Goal: Task Accomplishment & Management: Complete application form

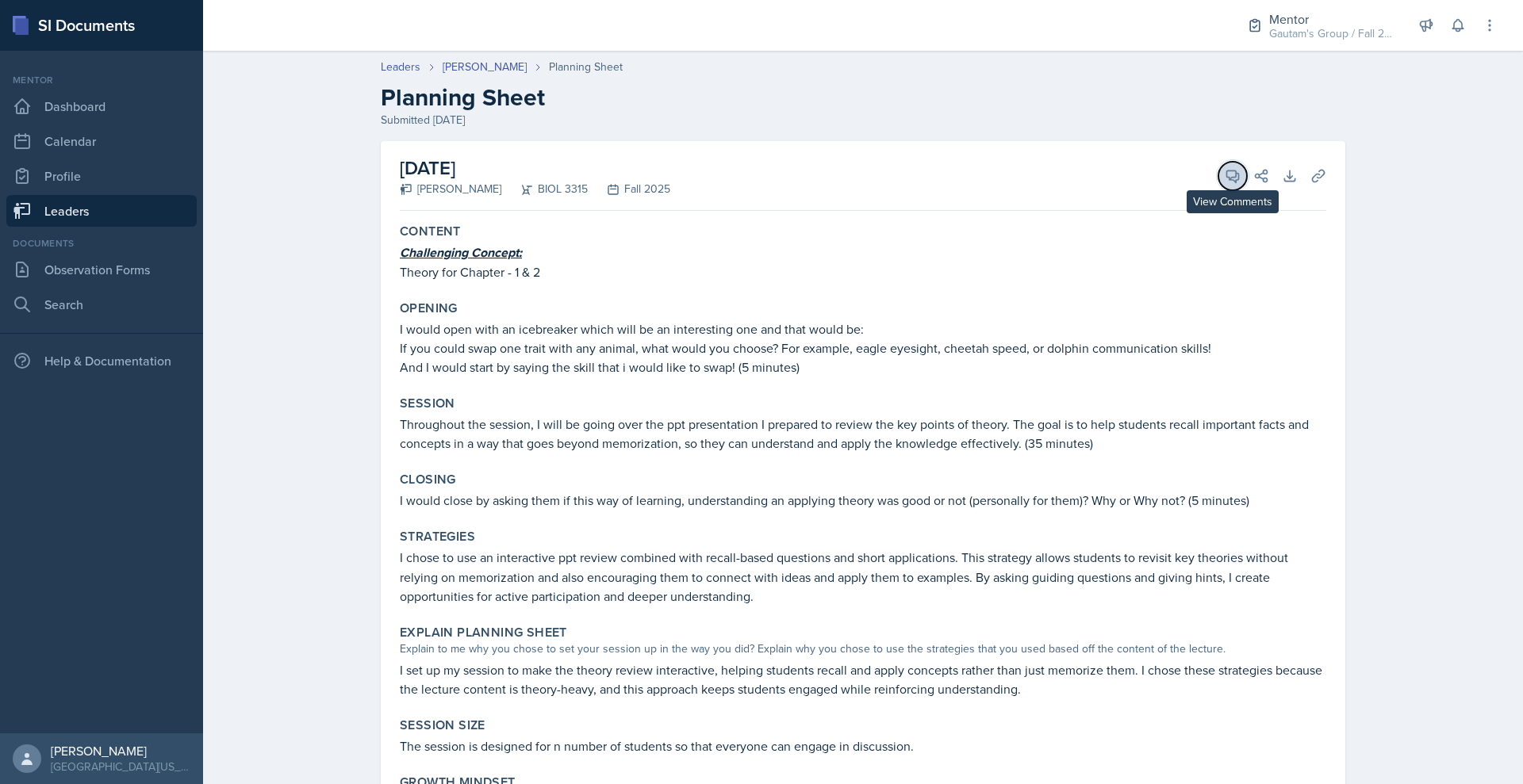
click at [1241, 184] on icon at bounding box center [1233, 176] width 15 height 15
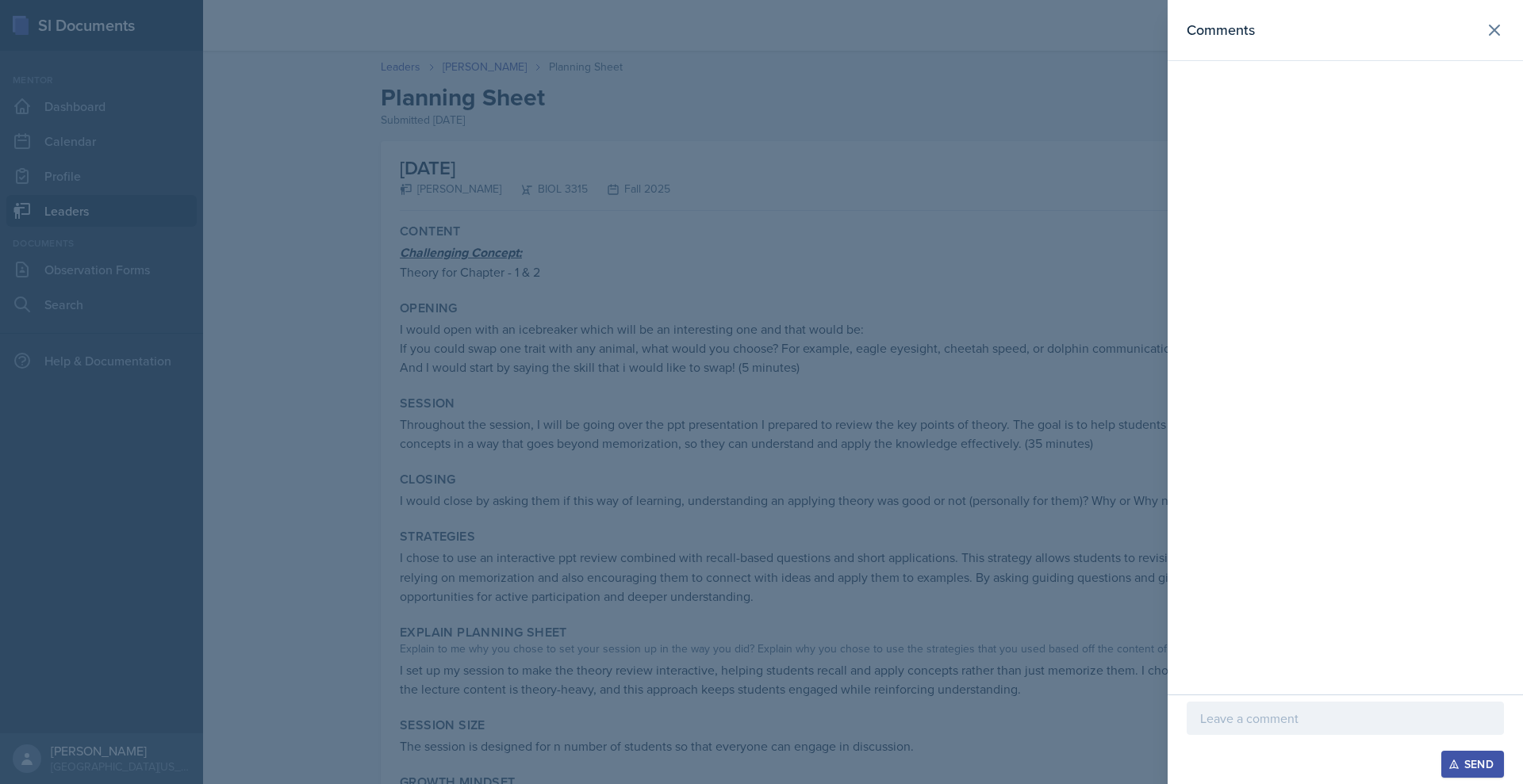
click at [1175, 695] on div "Send" at bounding box center [1345, 739] width 355 height 90
click at [1201, 709] on p at bounding box center [1346, 719] width 290 height 19
click at [325, 286] on div at bounding box center [761, 392] width 1523 height 784
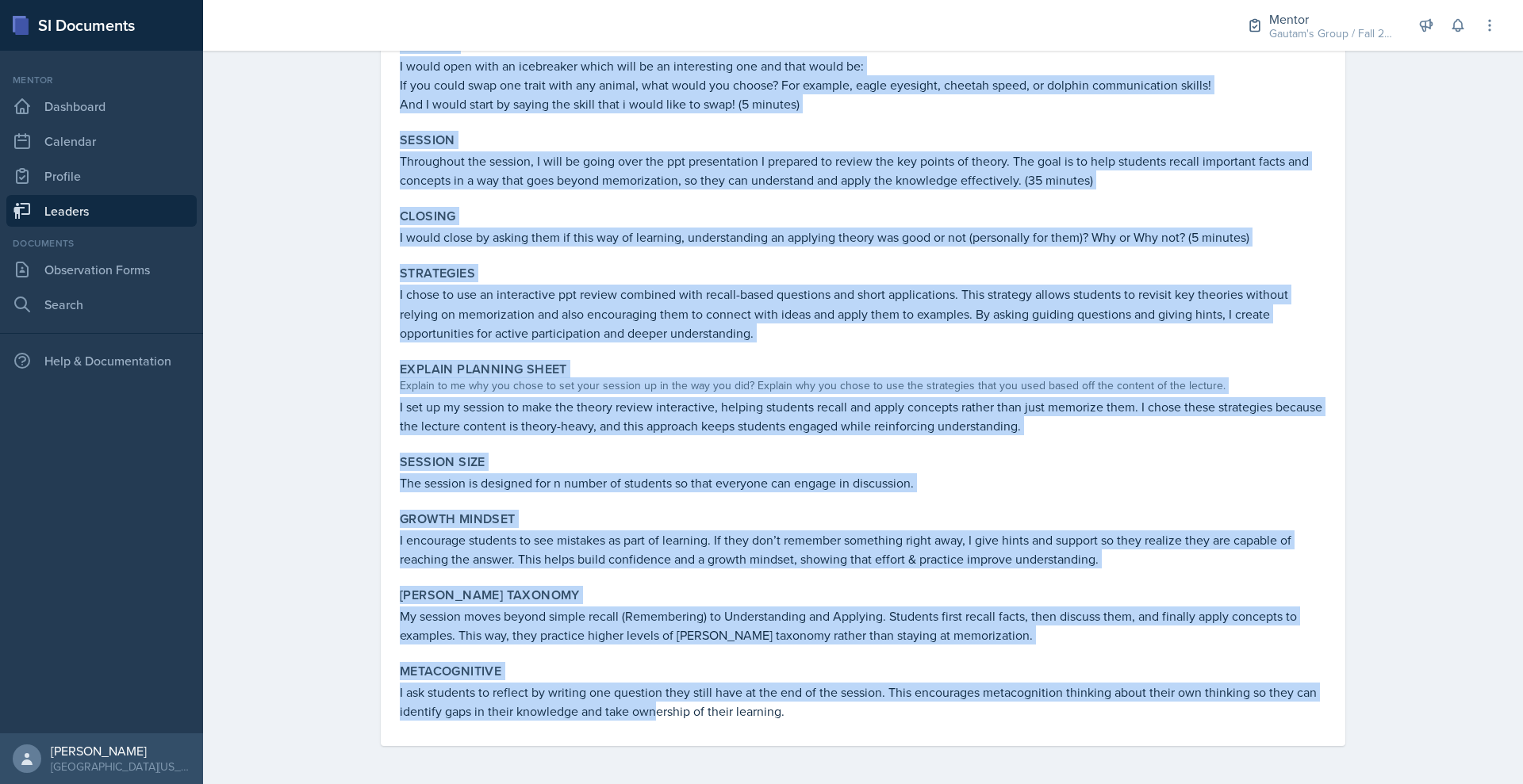
scroll to position [524, 0]
drag, startPoint x: 314, startPoint y: 313, endPoint x: 917, endPoint y: 830, distance: 794.3
click at [917, 784] on html "SI Documents Mentor Dashboard Calendar Profile Leaders Documents Observation Fo…" at bounding box center [761, 392] width 1523 height 784
copy div "Challenging Concept: Theory for Chapter - 1 & 2 Opening I would open with an ic…"
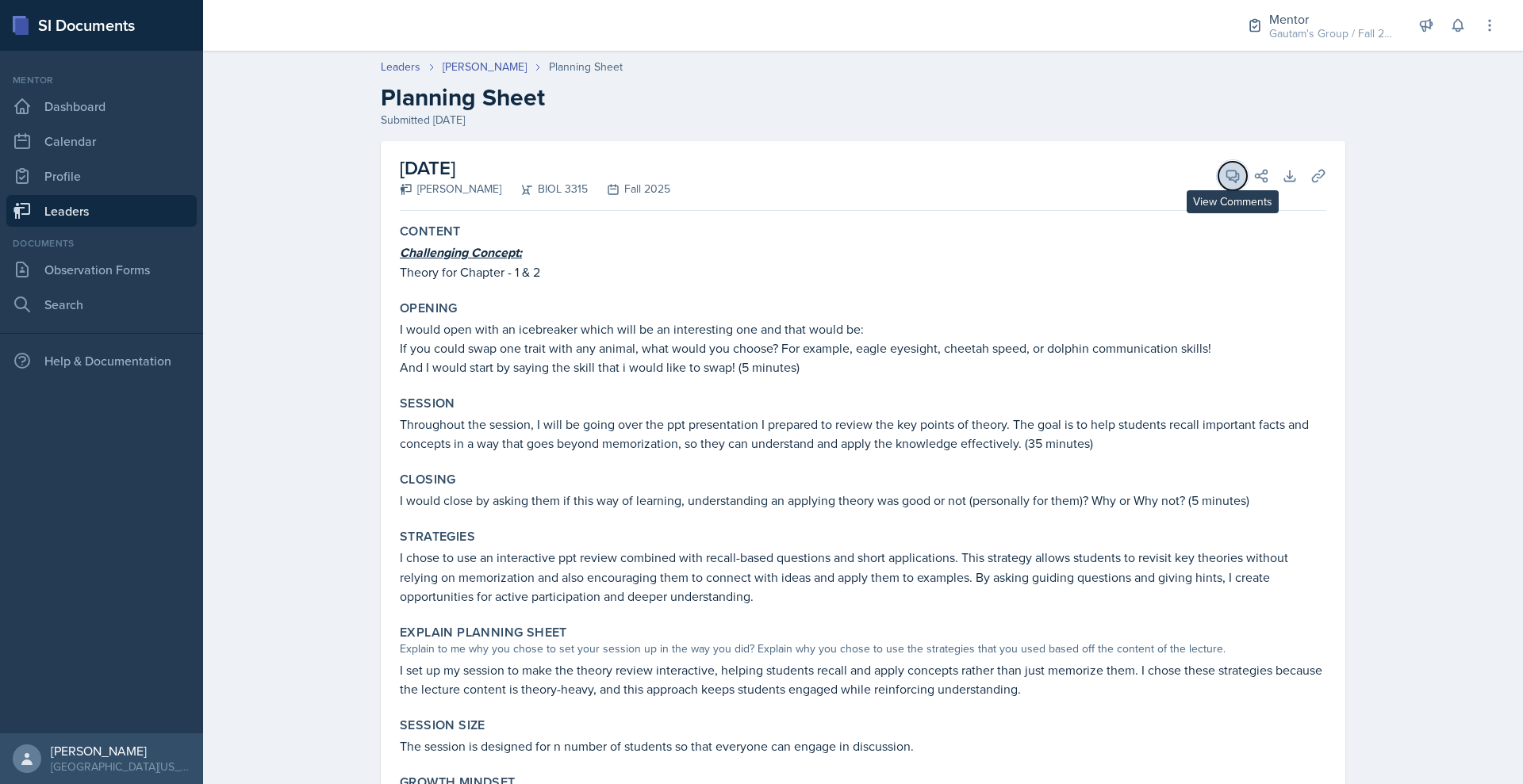
click at [1241, 184] on icon at bounding box center [1233, 176] width 15 height 15
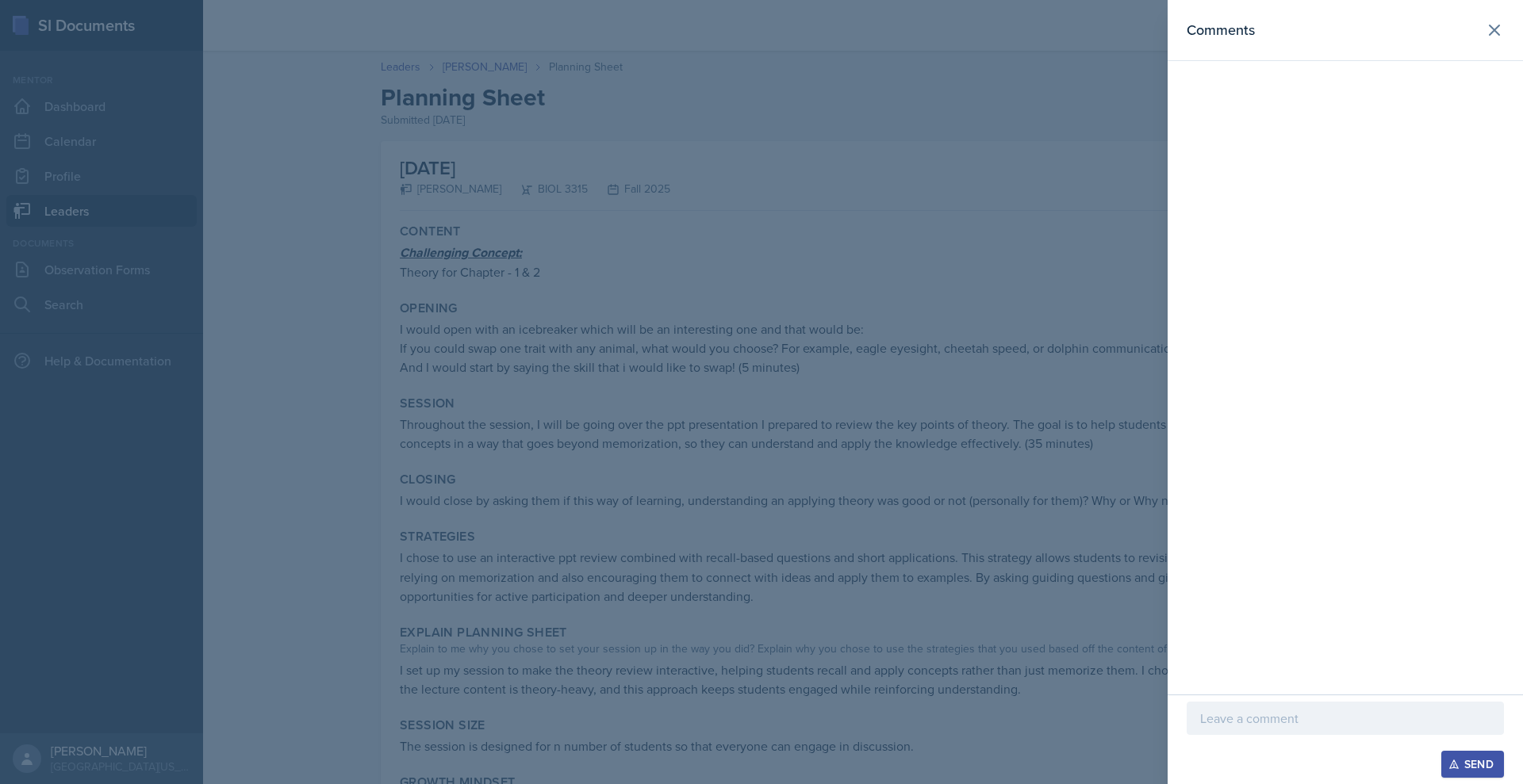
click at [1187, 718] on div at bounding box center [1346, 718] width 318 height 33
paste div
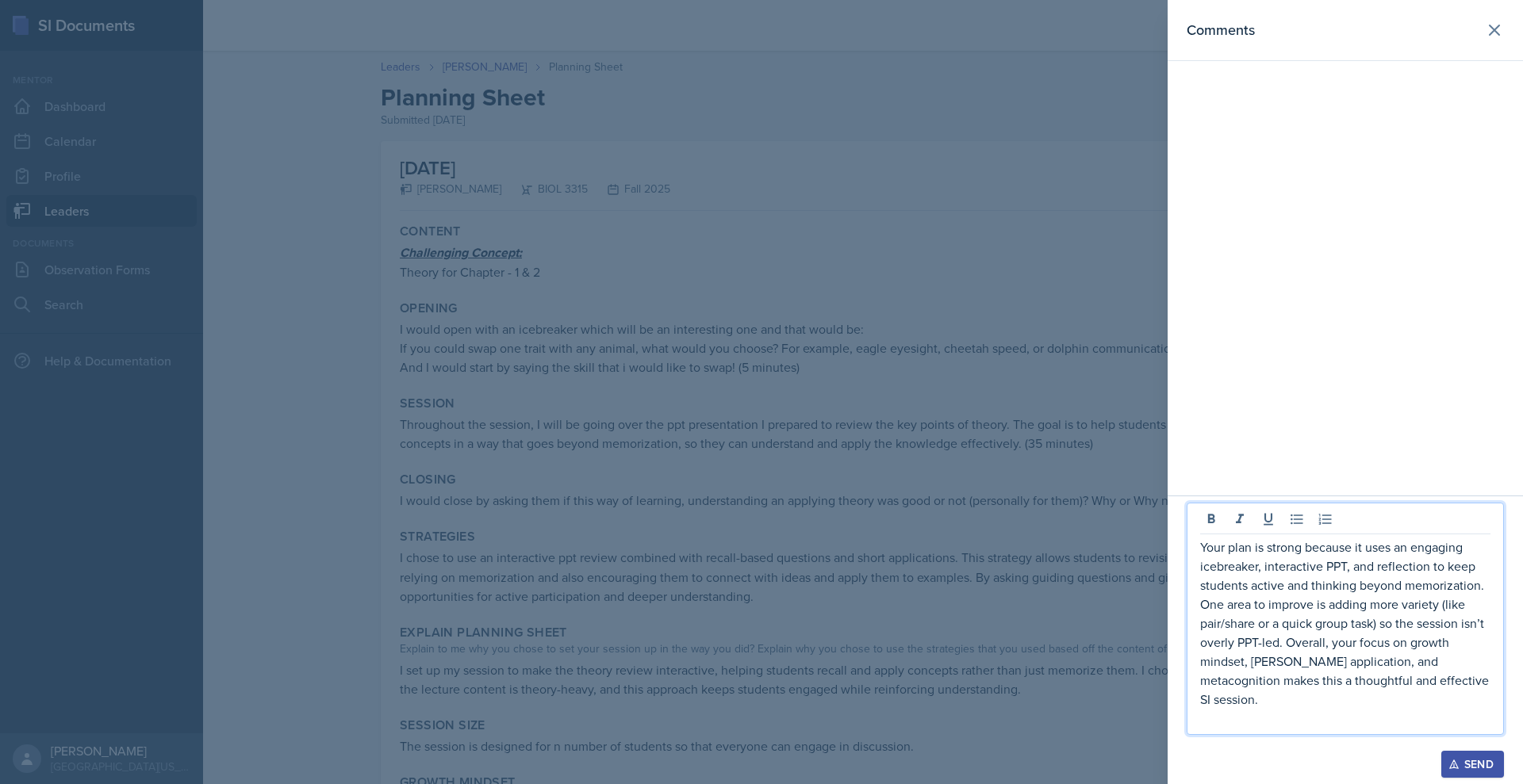
click at [1201, 538] on p "Your plan is strong because it uses an engaging icebreaker, interactive PPT, an…" at bounding box center [1346, 623] width 290 height 171
click at [1317, 538] on p "Your planning sheet is strong because it uses an engaging icebreaker, interacti…" at bounding box center [1346, 623] width 290 height 171
click at [1201, 606] on p "Your planning sheet is strong & impressive because it uses an engaging icebreak…" at bounding box center [1346, 623] width 290 height 171
click at [1267, 681] on p "Your planning sheet is strong & impressive because it uses an engaging icebreak…" at bounding box center [1346, 623] width 290 height 171
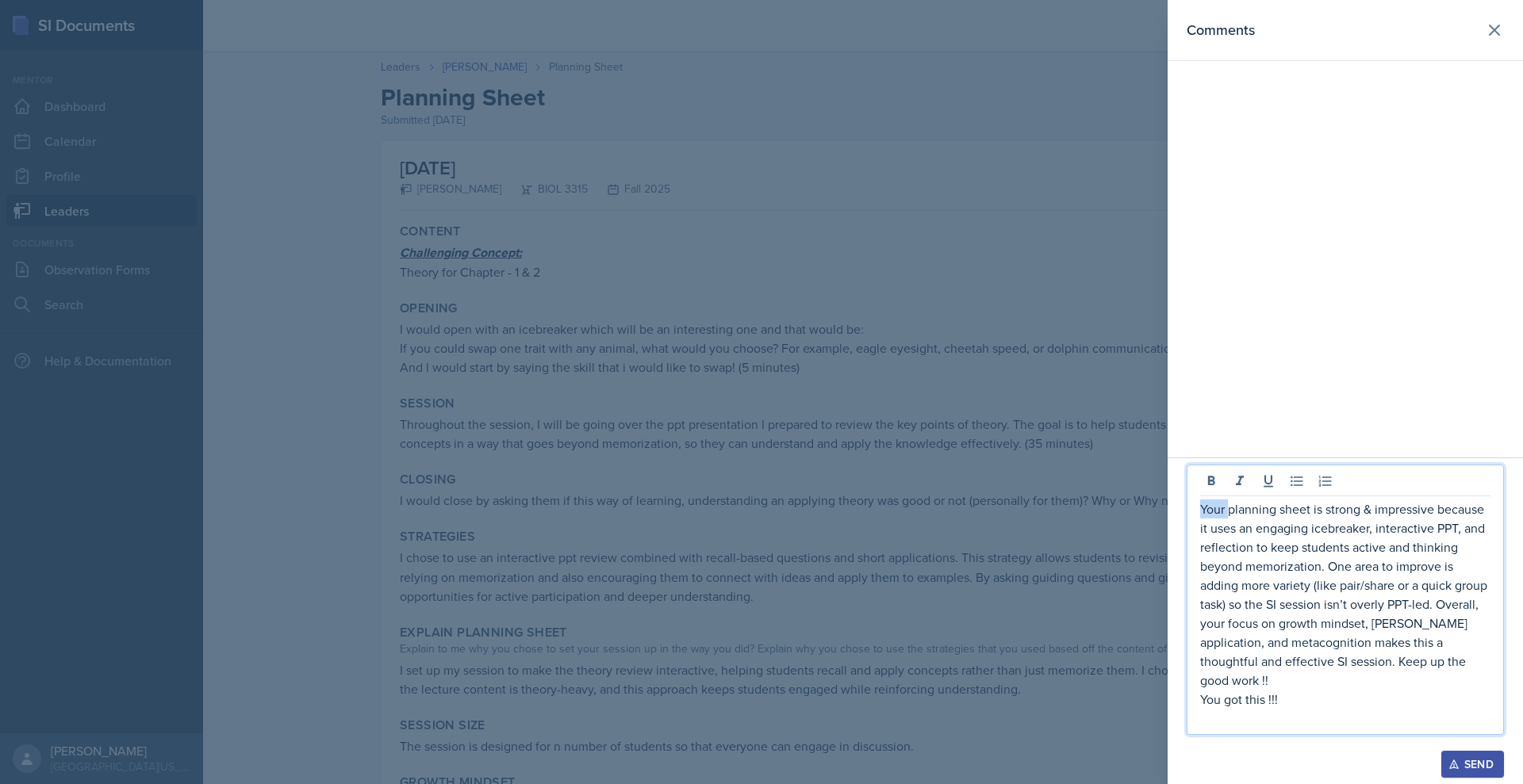
drag, startPoint x: 1156, startPoint y: 467, endPoint x: 1114, endPoint y: 467, distance: 42.0
click at [1187, 467] on div "Your planning sheet is strong & impressive because it uses an engaging icebreak…" at bounding box center [1346, 599] width 318 height 270
click at [1368, 624] on p "Nishi, your planning sheet is strong & impressive because it uses an engaging i…" at bounding box center [1346, 594] width 290 height 191
click at [1286, 671] on p "Keep up the good work !!" at bounding box center [1346, 680] width 290 height 19
click at [1316, 690] on p "You got this !!!" at bounding box center [1346, 700] width 290 height 19
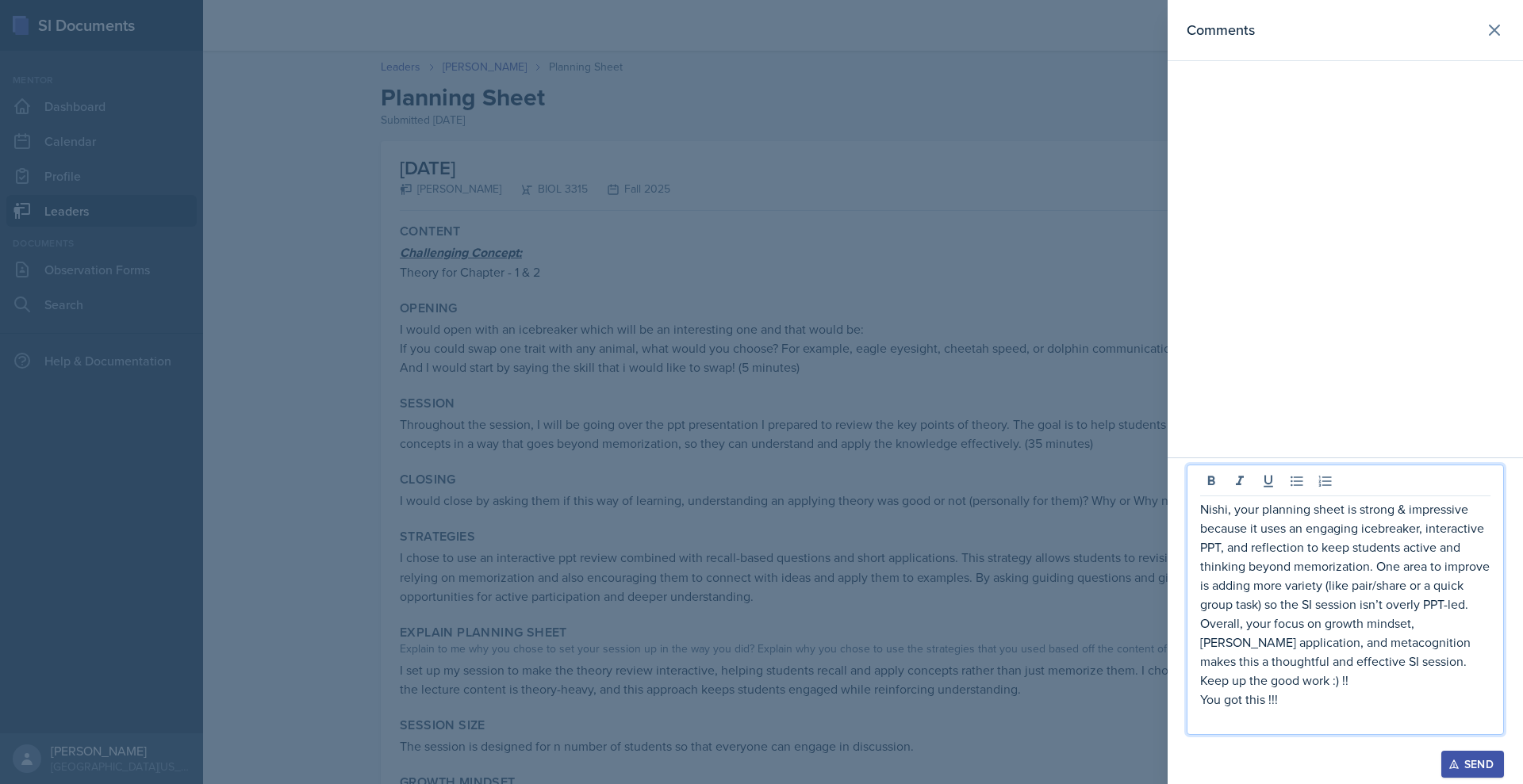
click at [1316, 690] on p "You got this !!!" at bounding box center [1346, 700] width 290 height 19
click at [1313, 671] on p "Keep up the good work :) !!" at bounding box center [1346, 680] width 290 height 19
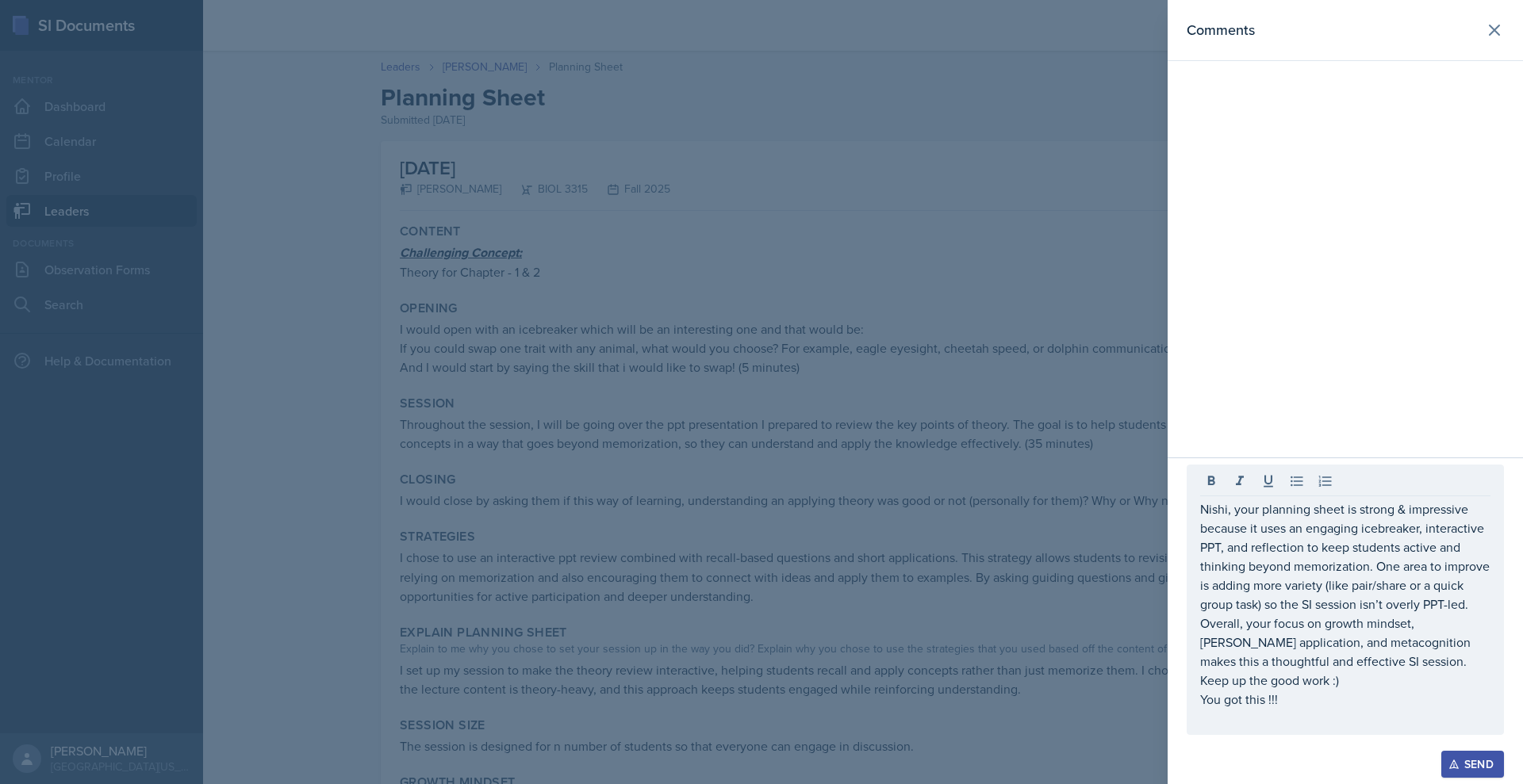
click at [1442, 751] on button "Send" at bounding box center [1473, 765] width 63 height 27
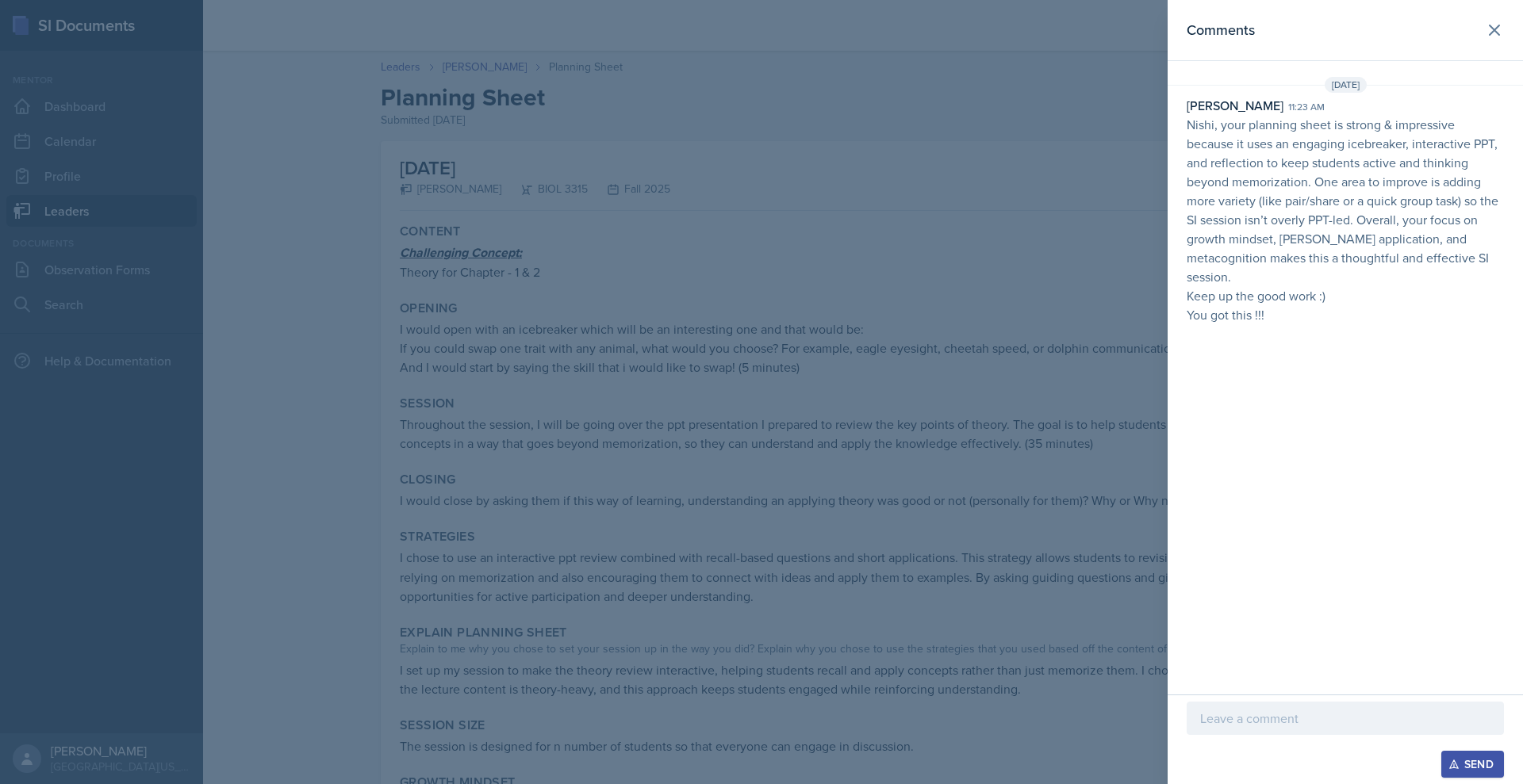
click at [881, 274] on div at bounding box center [761, 392] width 1523 height 784
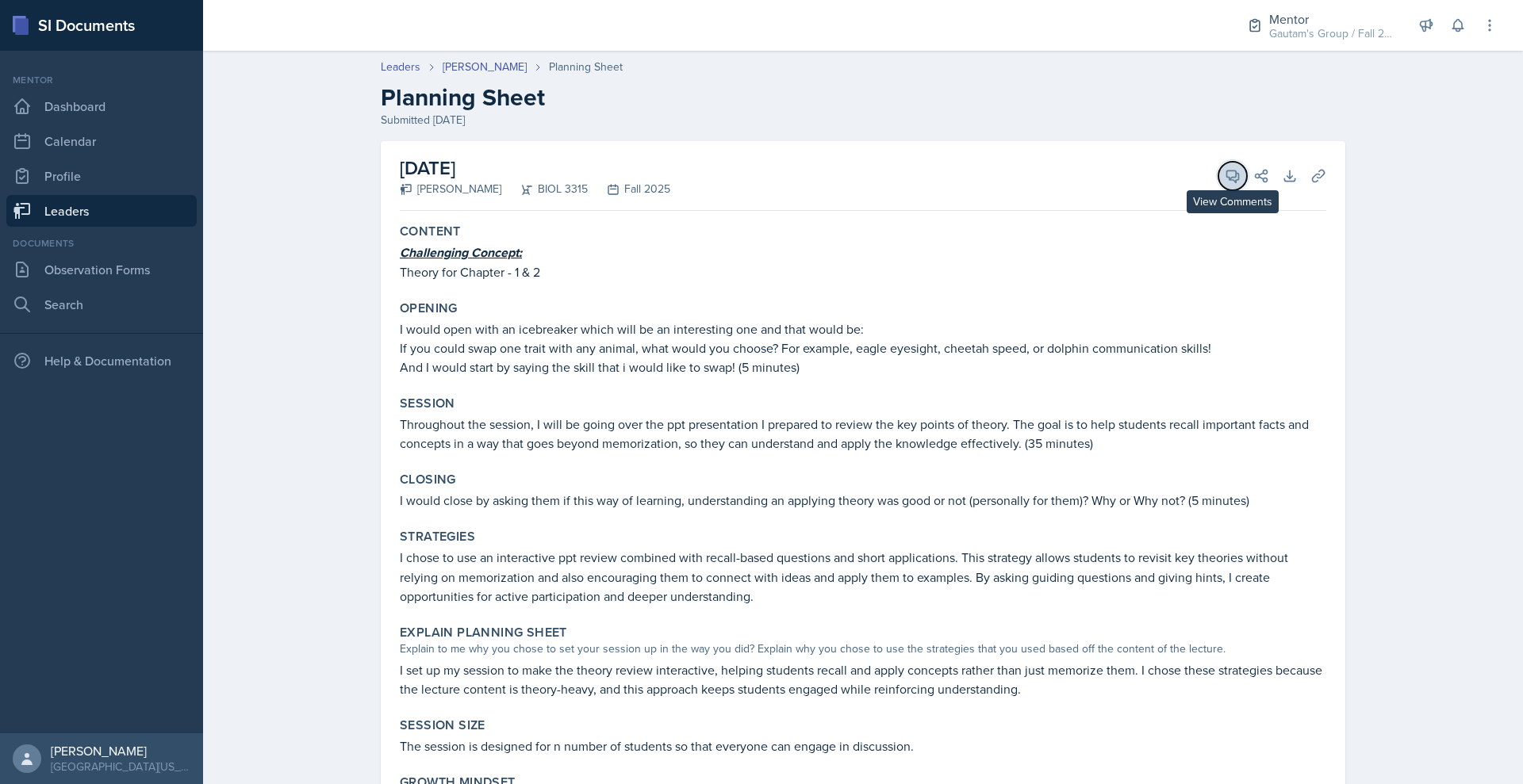
click at [1241, 184] on icon at bounding box center [1233, 176] width 15 height 15
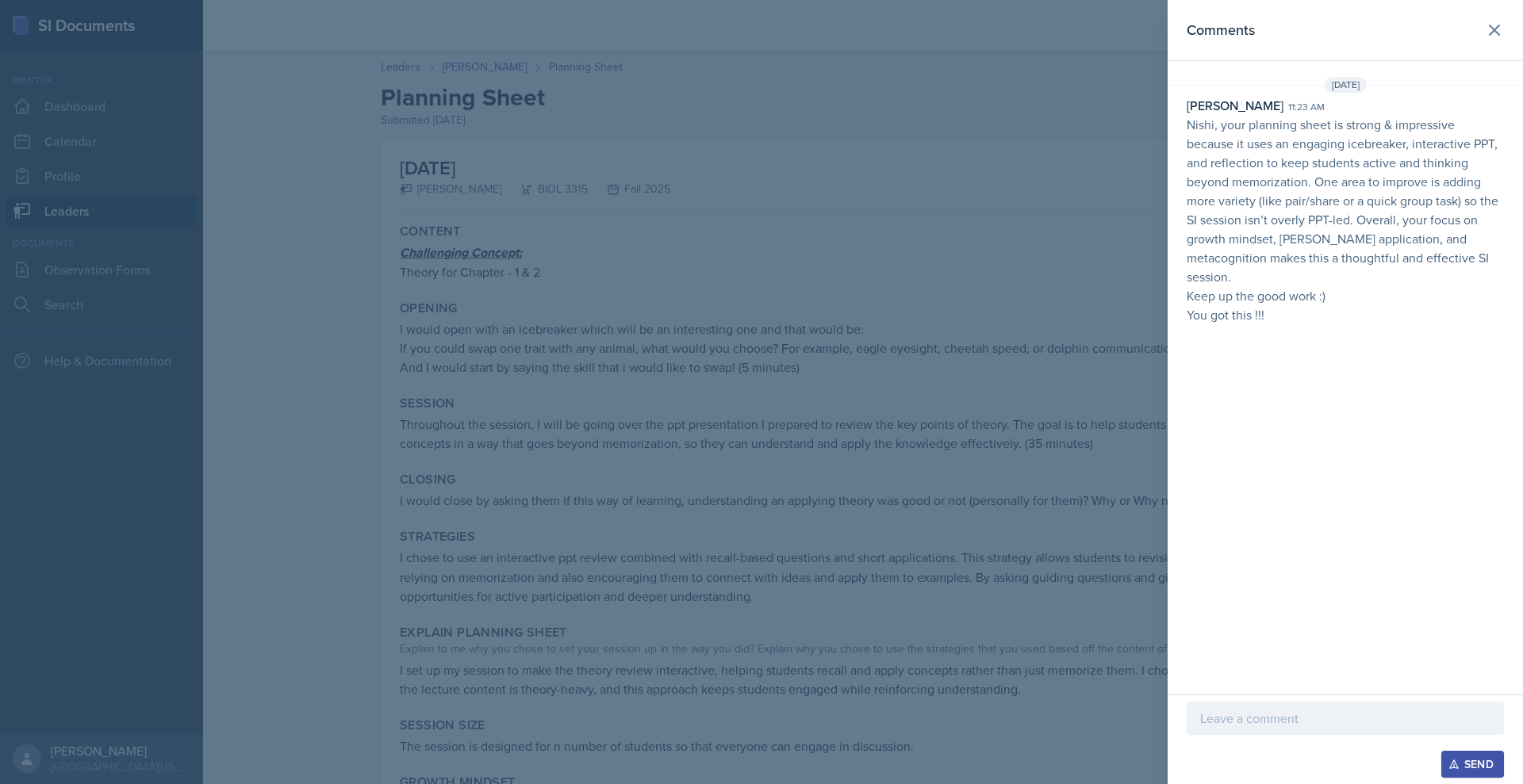
click at [978, 240] on div at bounding box center [761, 392] width 1523 height 784
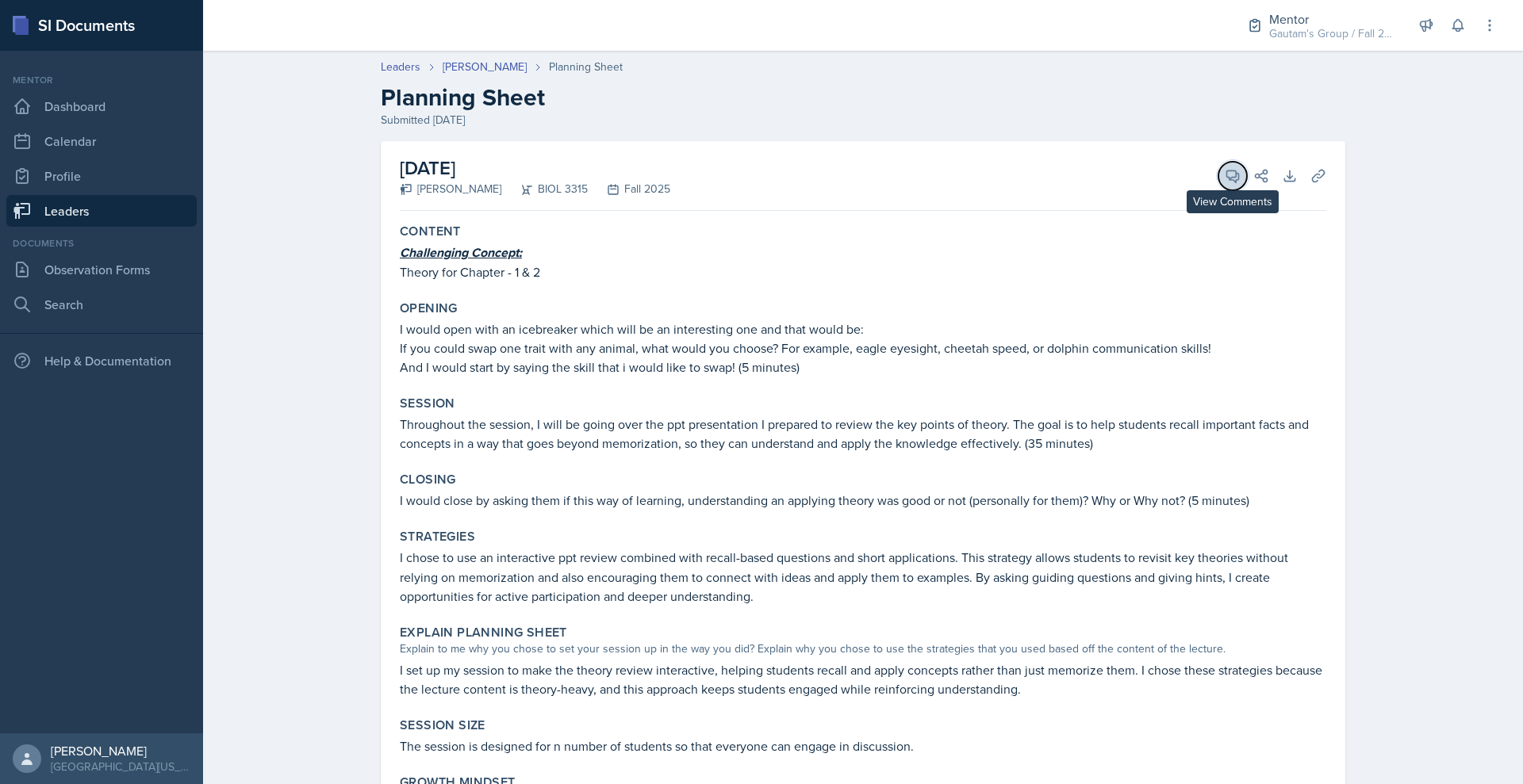
click at [1241, 184] on icon at bounding box center [1233, 176] width 15 height 15
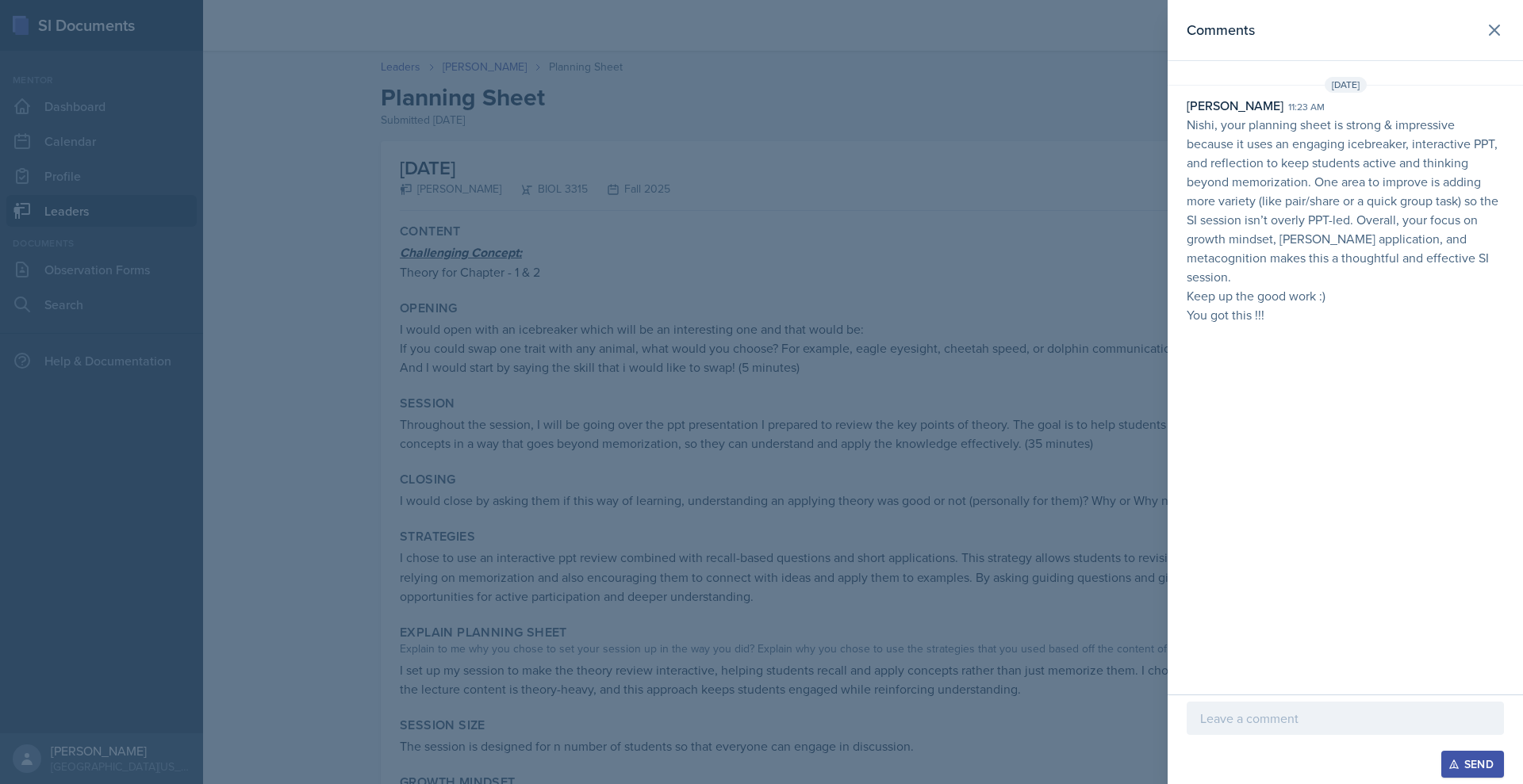
click at [746, 209] on div at bounding box center [761, 392] width 1523 height 784
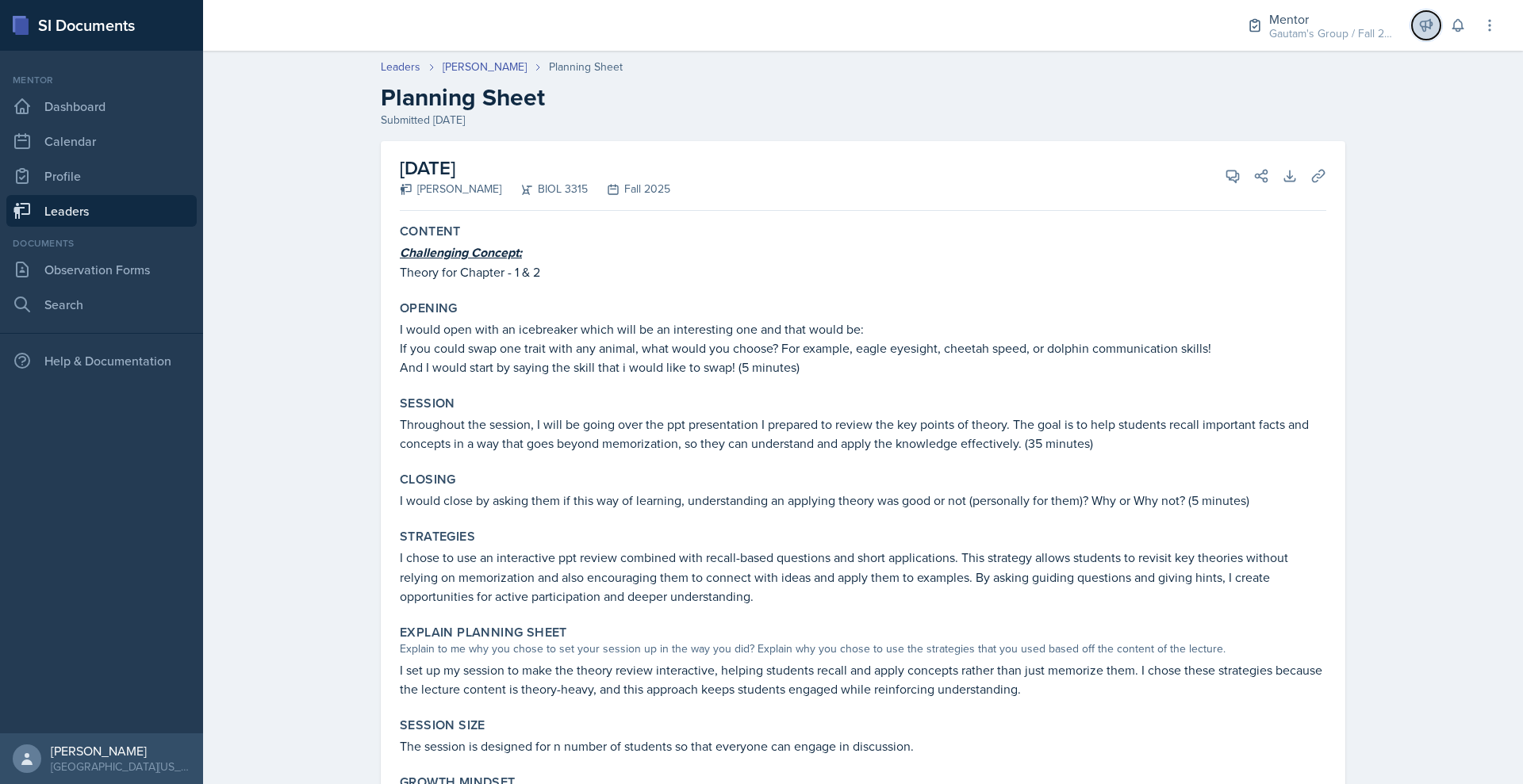
click at [1418, 33] on icon at bounding box center [1426, 25] width 15 height 15
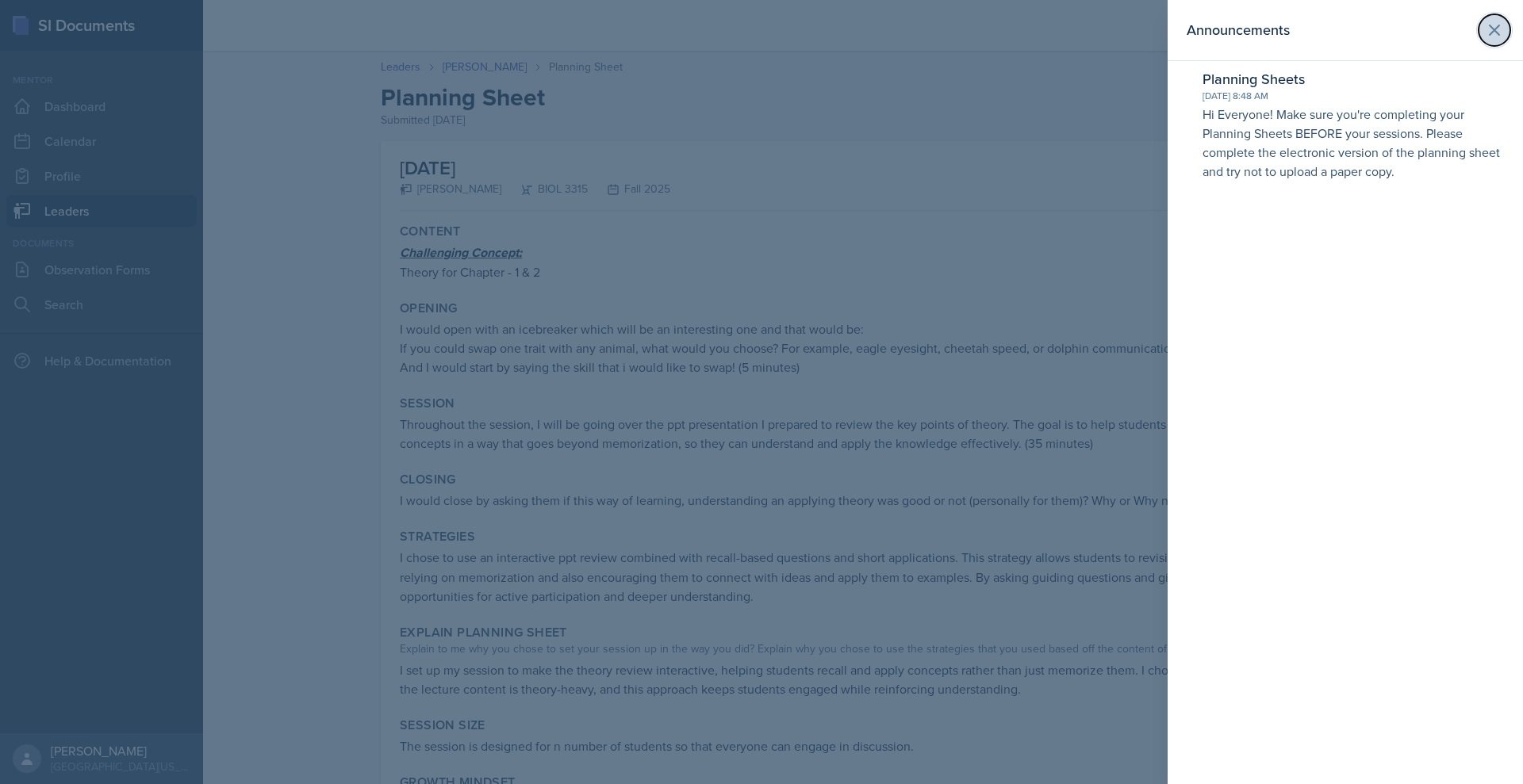
click at [1488, 33] on icon at bounding box center [1495, 30] width 19 height 19
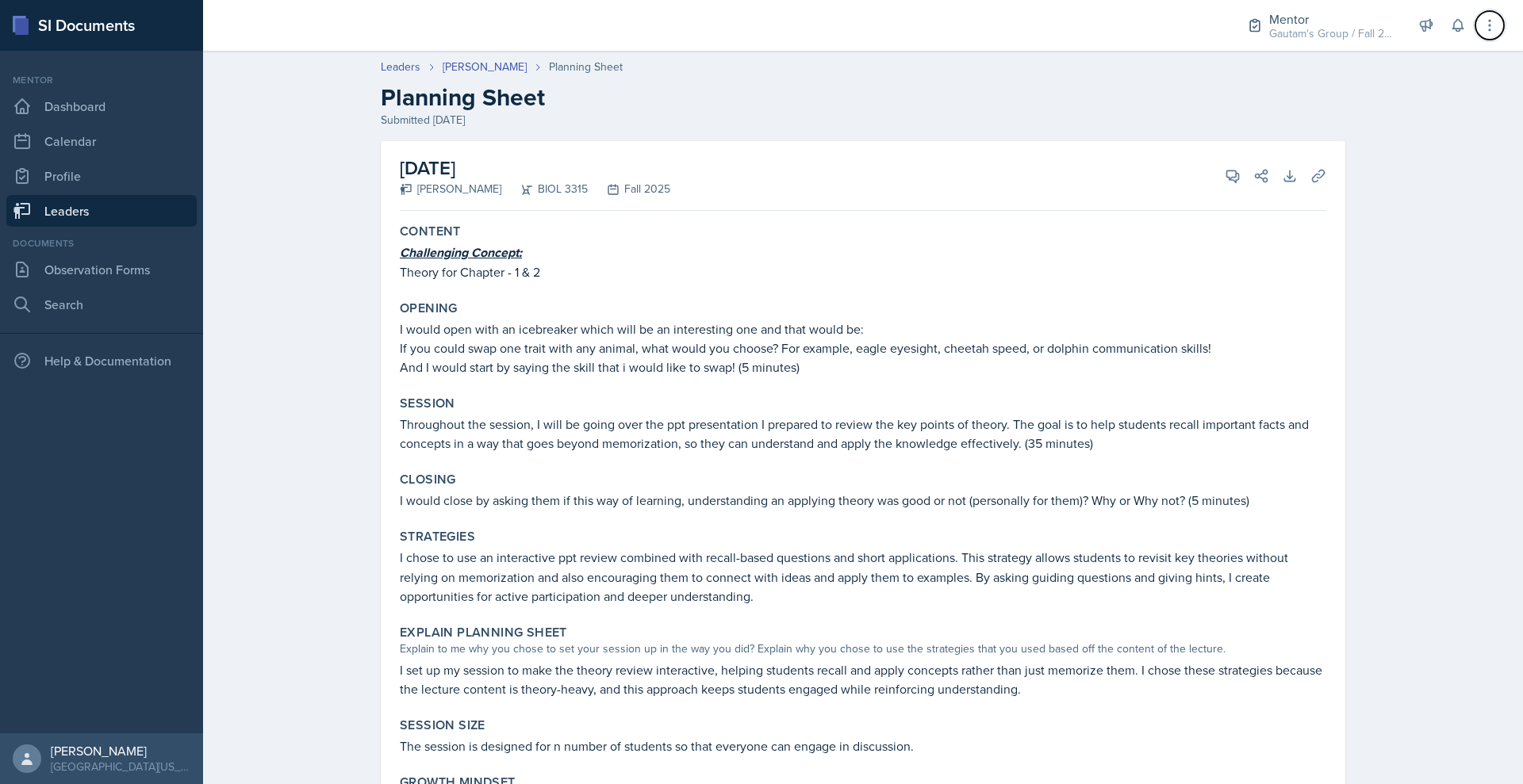
click at [1488, 33] on icon at bounding box center [1490, 25] width 15 height 15
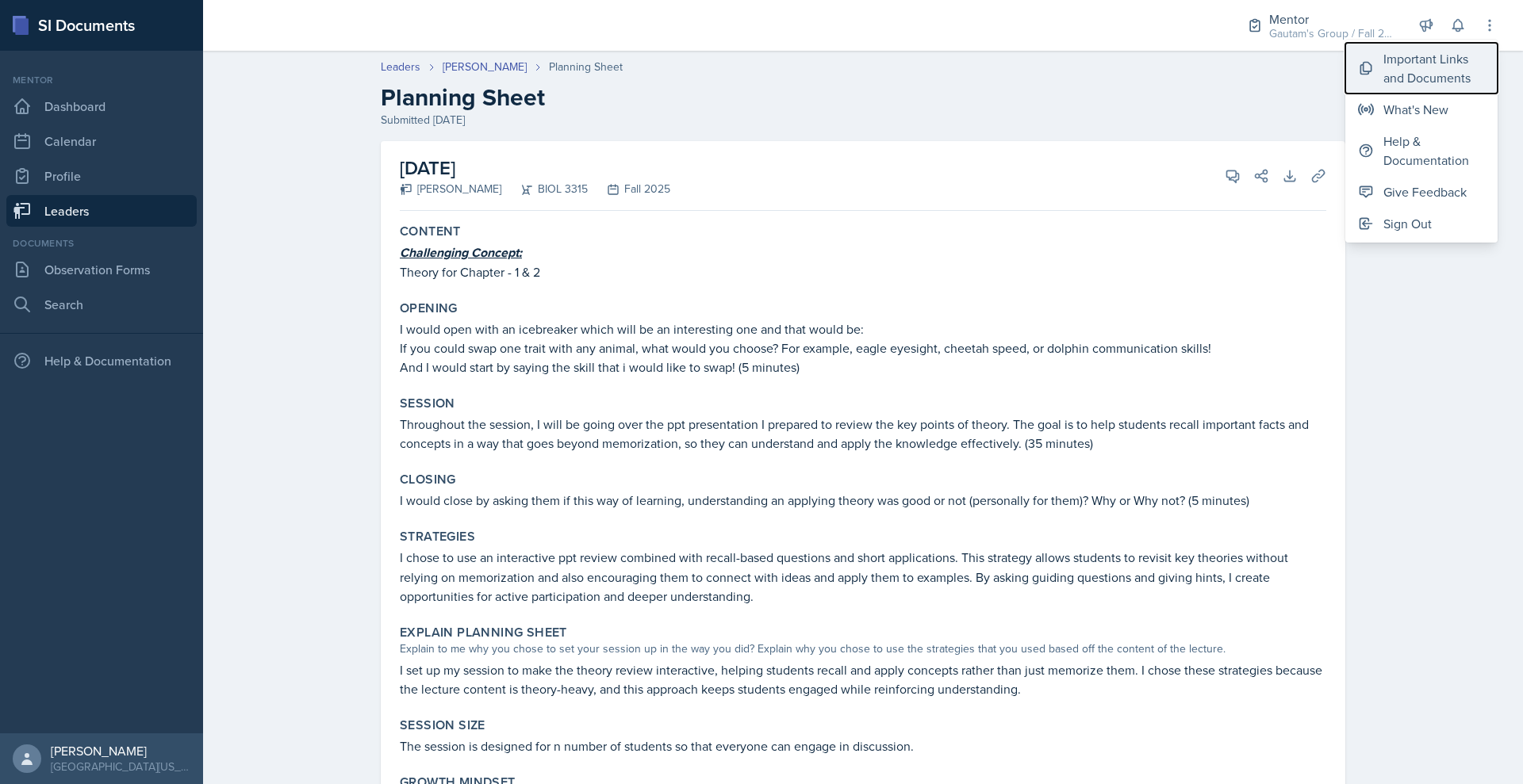
click at [1430, 87] on div "Important Links and Documents" at bounding box center [1434, 68] width 102 height 38
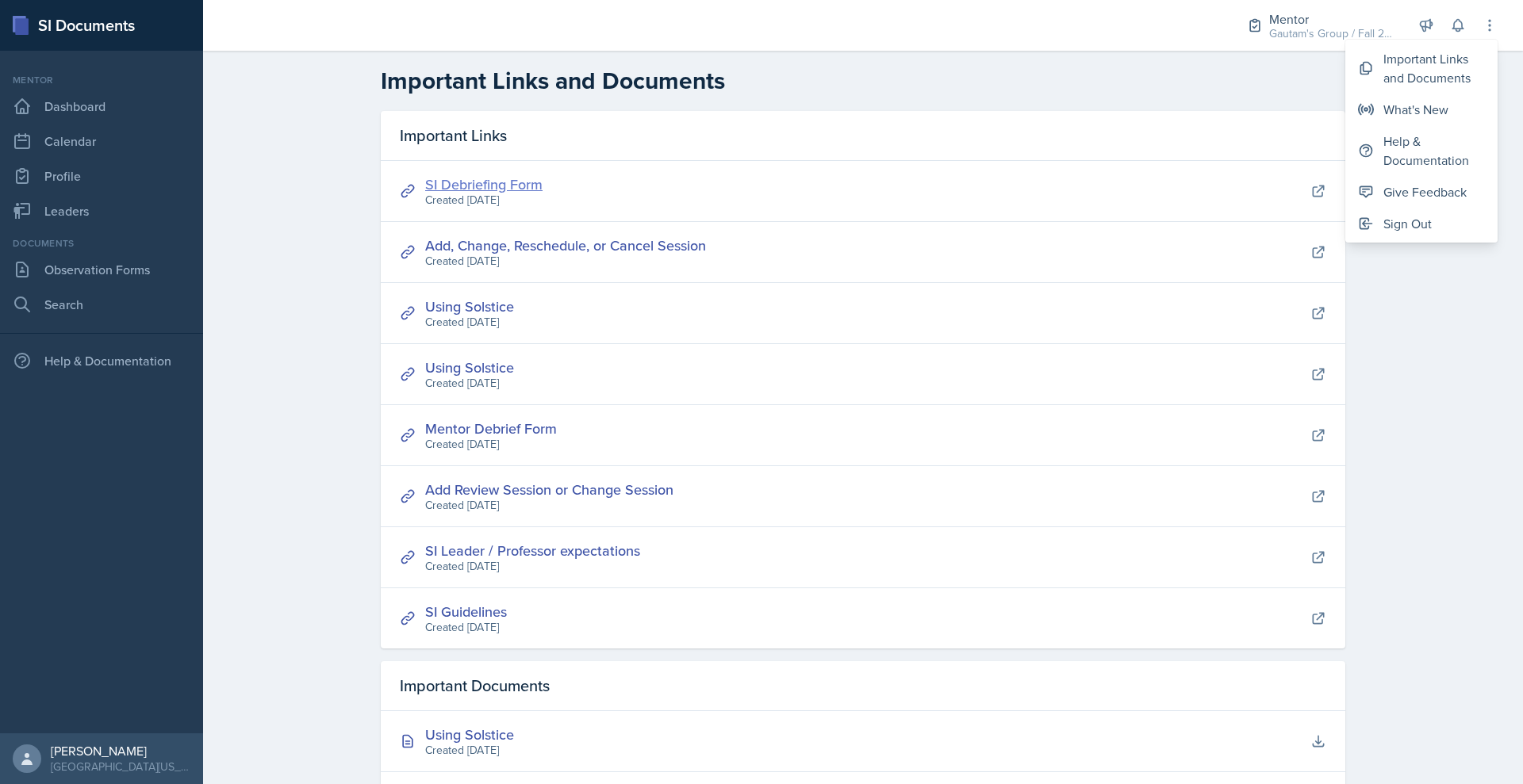
click at [425, 195] on link "SI Debriefing Form" at bounding box center [483, 184] width 117 height 19
click at [103, 286] on link "Observation Forms" at bounding box center [102, 269] width 191 height 32
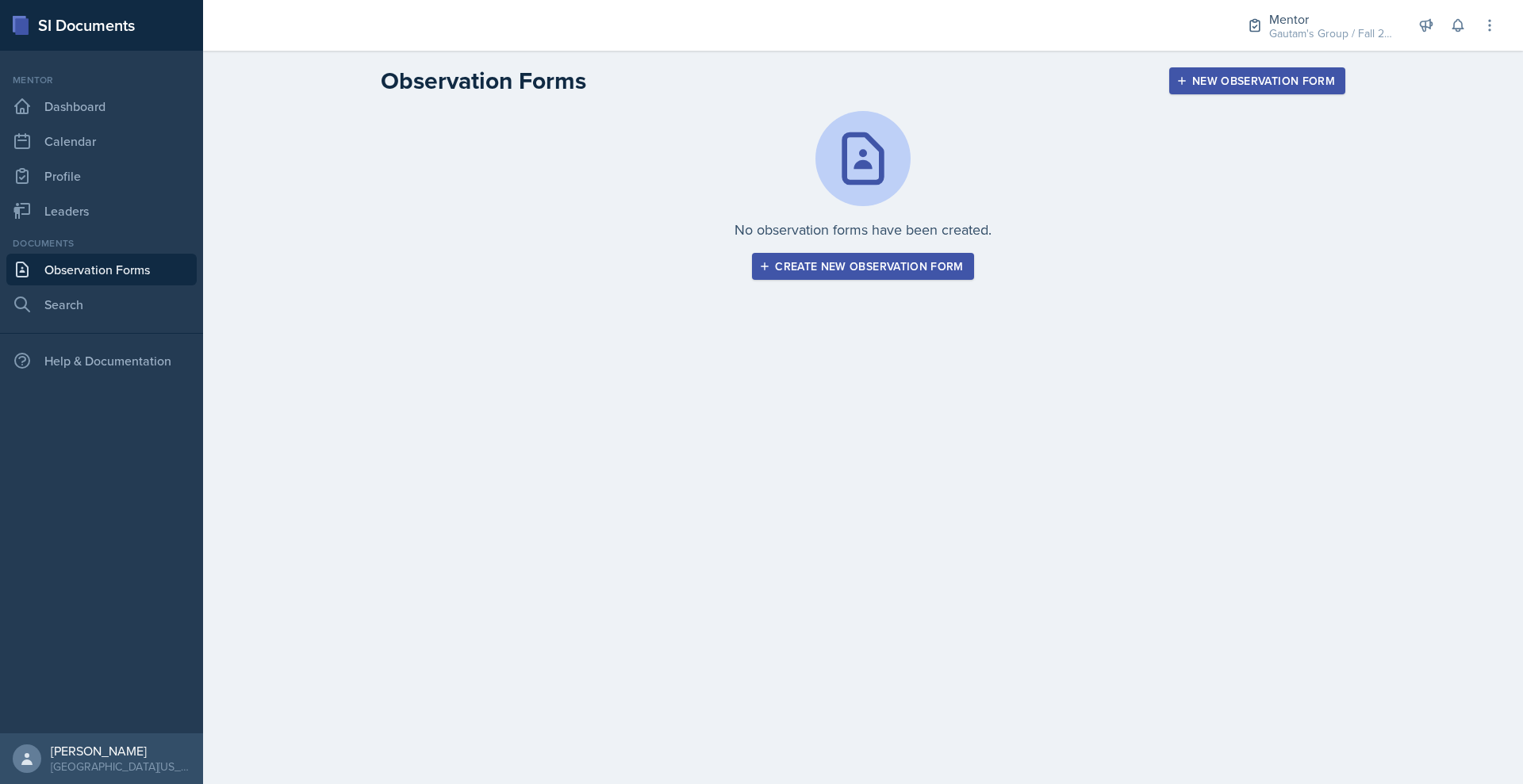
click at [819, 273] on div "Create new observation form" at bounding box center [862, 266] width 200 height 13
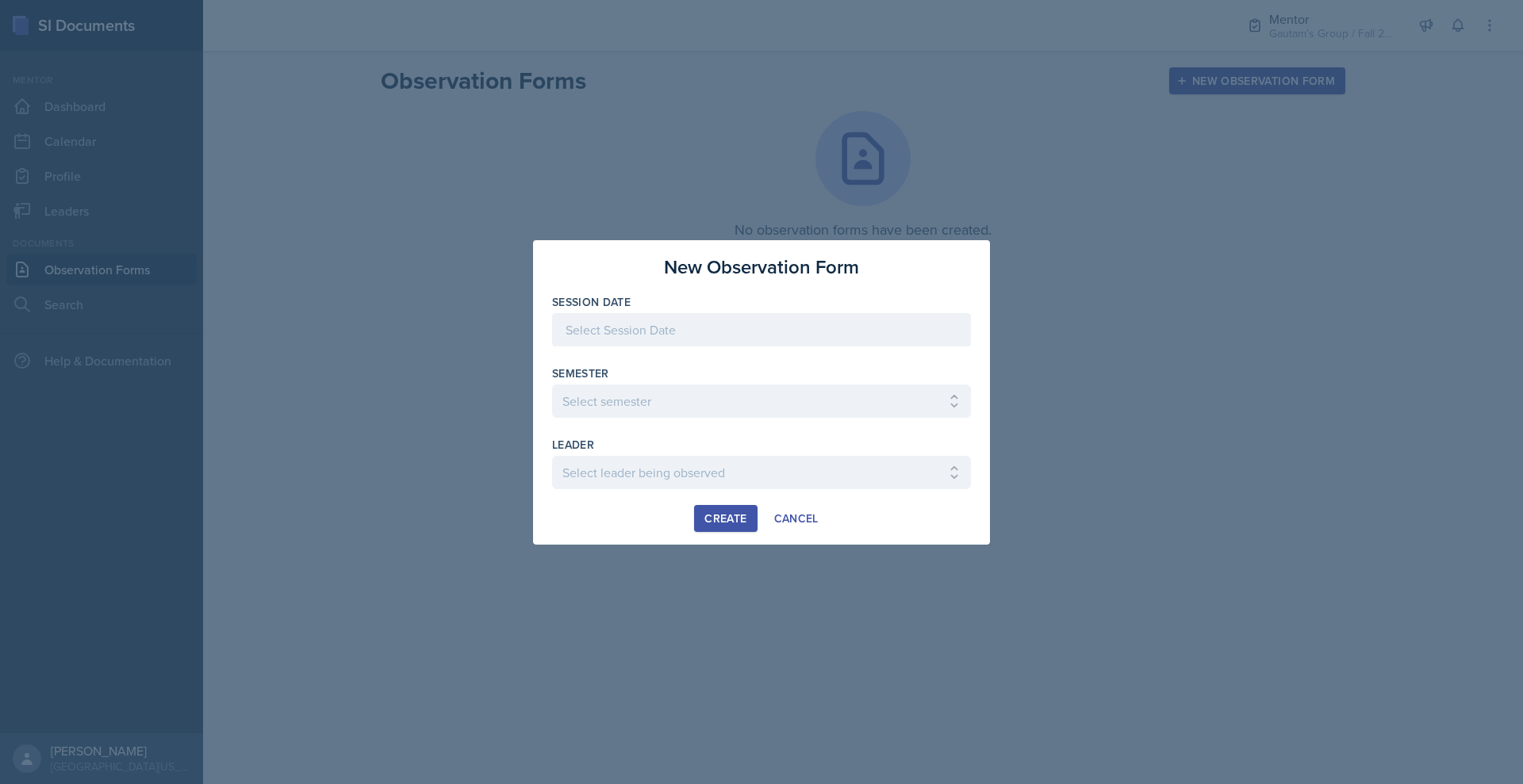
click at [679, 314] on div at bounding box center [761, 330] width 419 height 33
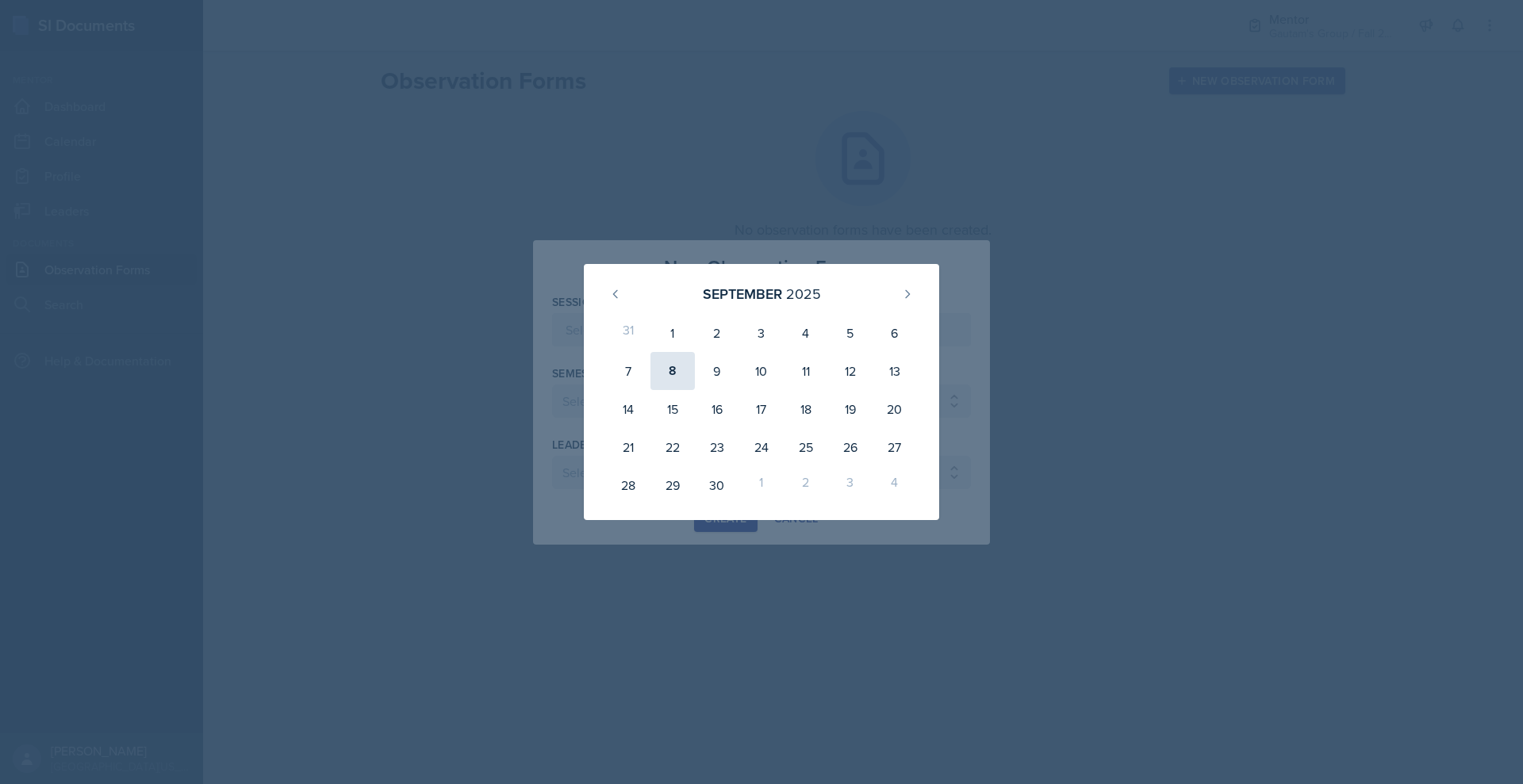
click at [670, 371] on div "8" at bounding box center [673, 371] width 45 height 38
type input "[DATE]"
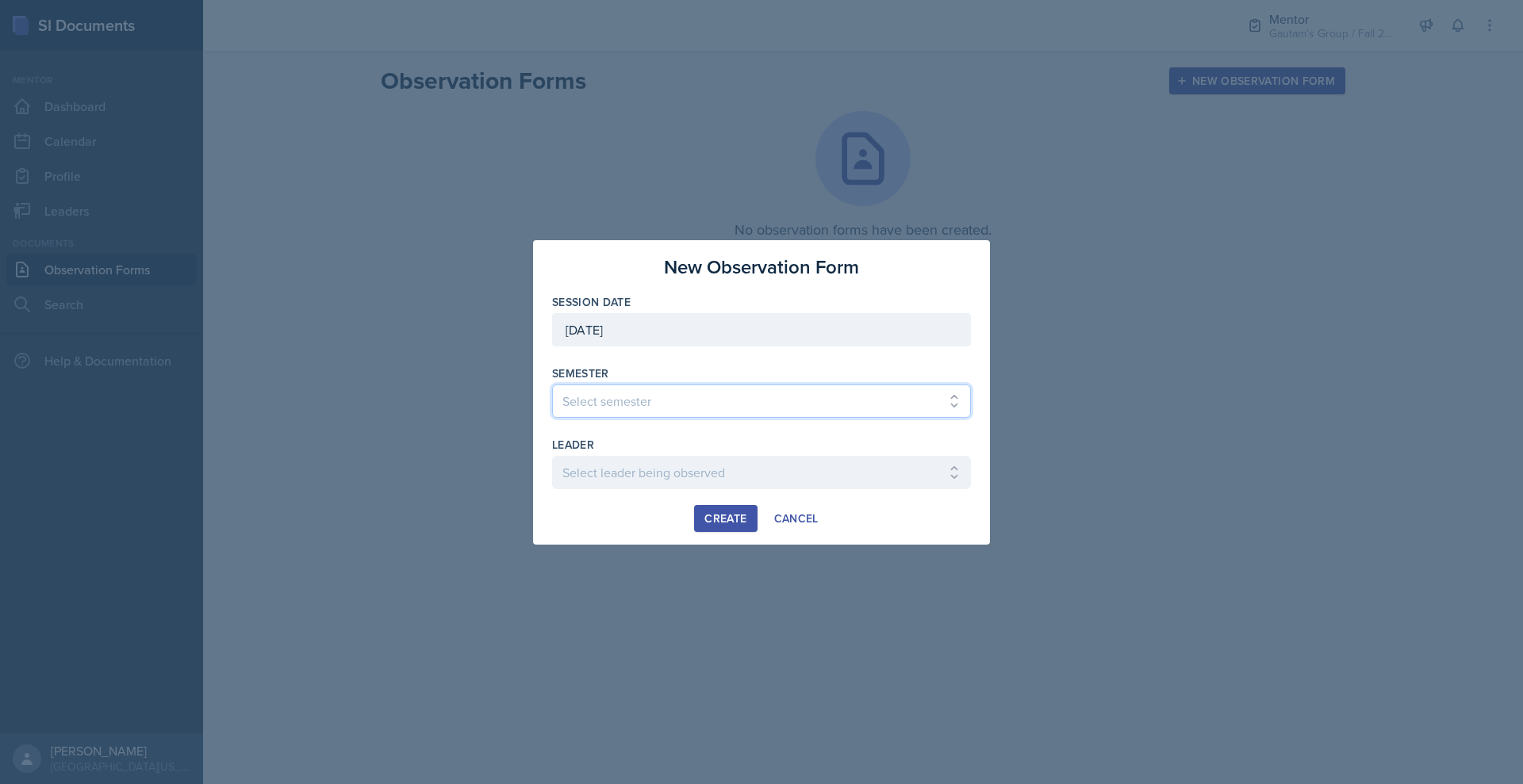
click at [617, 403] on select "Select semester All Fall 2024 Spring 2025 Fall 2025 Spring 2024 Fall 2023" at bounding box center [761, 401] width 419 height 33
click at [552, 384] on select "Select semester All Fall 2024 Spring 2025 Fall 2025 Spring 2024 Fall 2023" at bounding box center [761, 401] width 419 height 33
click at [671, 407] on select "Select semester All Fall 2024 Spring 2025 Fall 2025 Spring 2024 Fall 2023" at bounding box center [761, 401] width 419 height 33
select select "a8c40de0-d7eb-4f82-90ee-ac0c6ce45f71"
click at [552, 384] on select "Select semester All Fall 2024 Spring 2025 Fall 2025 Spring 2024 Fall 2023" at bounding box center [761, 401] width 419 height 33
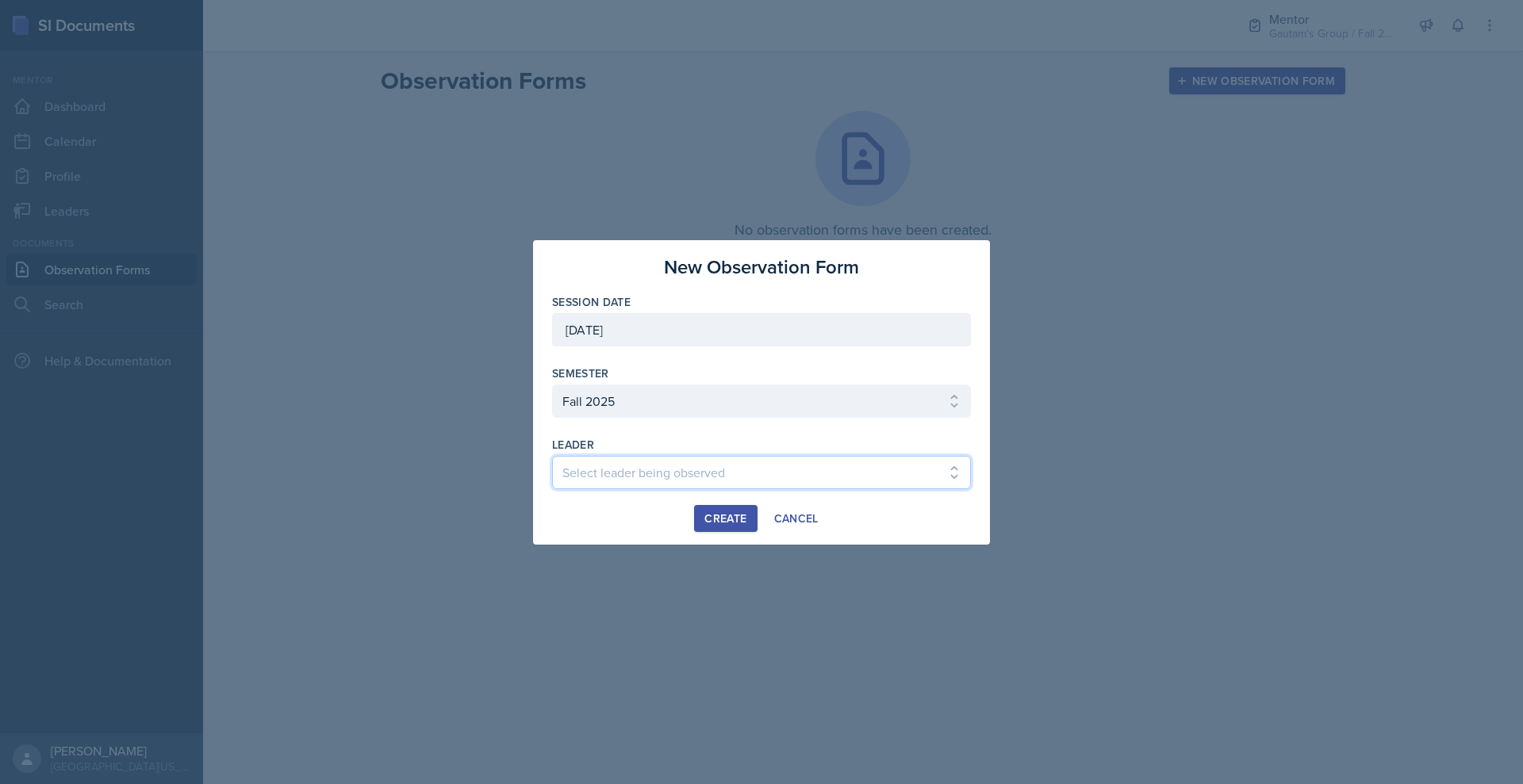
click at [614, 490] on select "Select leader being observed [PERSON_NAME] / NURS 3366 - PATHOPHYSIOLOGIC PROCE…" at bounding box center [761, 472] width 419 height 33
select select "7d189cf6-cf57-433e-a0e1-99f01b9f0f10"
click at [552, 471] on select "Select leader being observed [PERSON_NAME] / NURS 3366 - PATHOPHYSIOLOGIC PROCE…" at bounding box center [761, 472] width 419 height 33
click at [718, 525] on div "Create" at bounding box center [725, 518] width 42 height 13
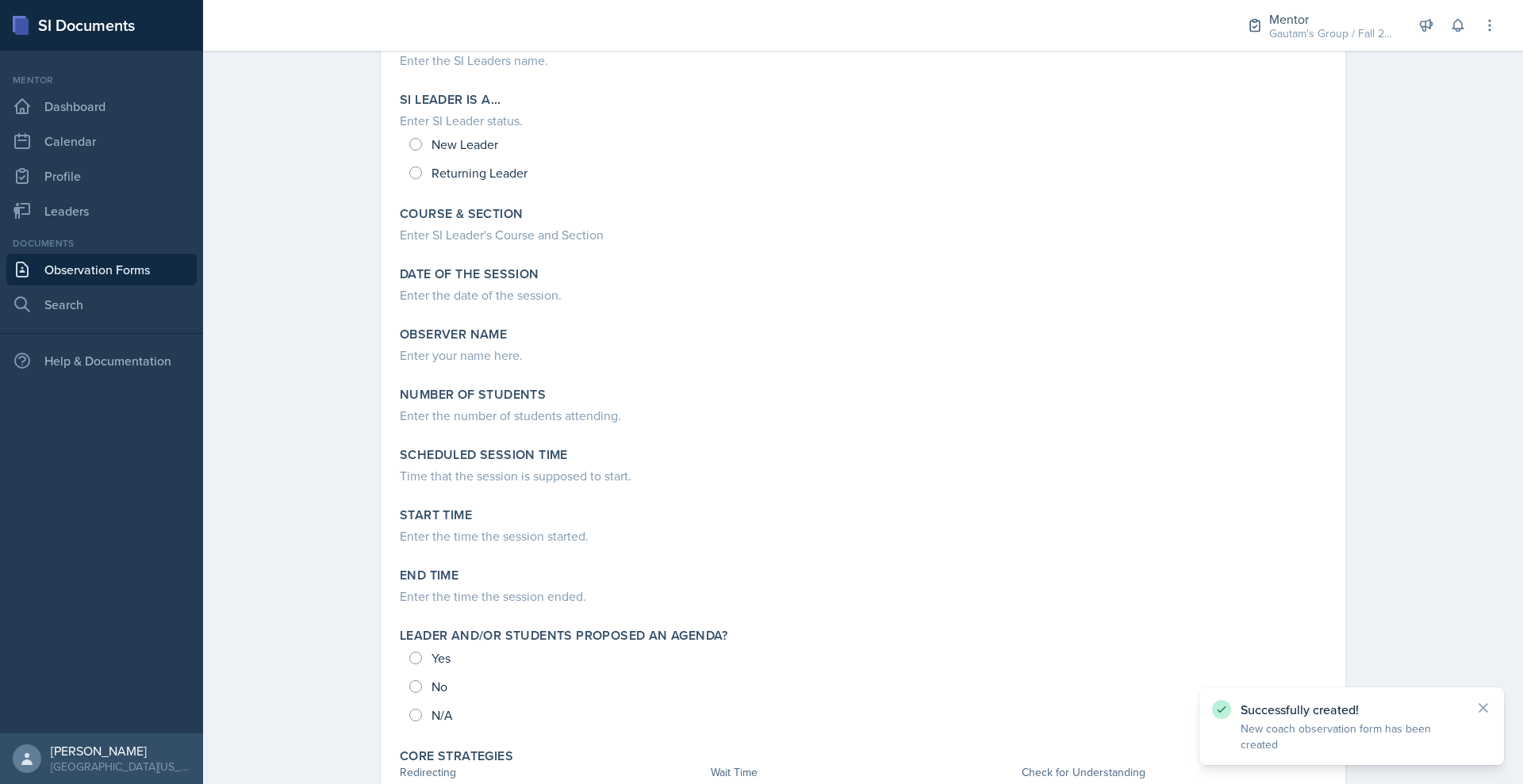
scroll to position [179, 0]
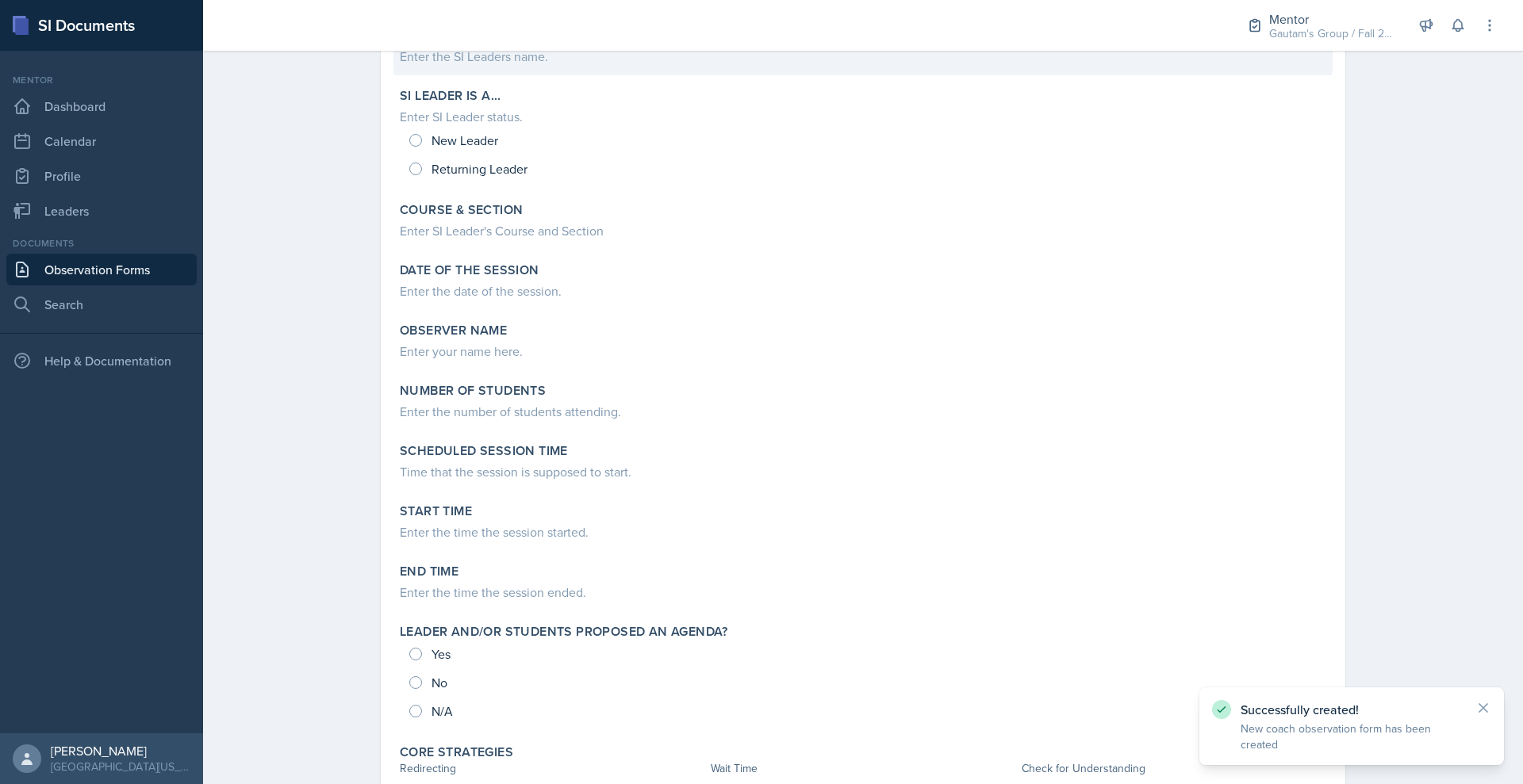
click at [400, 66] on div "Enter the SI Leaders name." at bounding box center [863, 54] width 927 height 22
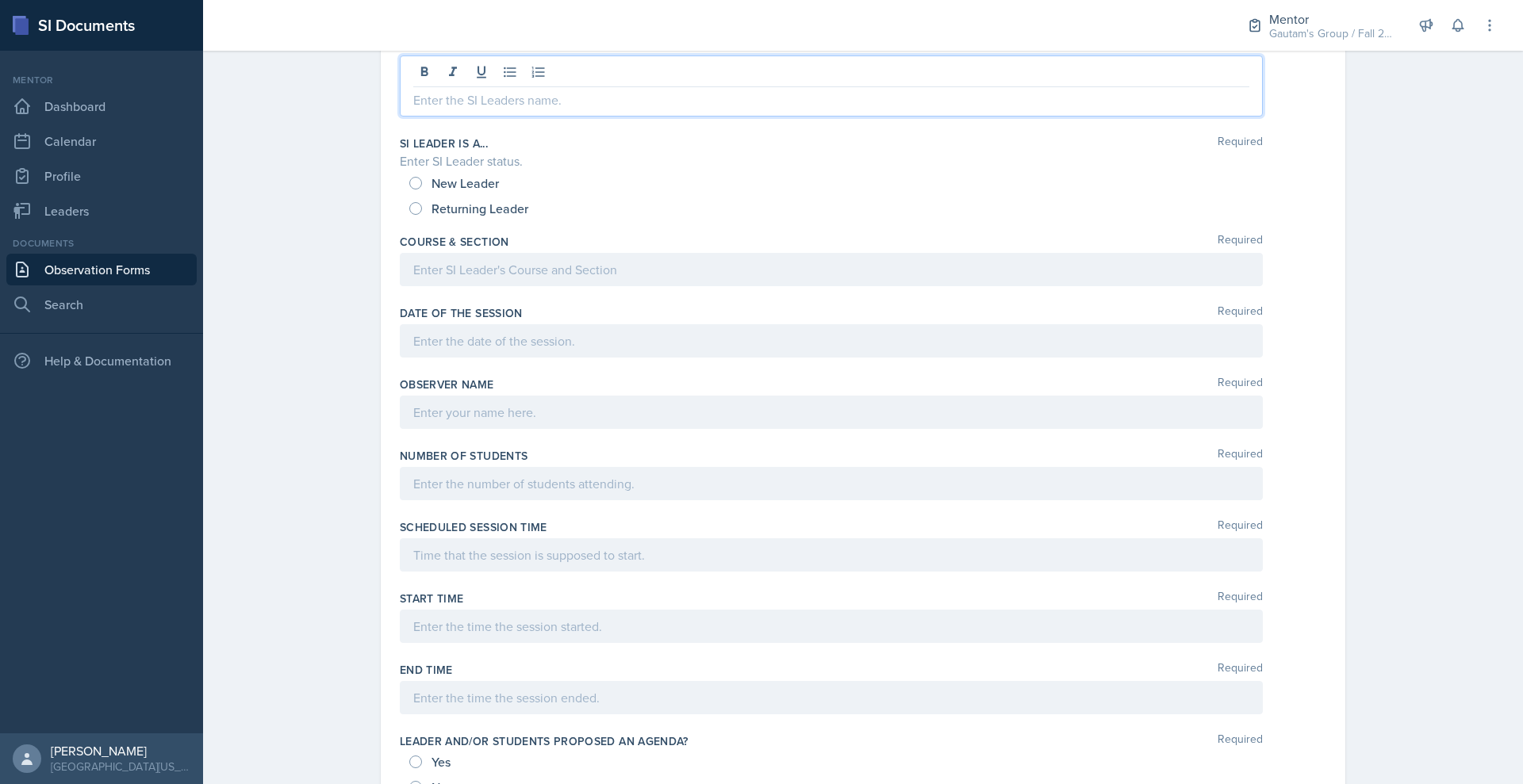
click at [400, 116] on div at bounding box center [832, 85] width 864 height 61
click at [410, 190] on input "New Leader" at bounding box center [415, 183] width 13 height 13
radio input "true"
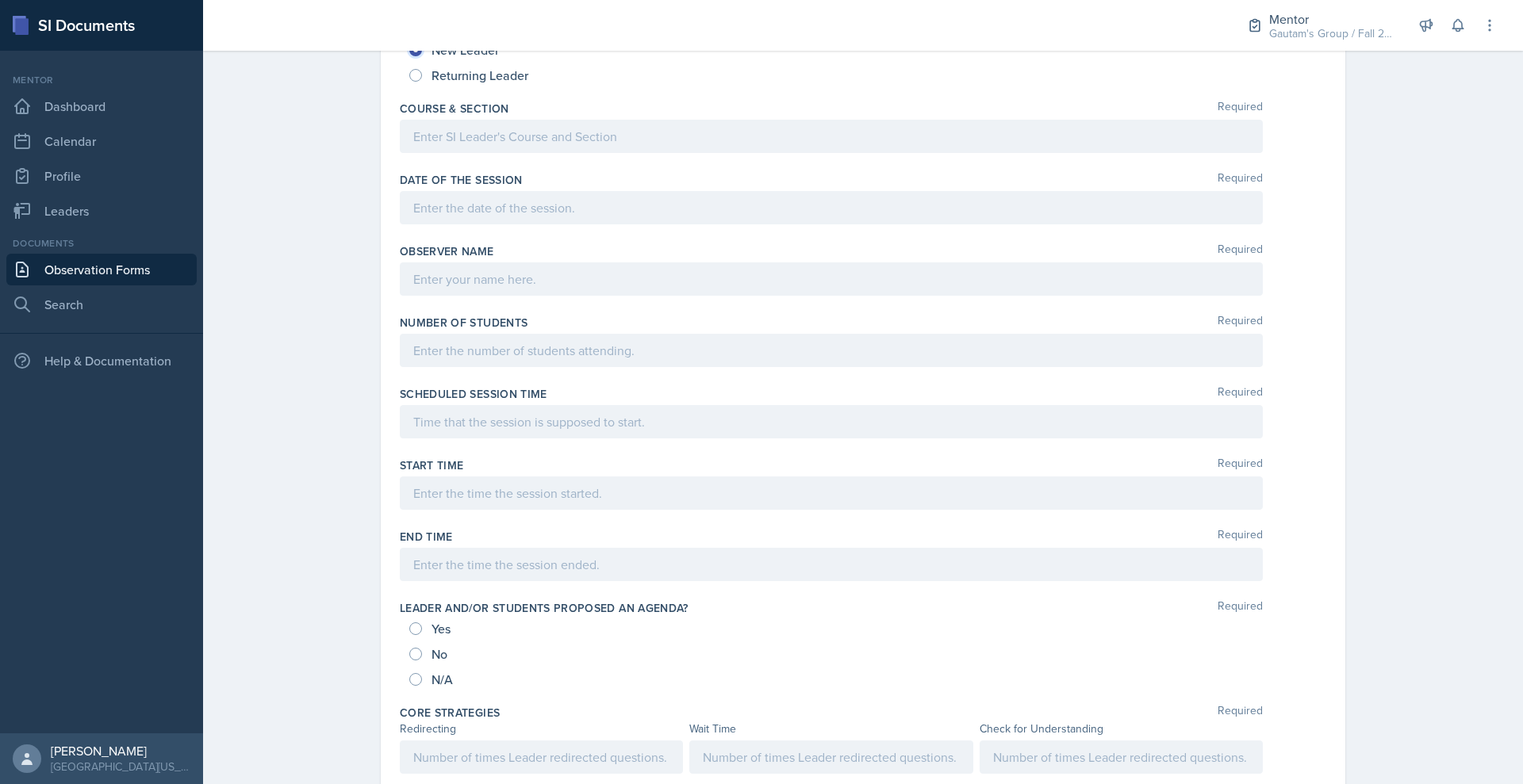
scroll to position [284, 0]
click at [407, 154] on div at bounding box center [832, 137] width 864 height 33
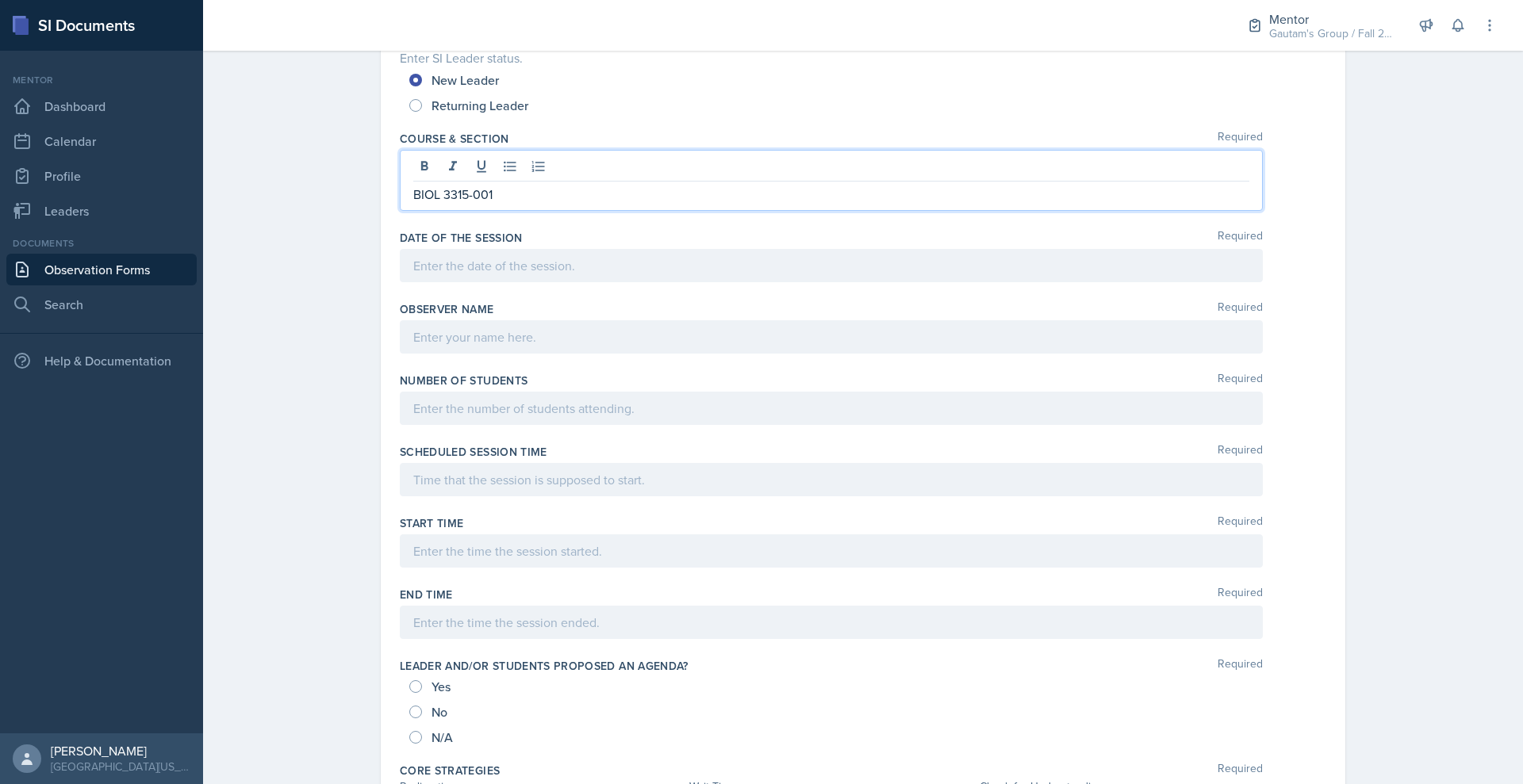
scroll to position [255, 0]
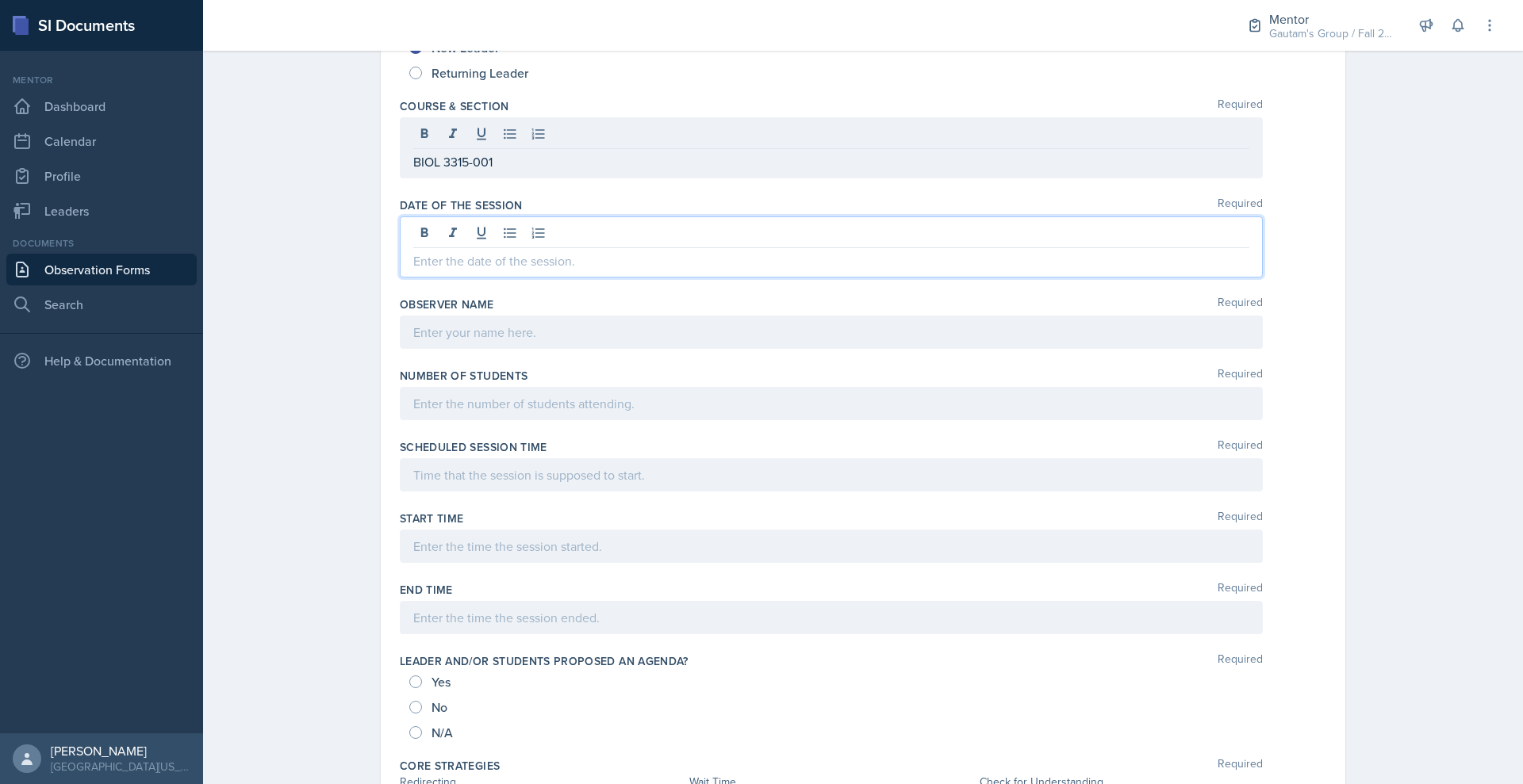
click at [533, 270] on p at bounding box center [832, 261] width 837 height 19
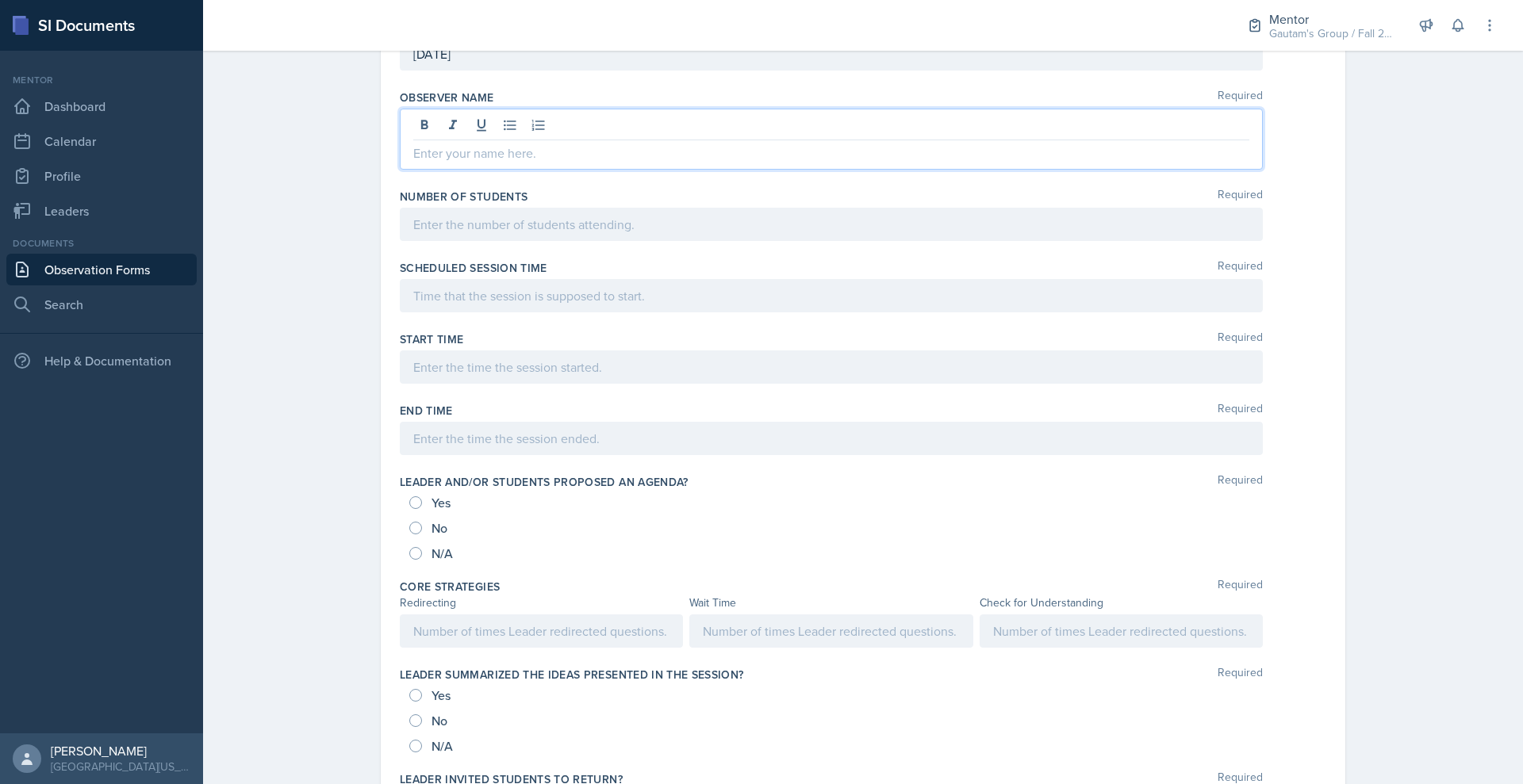
scroll to position [467, 0]
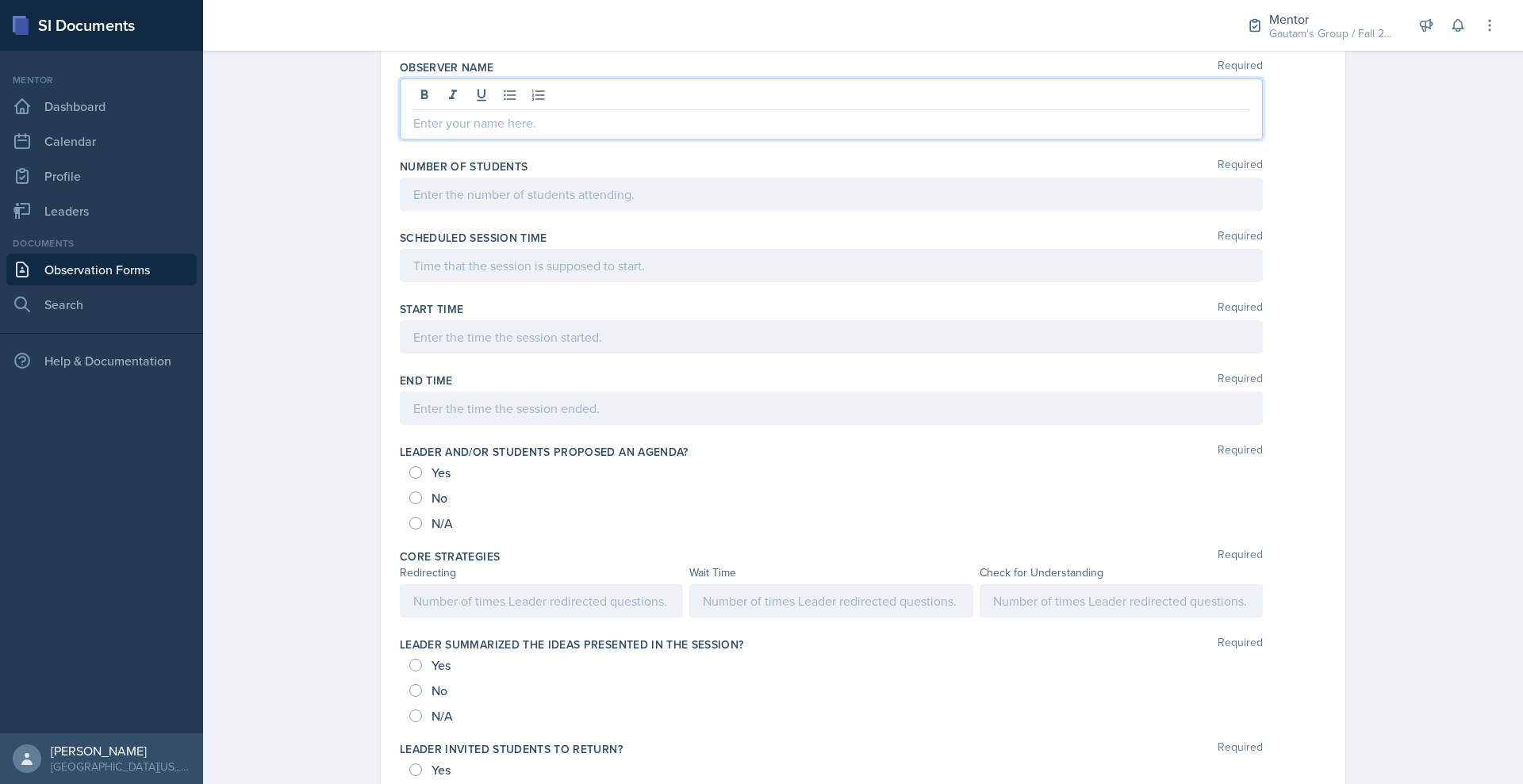
click at [413, 133] on p at bounding box center [832, 123] width 837 height 19
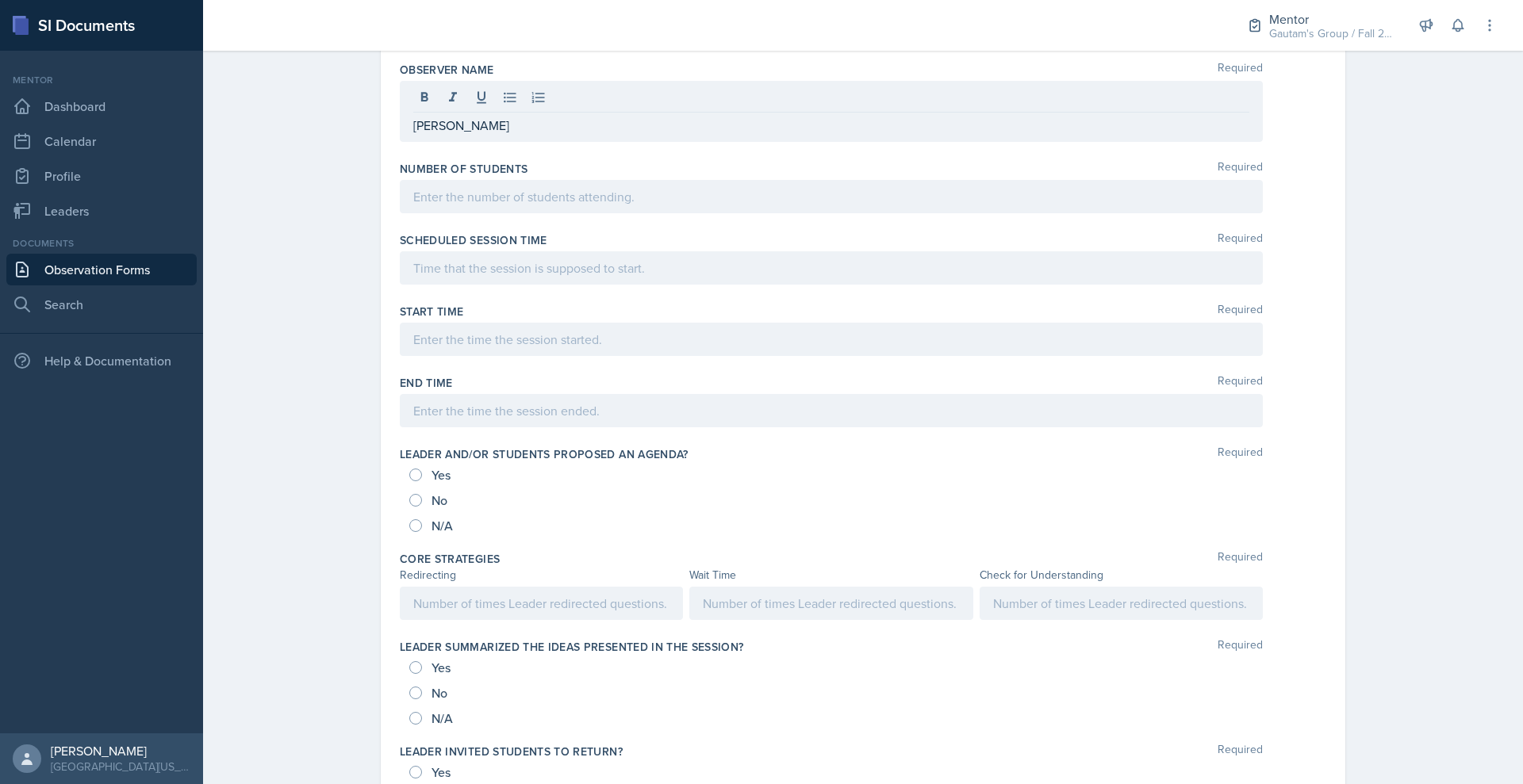
click at [476, 213] on div at bounding box center [832, 196] width 864 height 33
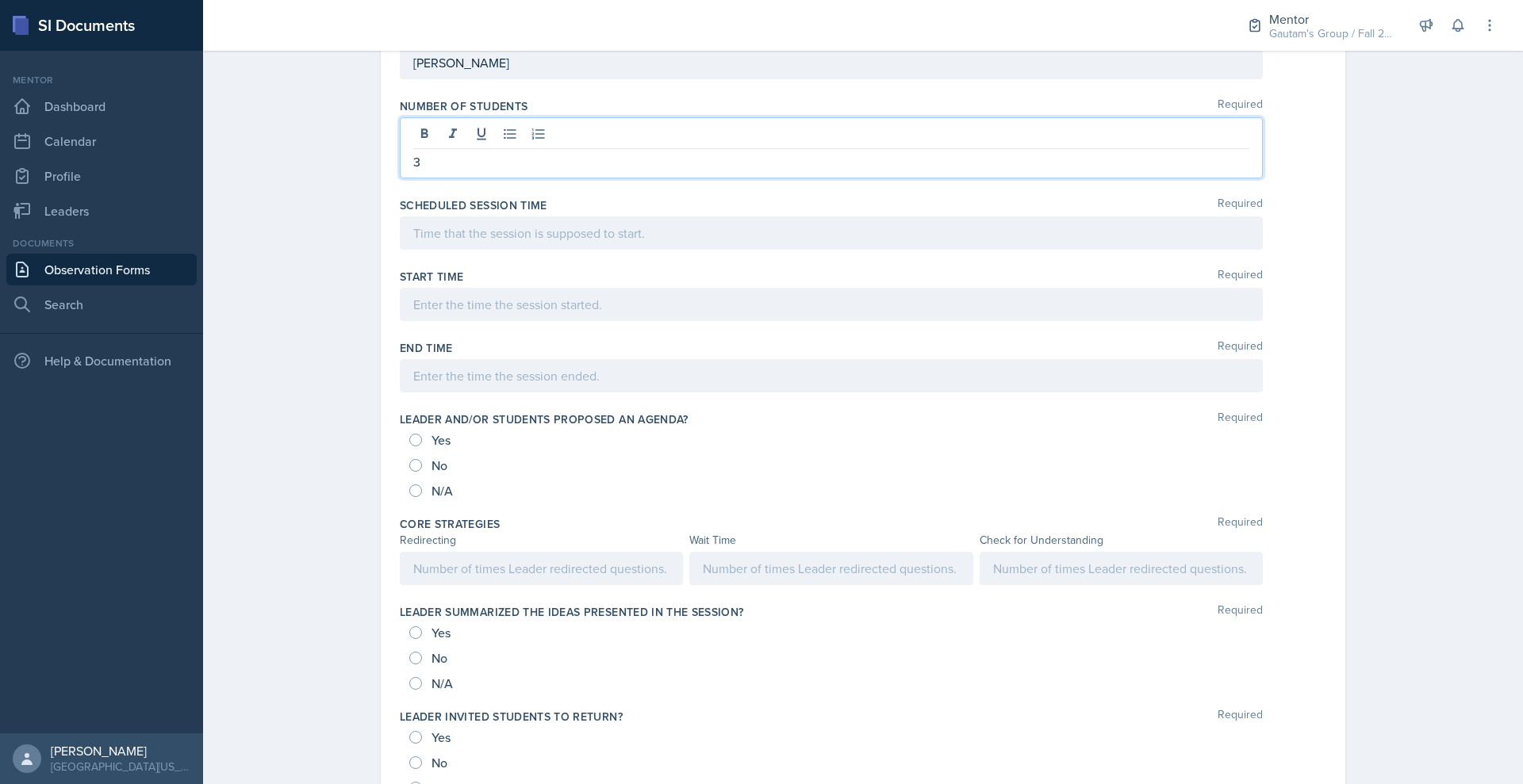
click at [459, 250] on div at bounding box center [832, 233] width 864 height 33
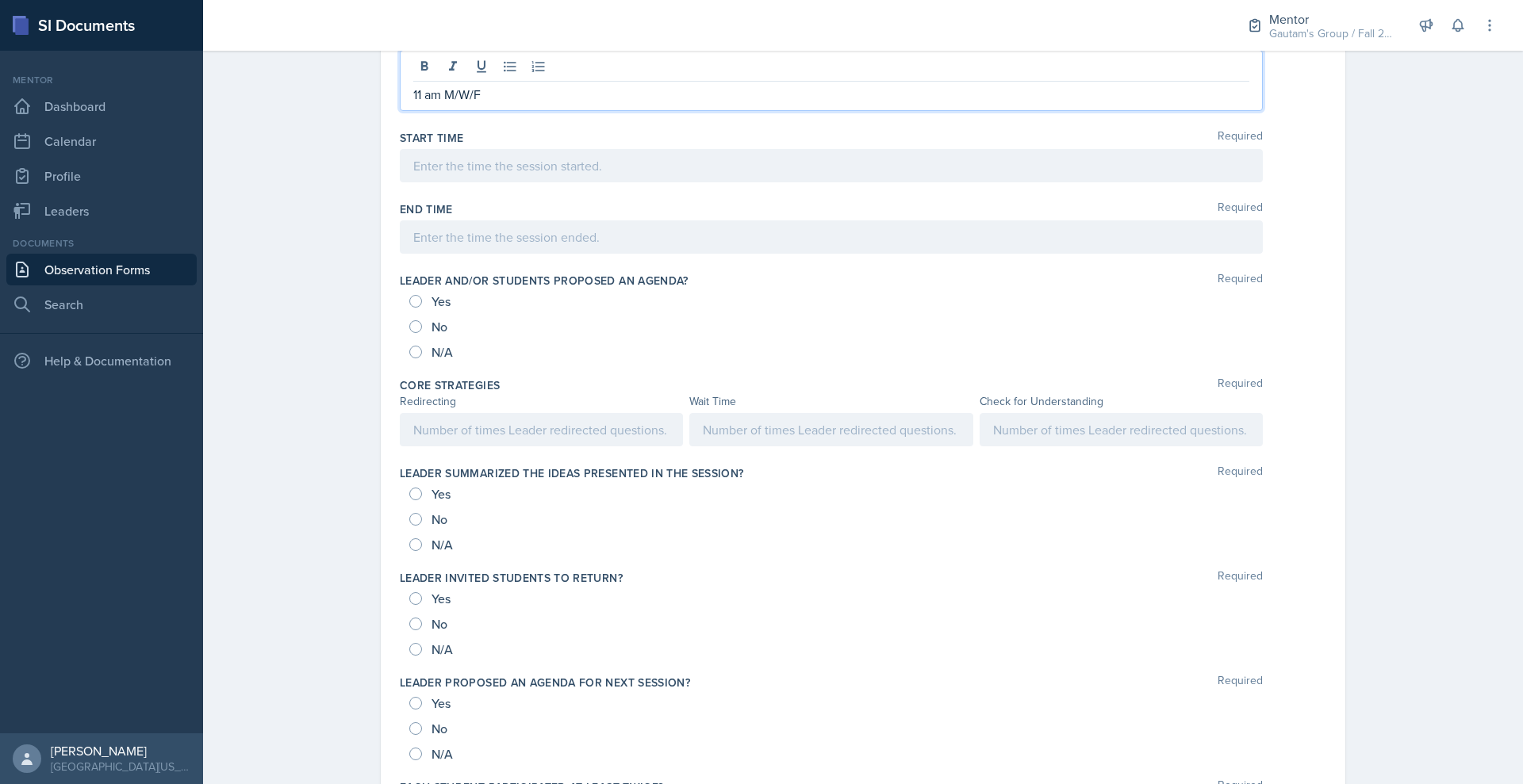
scroll to position [642, 0]
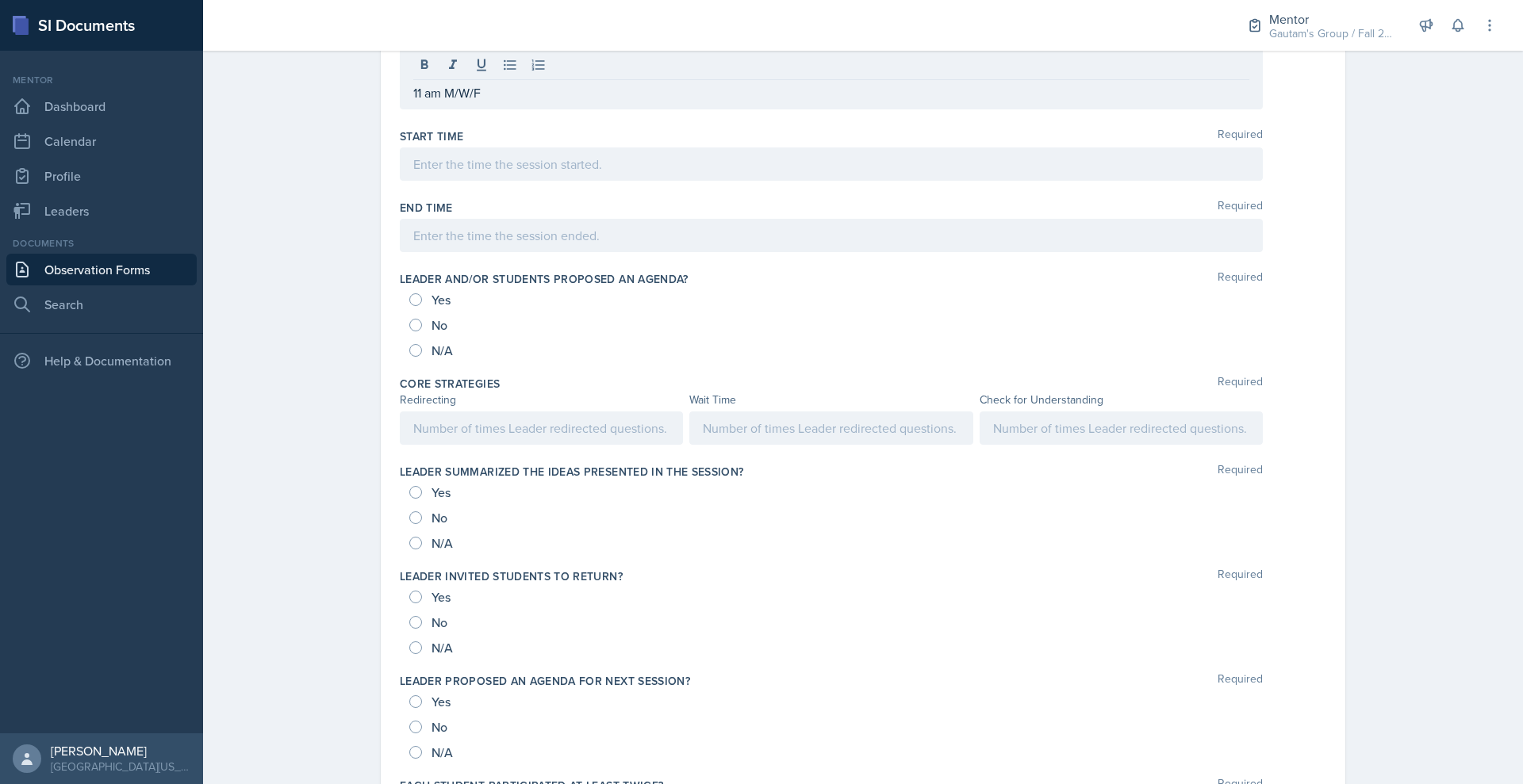
click at [400, 181] on div at bounding box center [832, 164] width 864 height 33
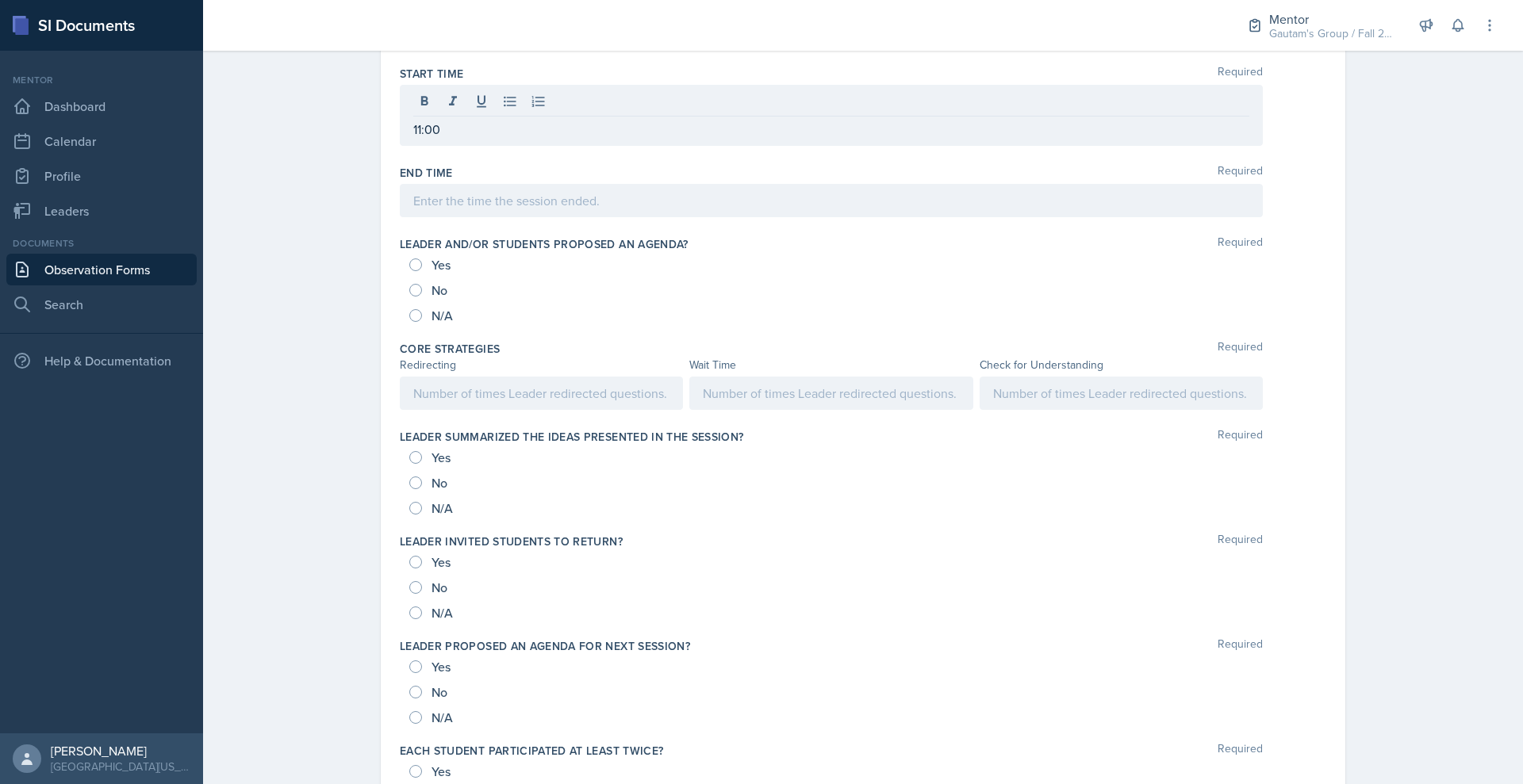
click at [484, 230] on div "End Time Required" at bounding box center [863, 195] width 927 height 72
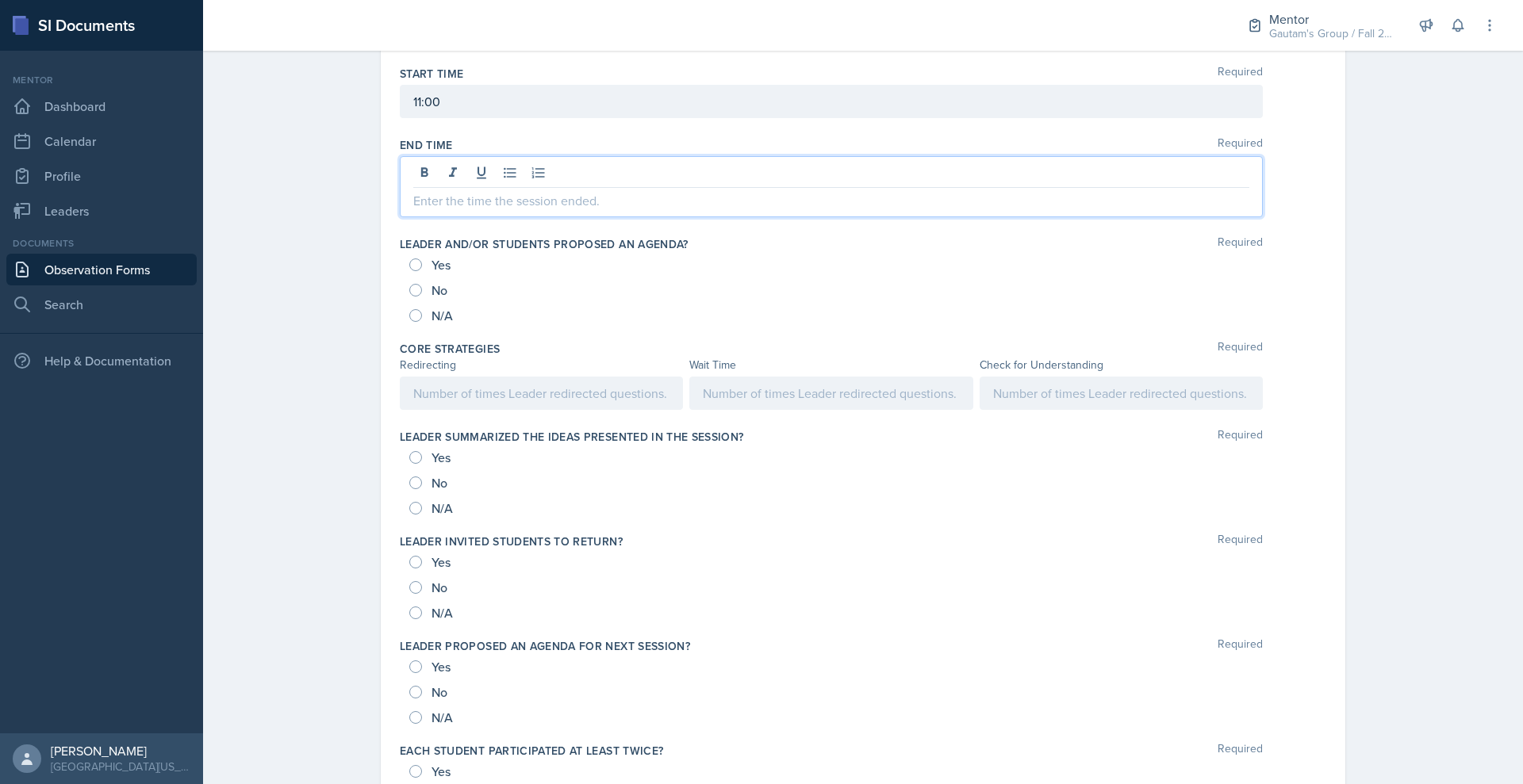
click at [470, 218] on div at bounding box center [832, 186] width 864 height 61
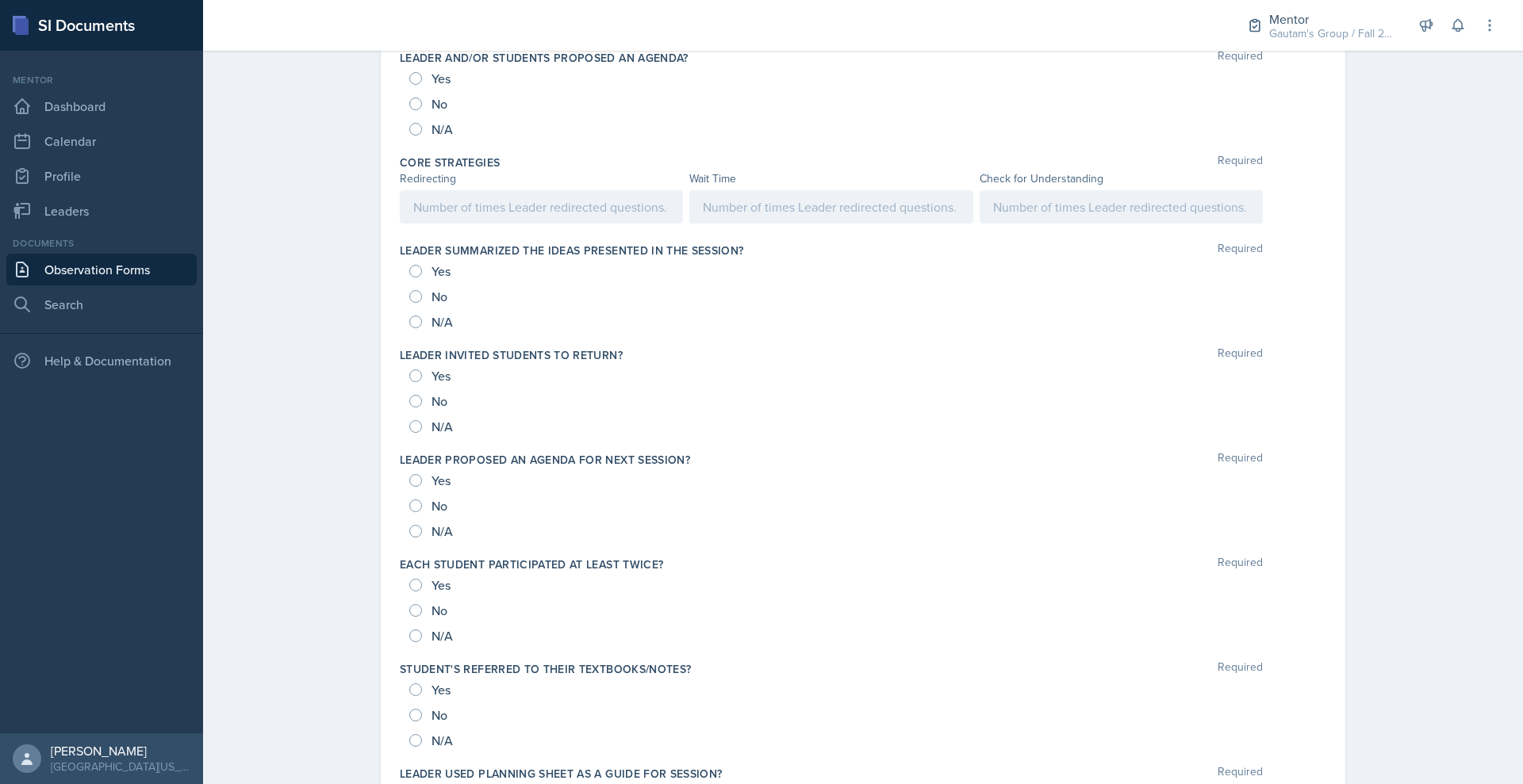
scroll to position [885, 0]
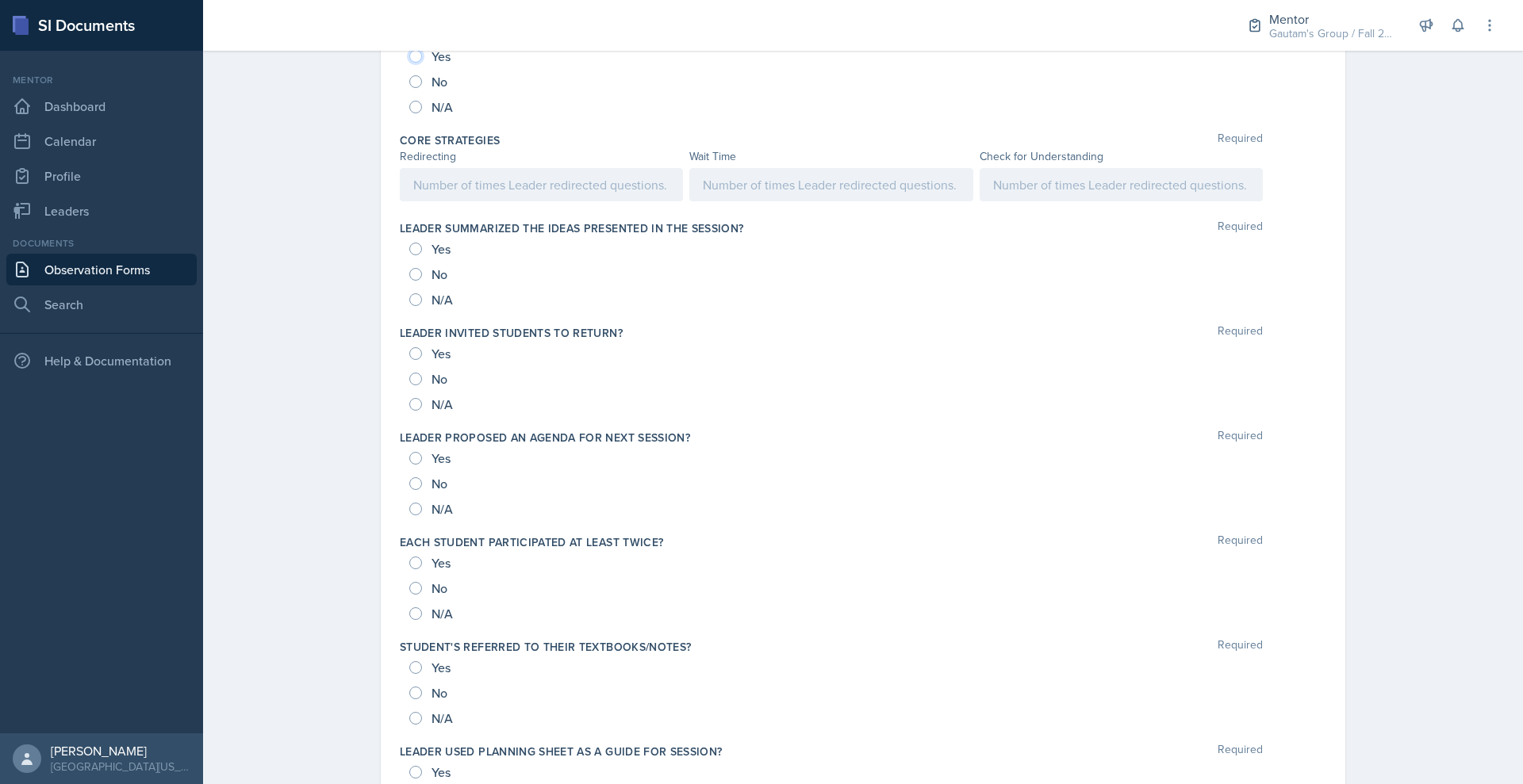
click at [410, 63] on input "Yes" at bounding box center [415, 56] width 13 height 13
radio input "true"
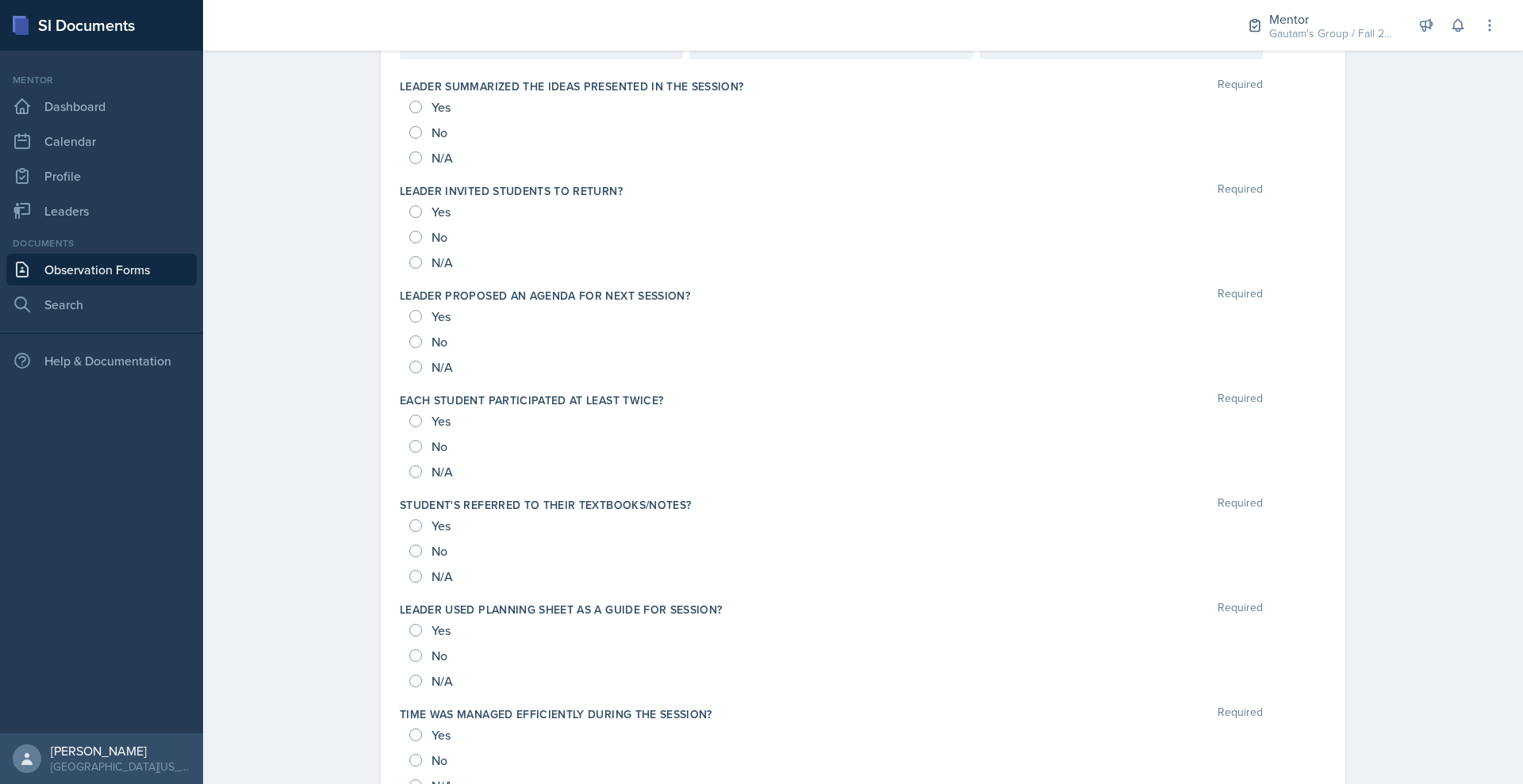
scroll to position [1034, 0]
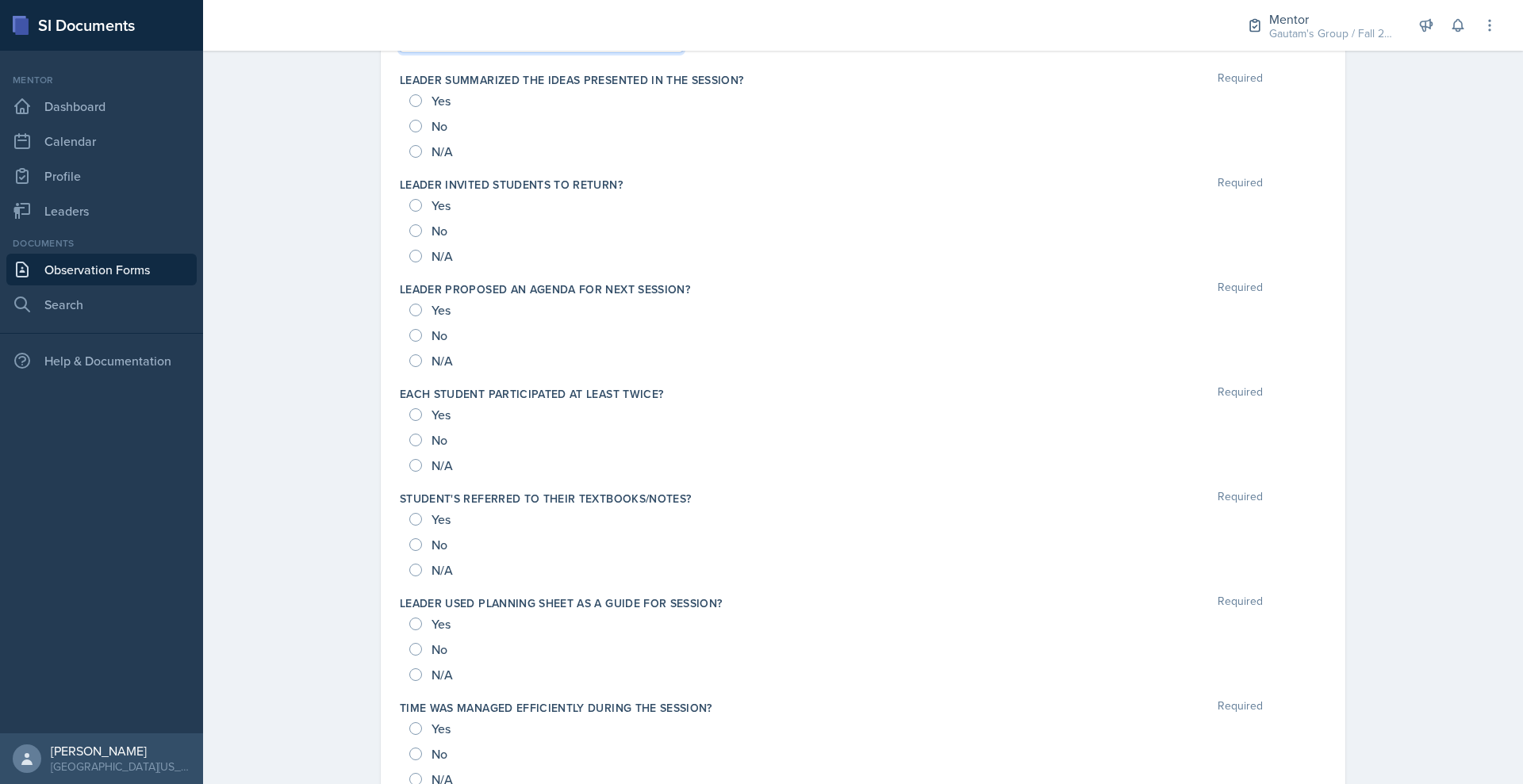
click at [413, 46] on p at bounding box center [541, 37] width 257 height 19
click at [410, 113] on div "Yes" at bounding box center [432, 101] width 45 height 25
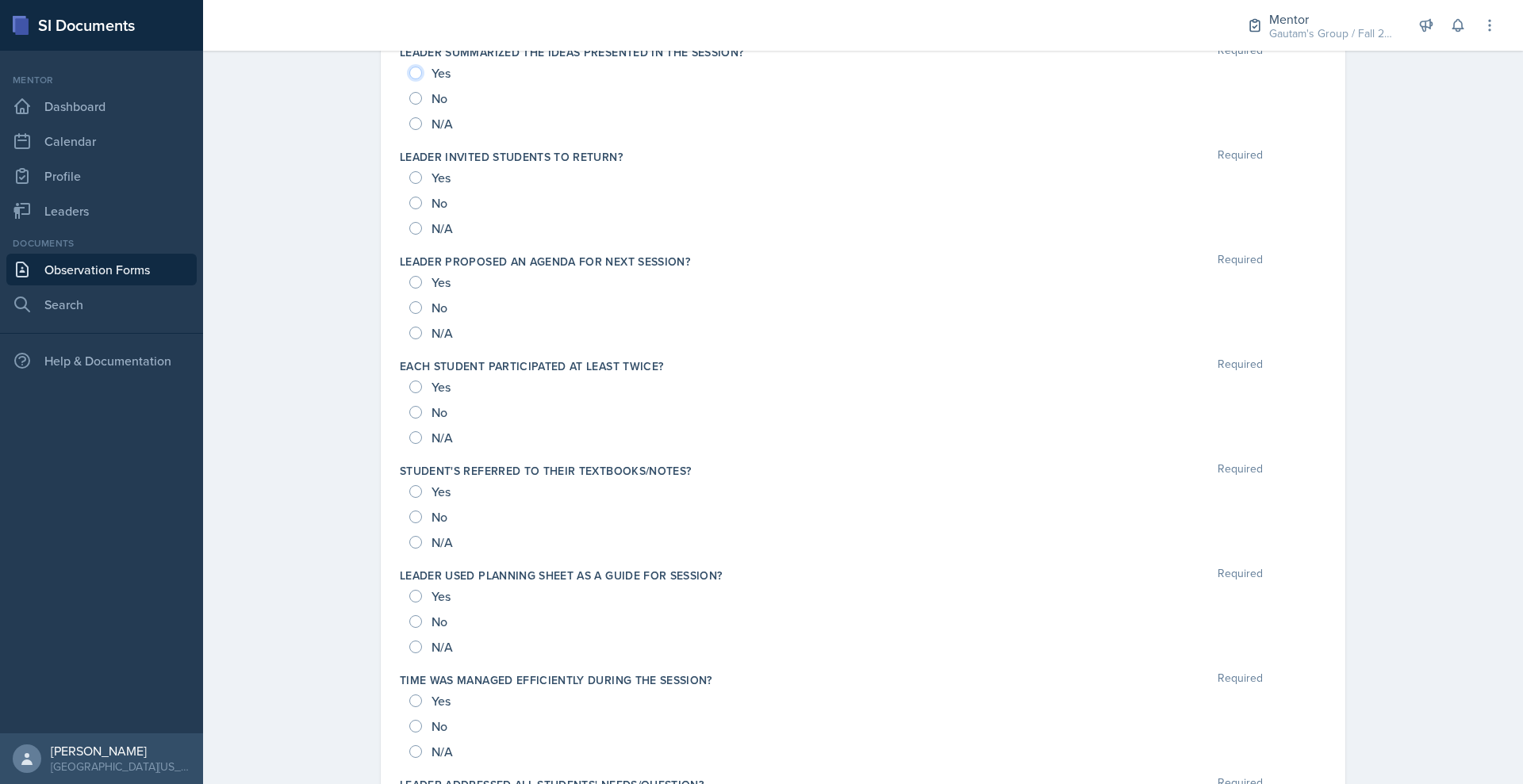
click at [410, 79] on input "Yes" at bounding box center [415, 73] width 13 height 13
radio input "true"
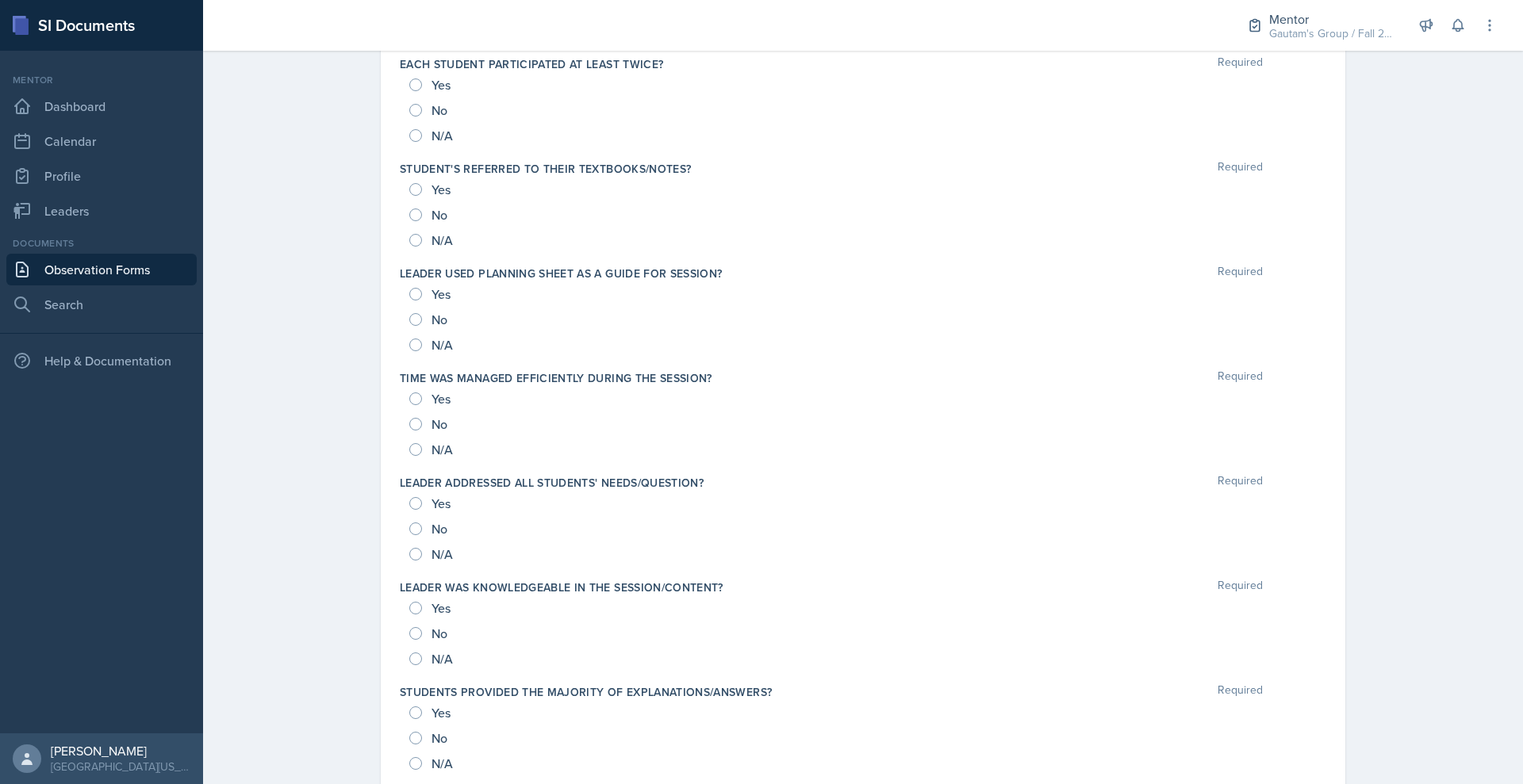
scroll to position [1339, 0]
radio input "true"
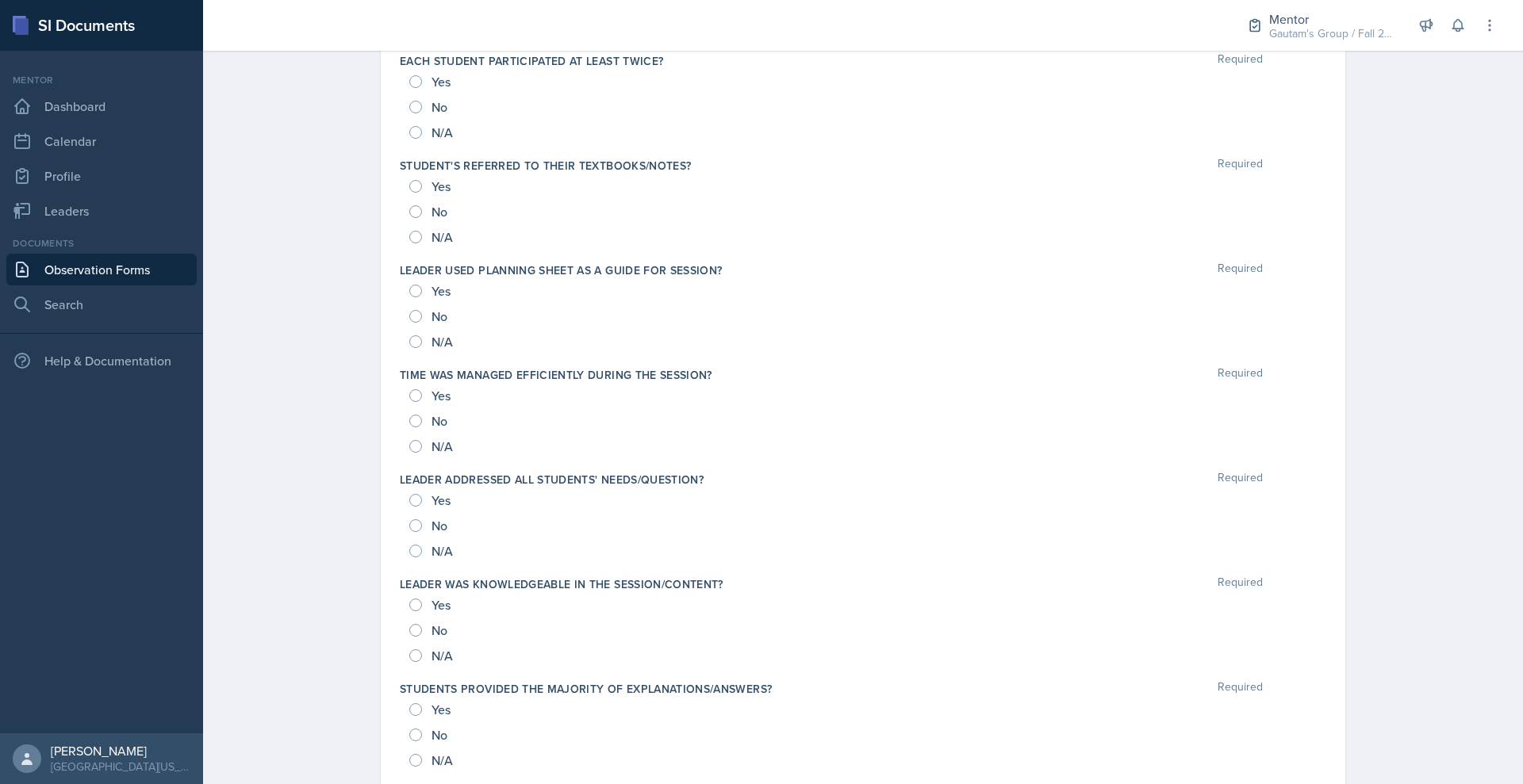
radio input "true"
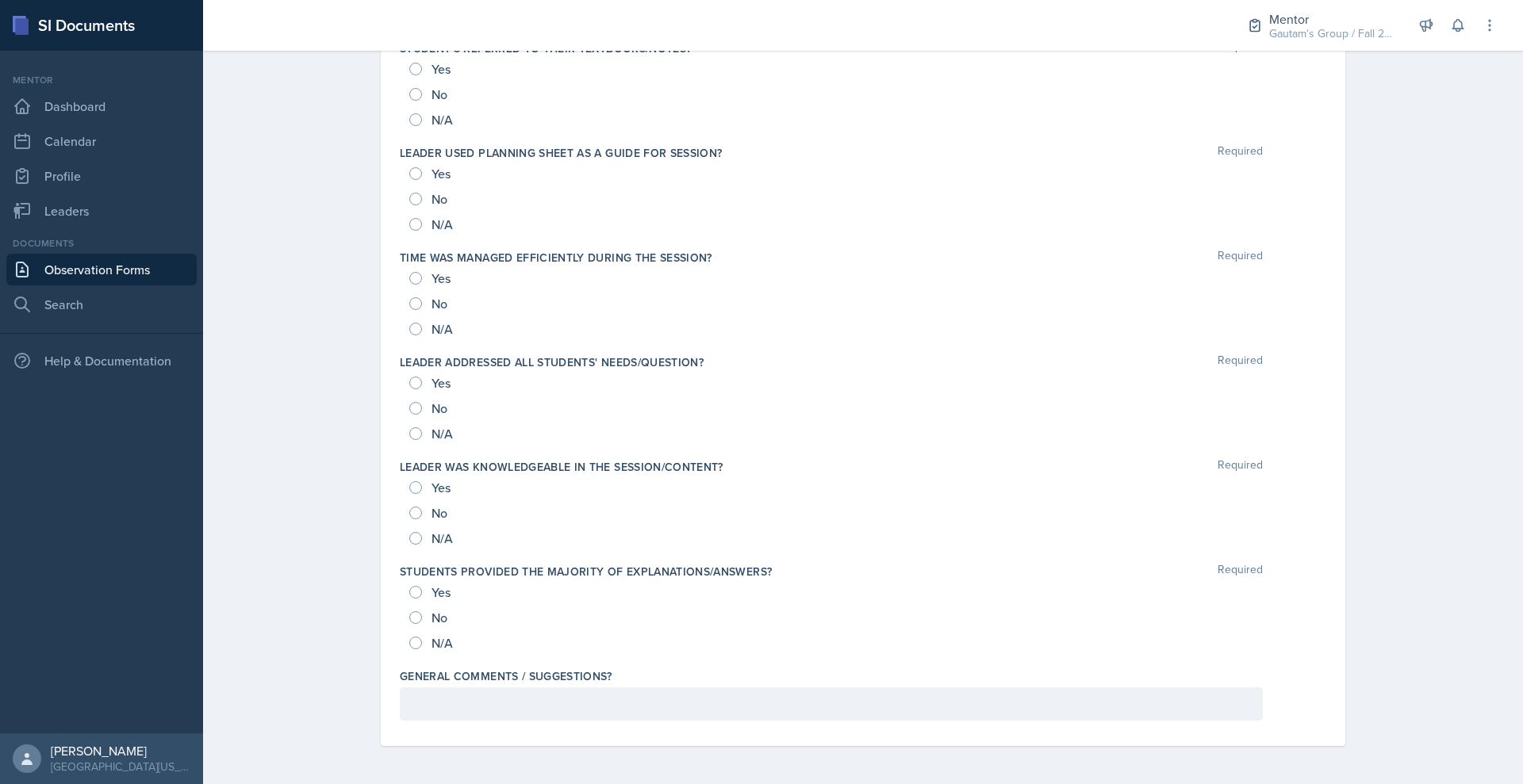
scroll to position [2012, 0]
click at [410, 587] on input "Yes" at bounding box center [415, 592] width 13 height 13
radio input "true"
click at [410, 481] on input "Yes" at bounding box center [415, 487] width 13 height 13
radio input "true"
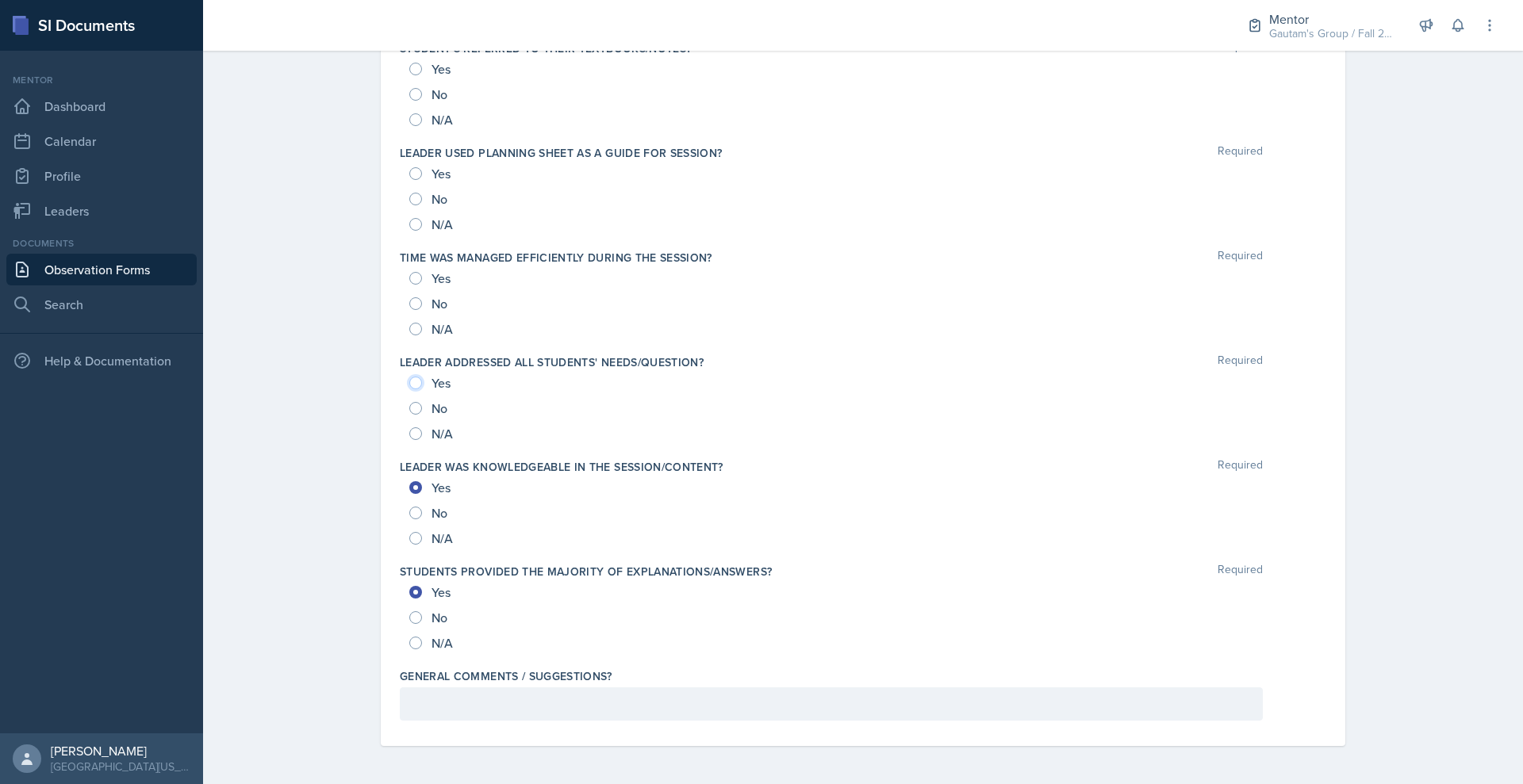
click at [410, 377] on input "Yes" at bounding box center [415, 382] width 13 height 13
radio input "true"
click at [410, 272] on input "Yes" at bounding box center [415, 278] width 13 height 13
radio input "true"
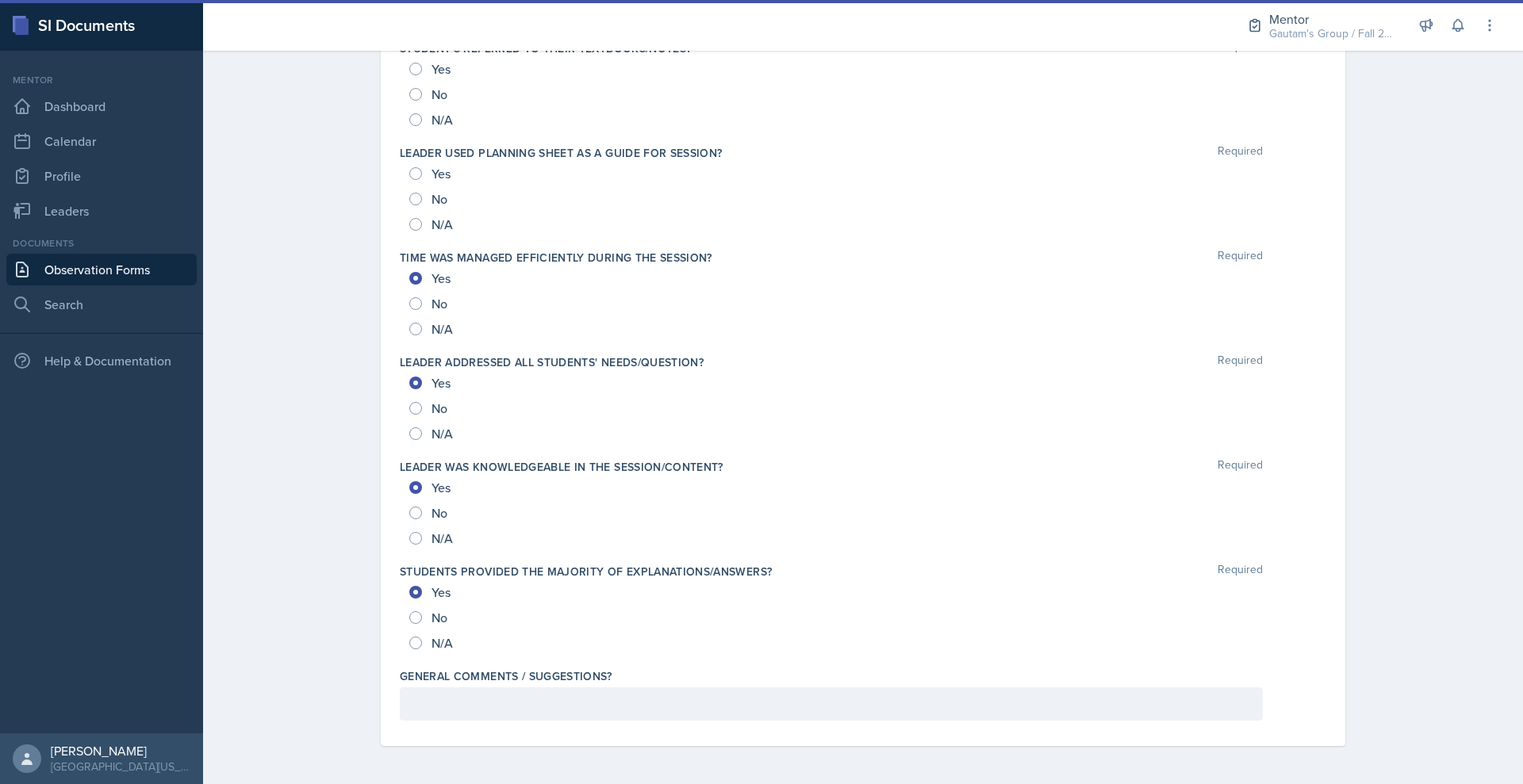
click at [410, 81] on div "Yes" at bounding box center [432, 69] width 45 height 25
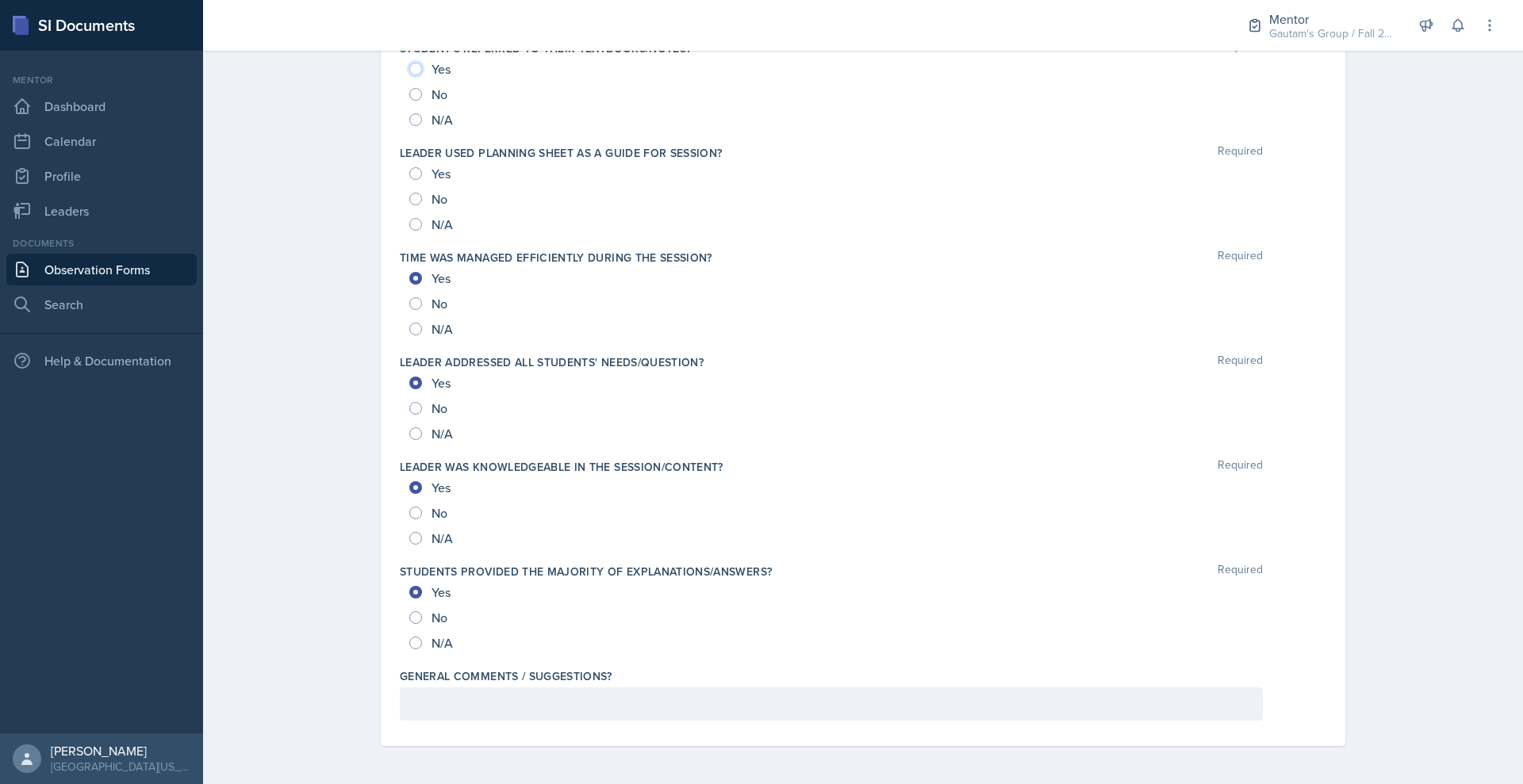
click at [410, 75] on input "Yes" at bounding box center [415, 69] width 13 height 13
radio input "true"
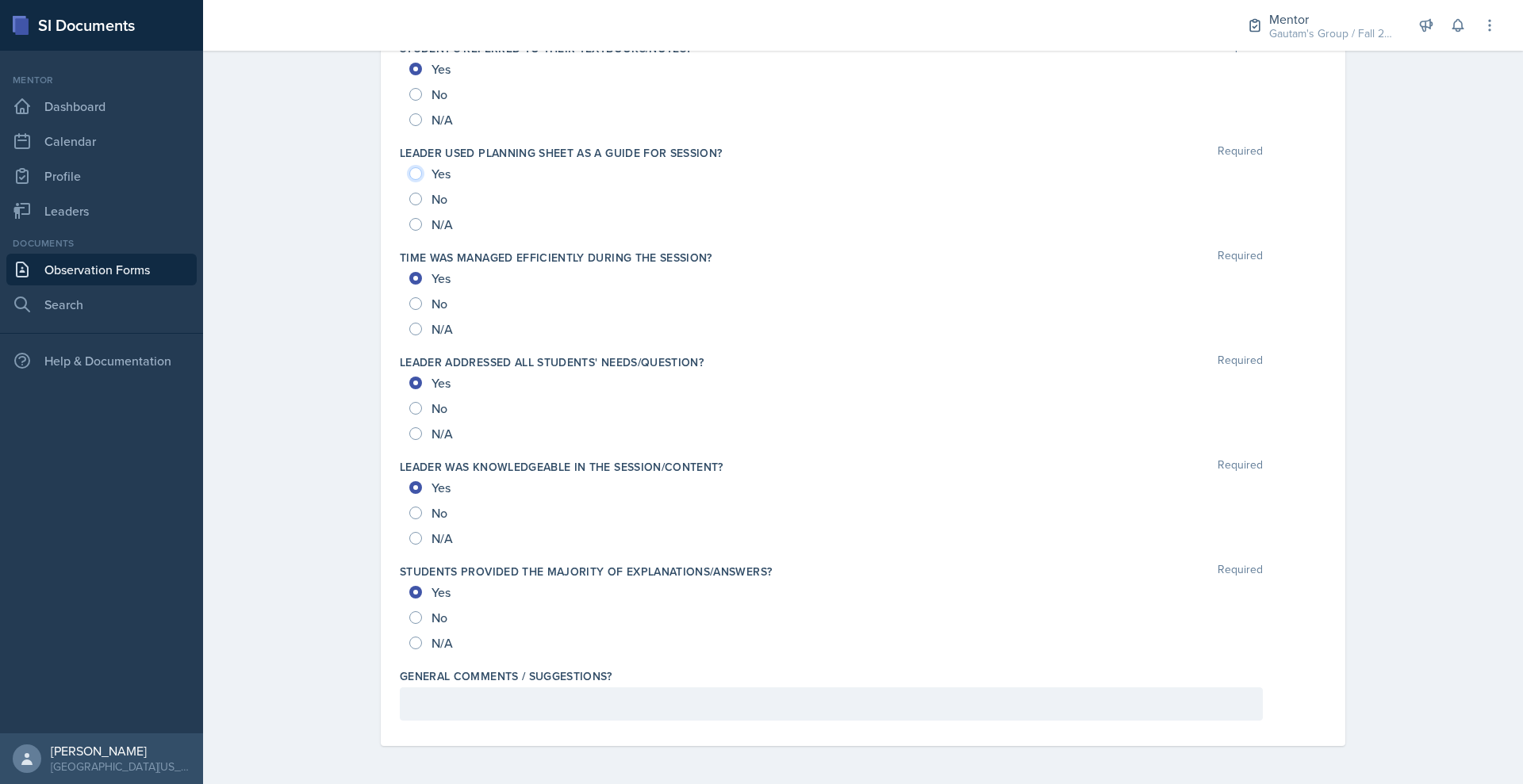
click at [410, 180] on input "Yes" at bounding box center [415, 173] width 13 height 13
radio input "true"
click at [410, 630] on div "No" at bounding box center [430, 618] width 42 height 25
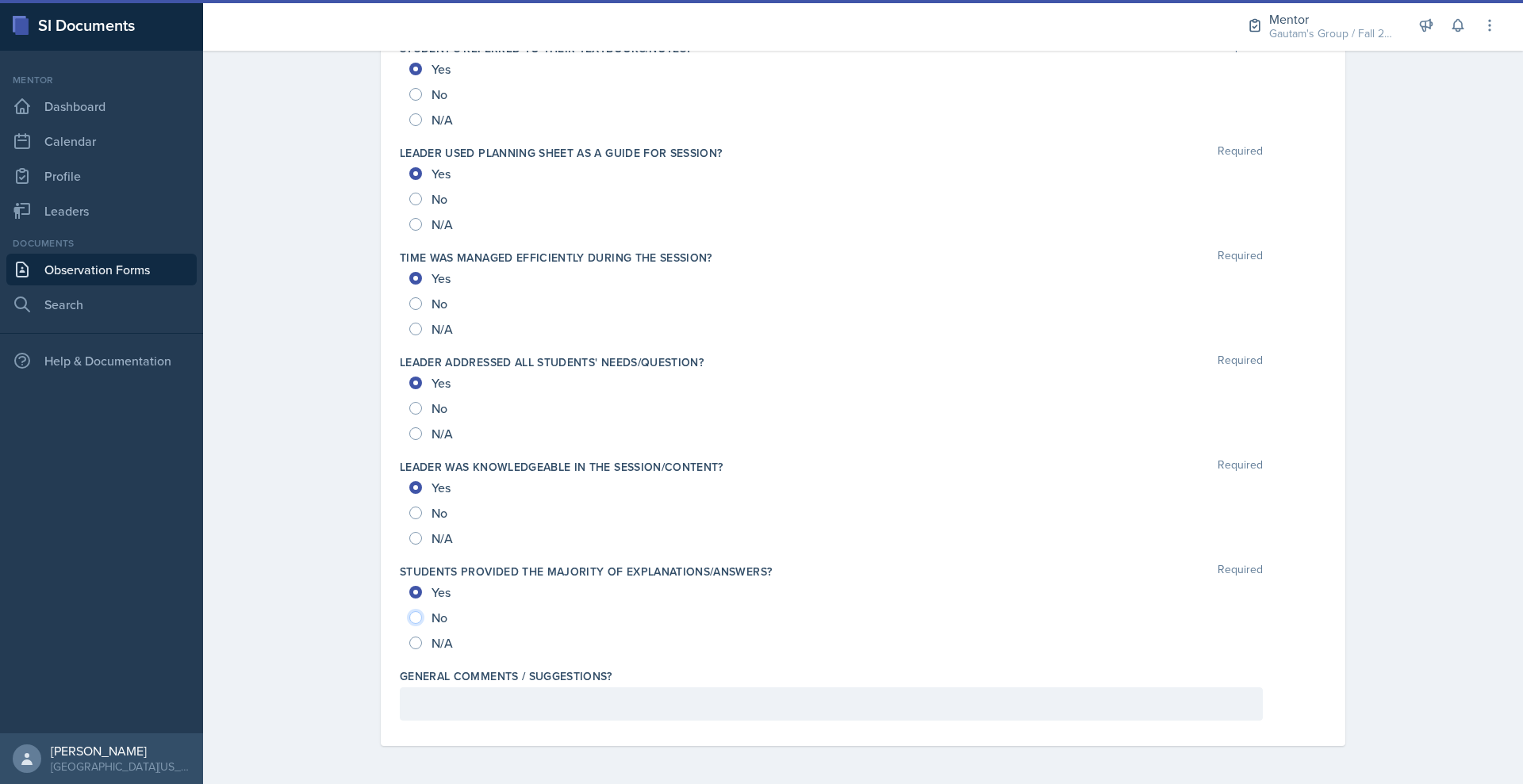
click at [410, 624] on input "No" at bounding box center [415, 618] width 13 height 13
radio input "true"
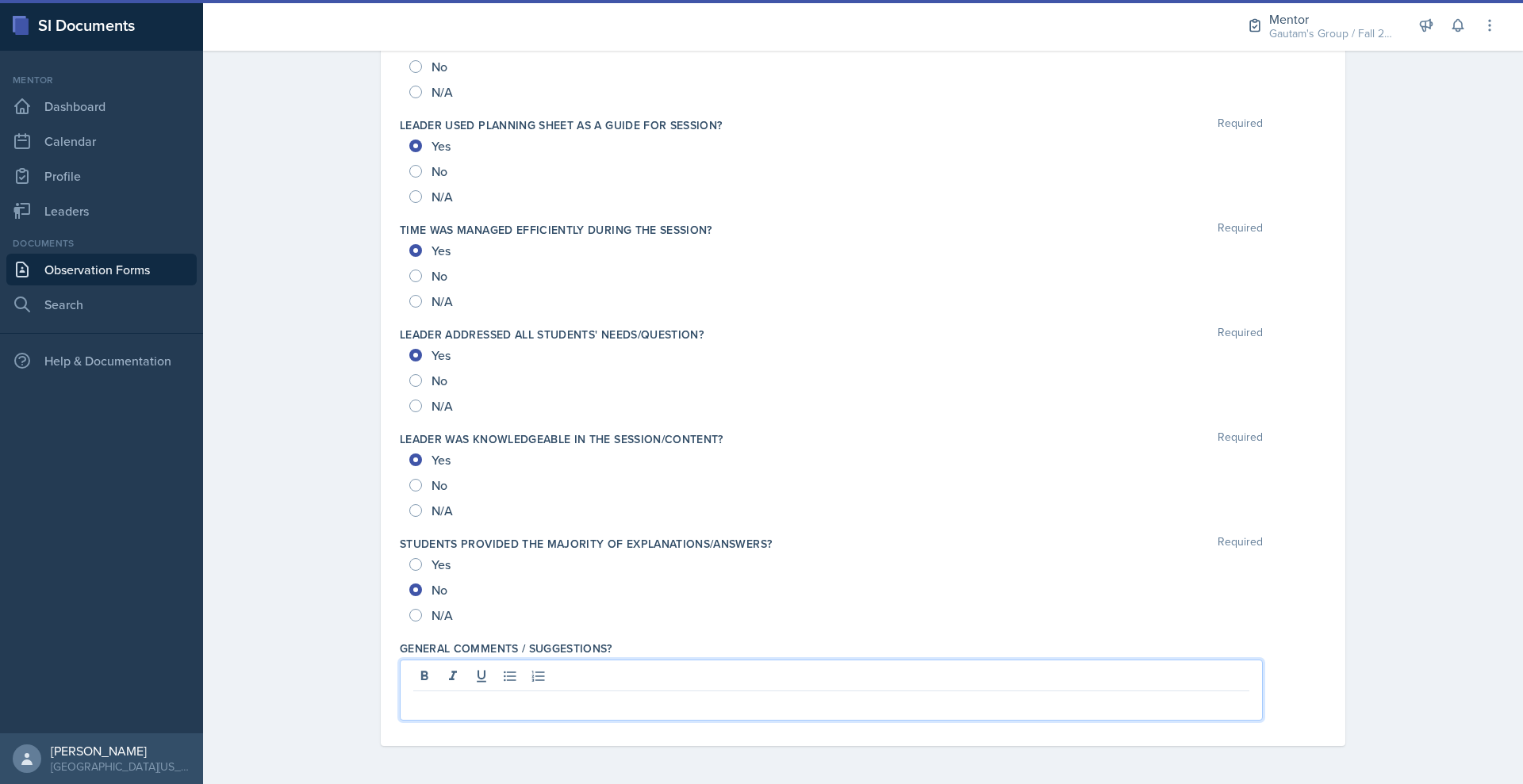
click at [581, 695] on p at bounding box center [832, 705] width 837 height 19
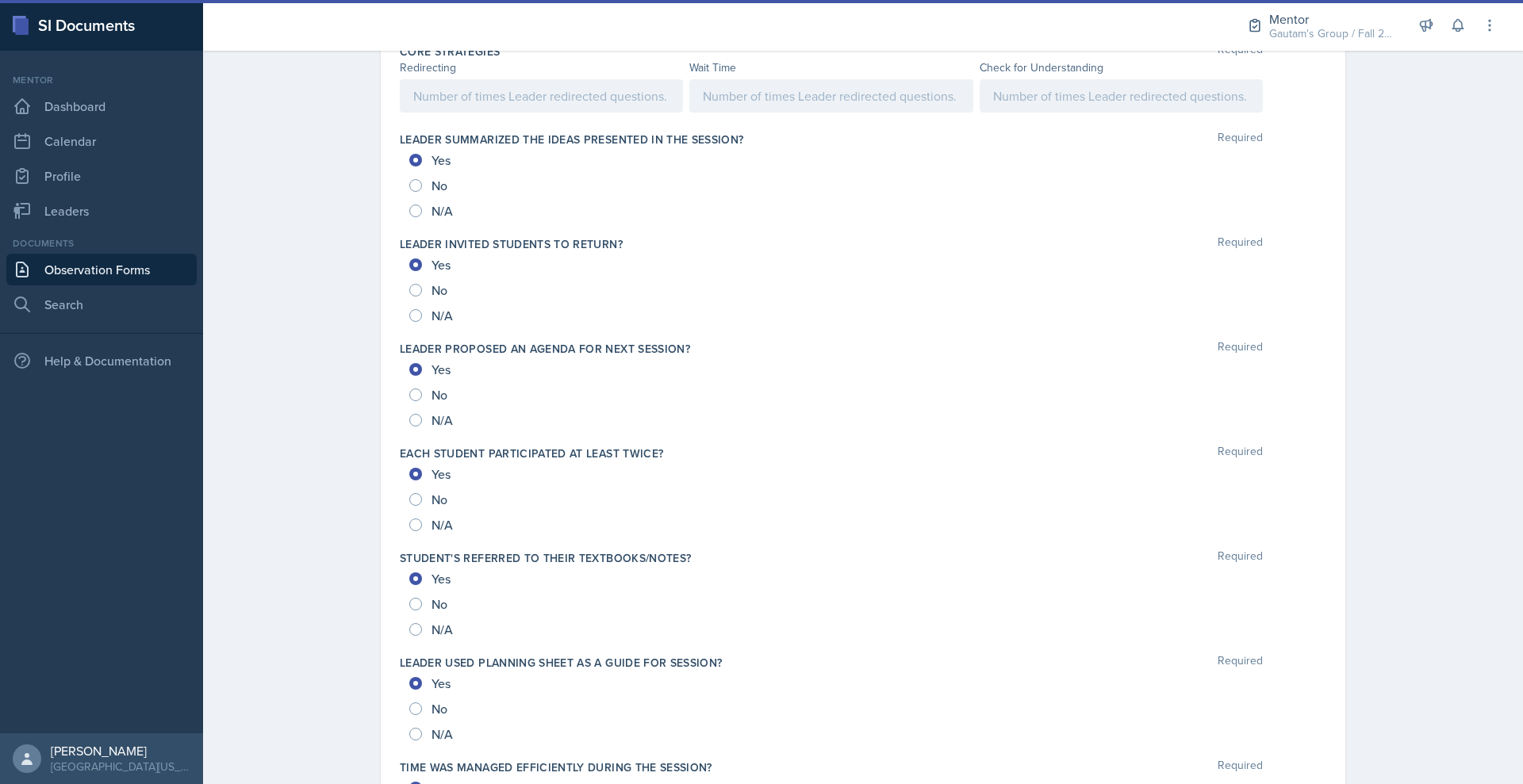
scroll to position [942, 0]
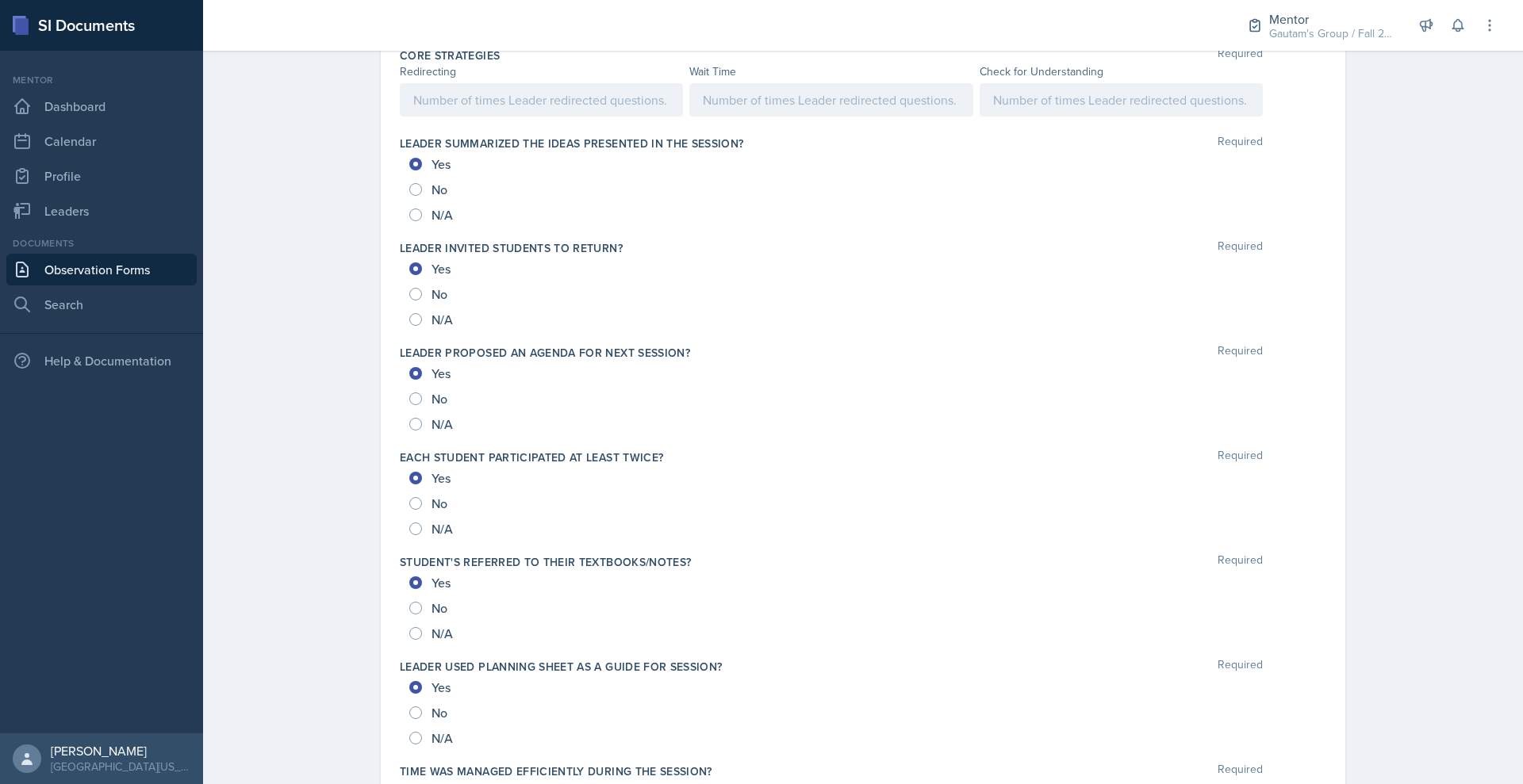
click at [723, 116] on div at bounding box center [831, 100] width 284 height 33
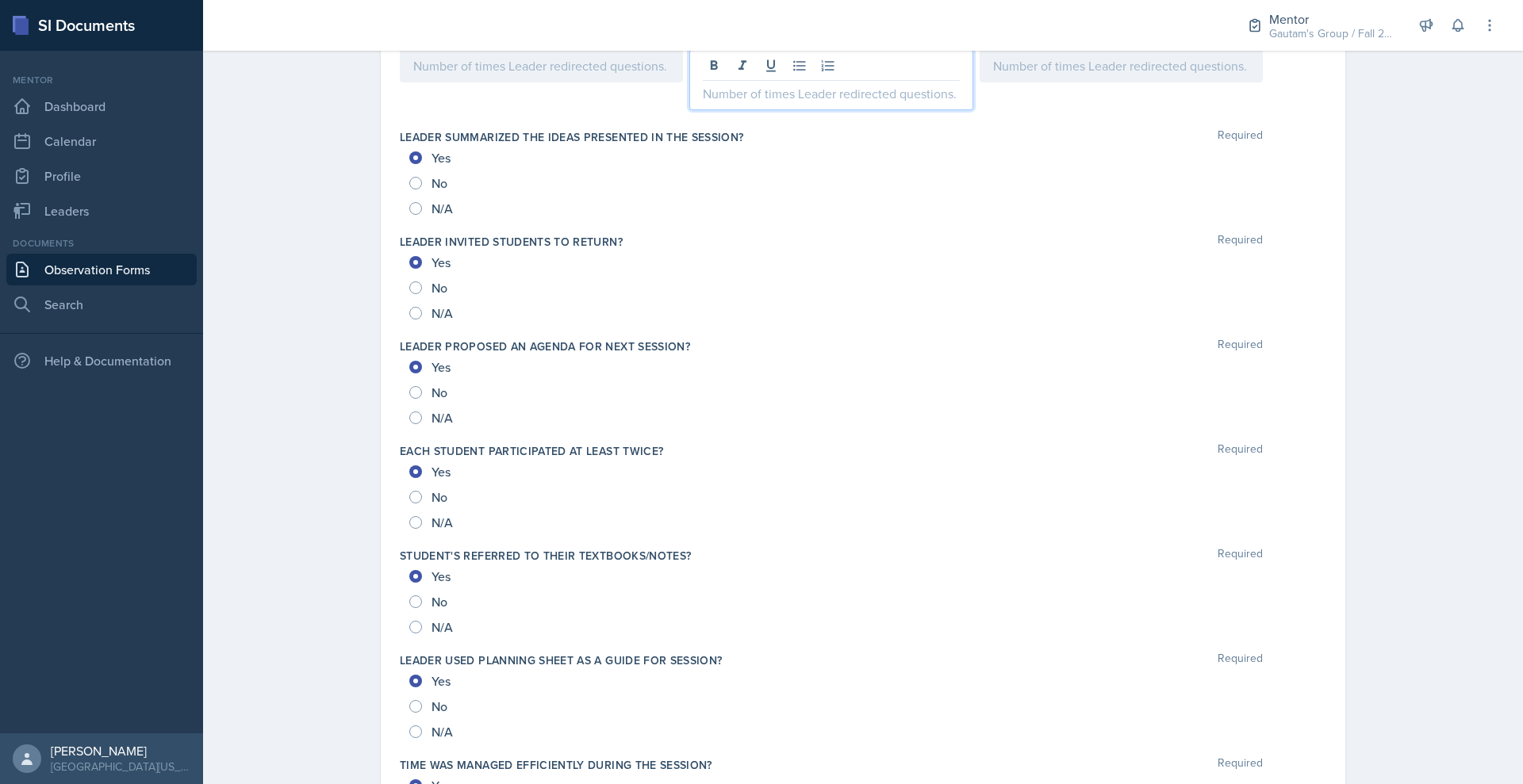
click at [520, 82] on div at bounding box center [541, 66] width 284 height 33
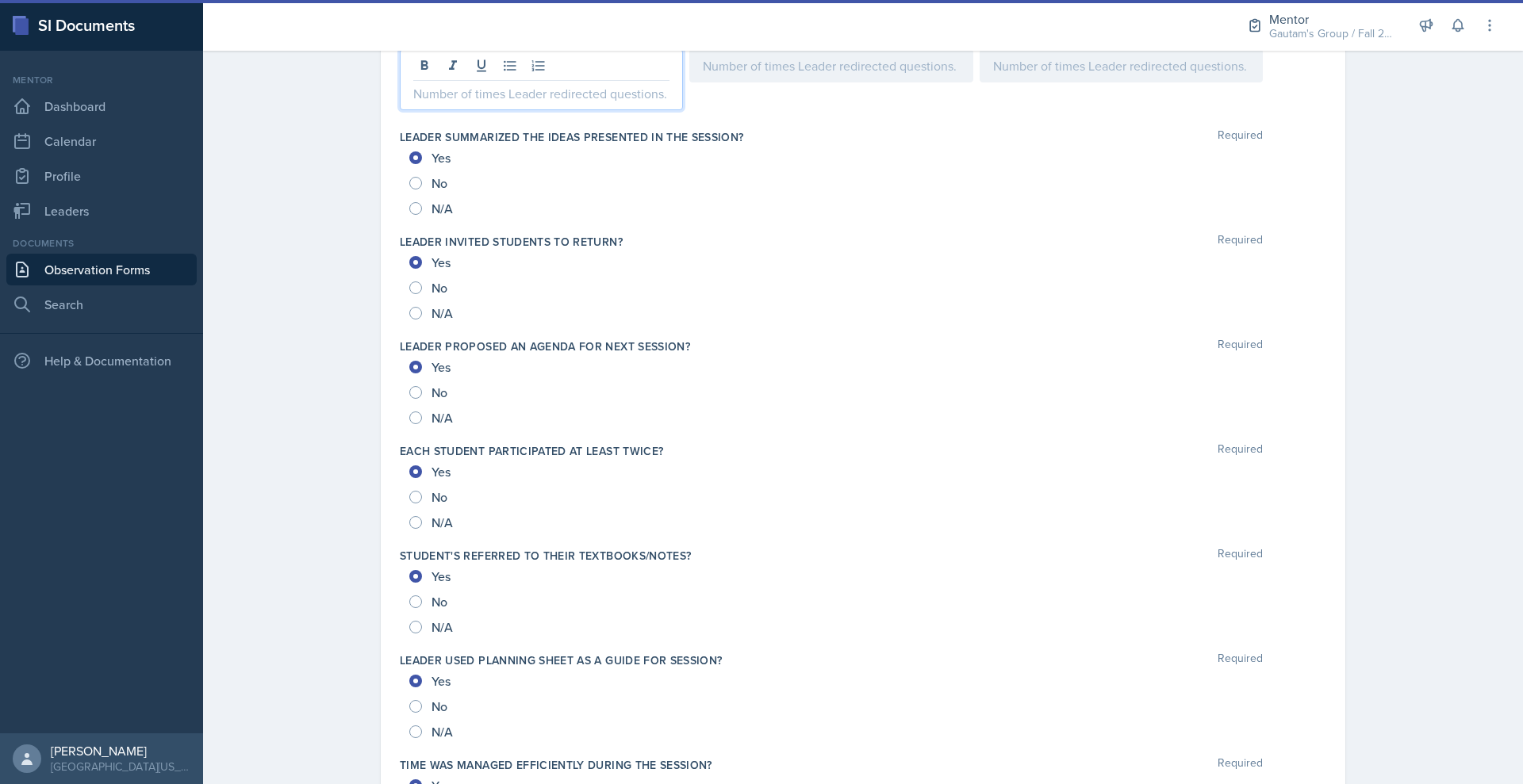
click at [1057, 82] on div at bounding box center [1121, 66] width 284 height 33
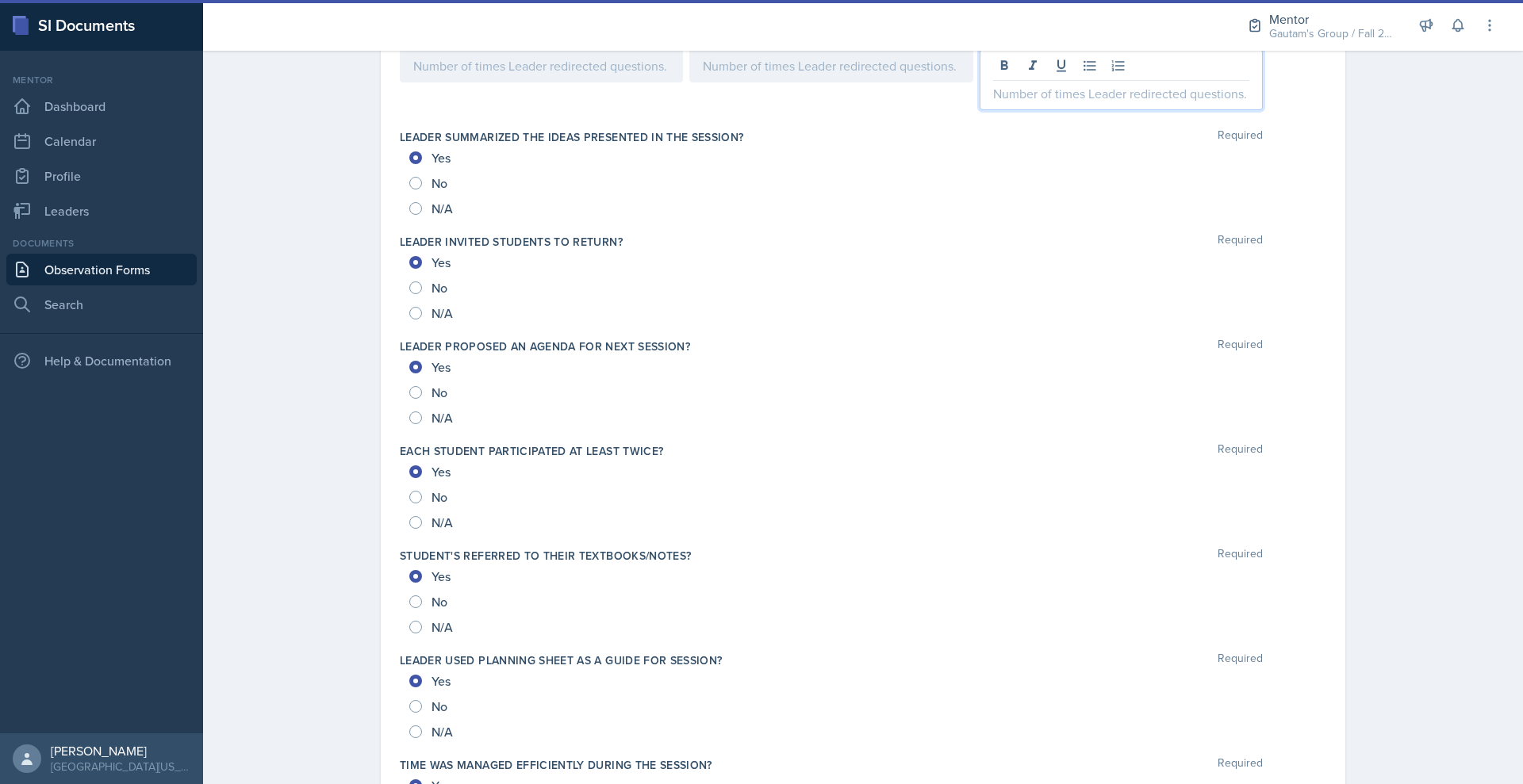
scroll to position [1010, 0]
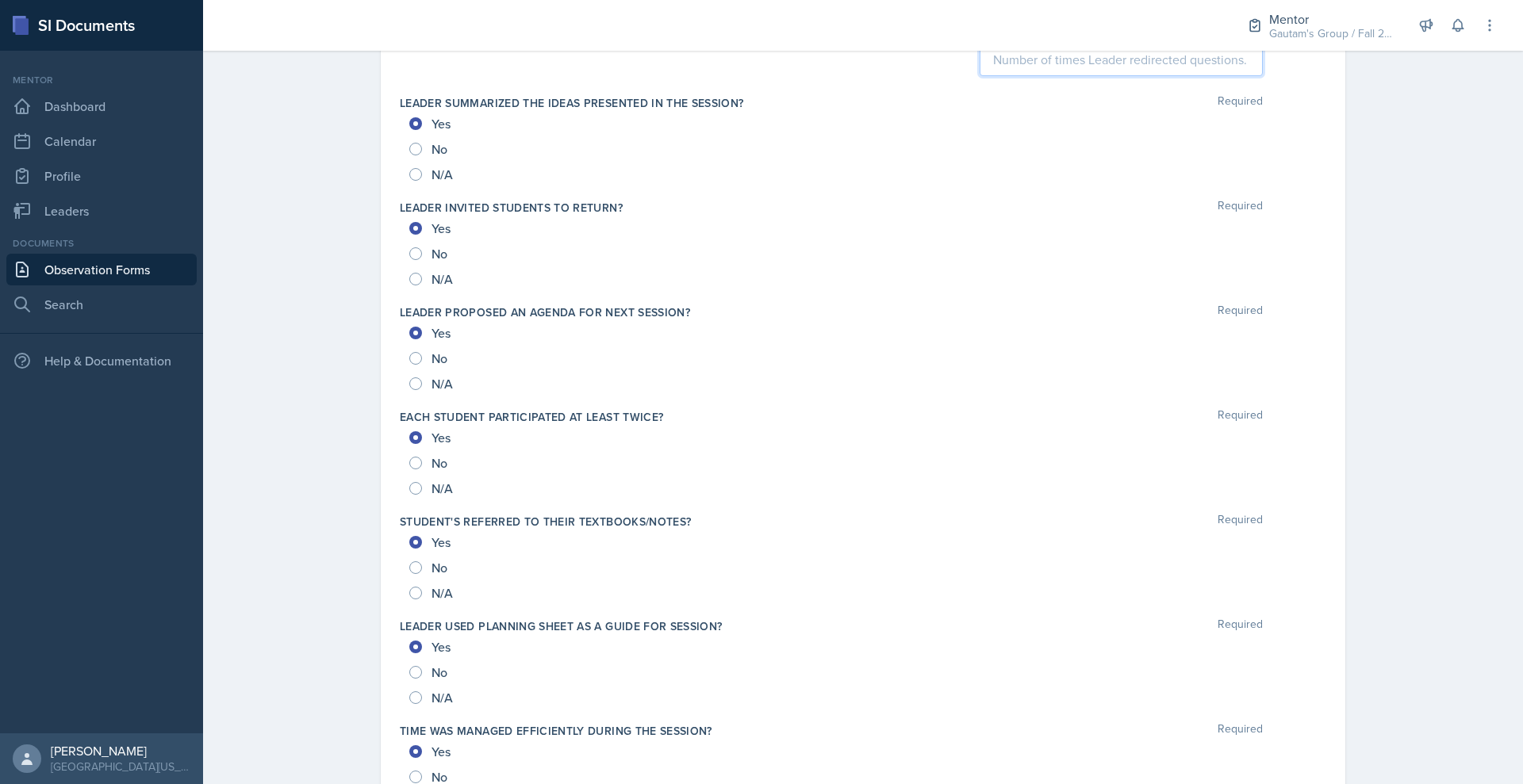
click at [549, 48] on div at bounding box center [541, 32] width 284 height 33
click at [716, 48] on div at bounding box center [831, 32] width 284 height 33
click at [400, 48] on div "20" at bounding box center [541, 32] width 284 height 33
click at [692, 48] on div at bounding box center [831, 32] width 284 height 33
click at [1084, 12] on div "Check for Understanding" at bounding box center [1121, 3] width 284 height 16
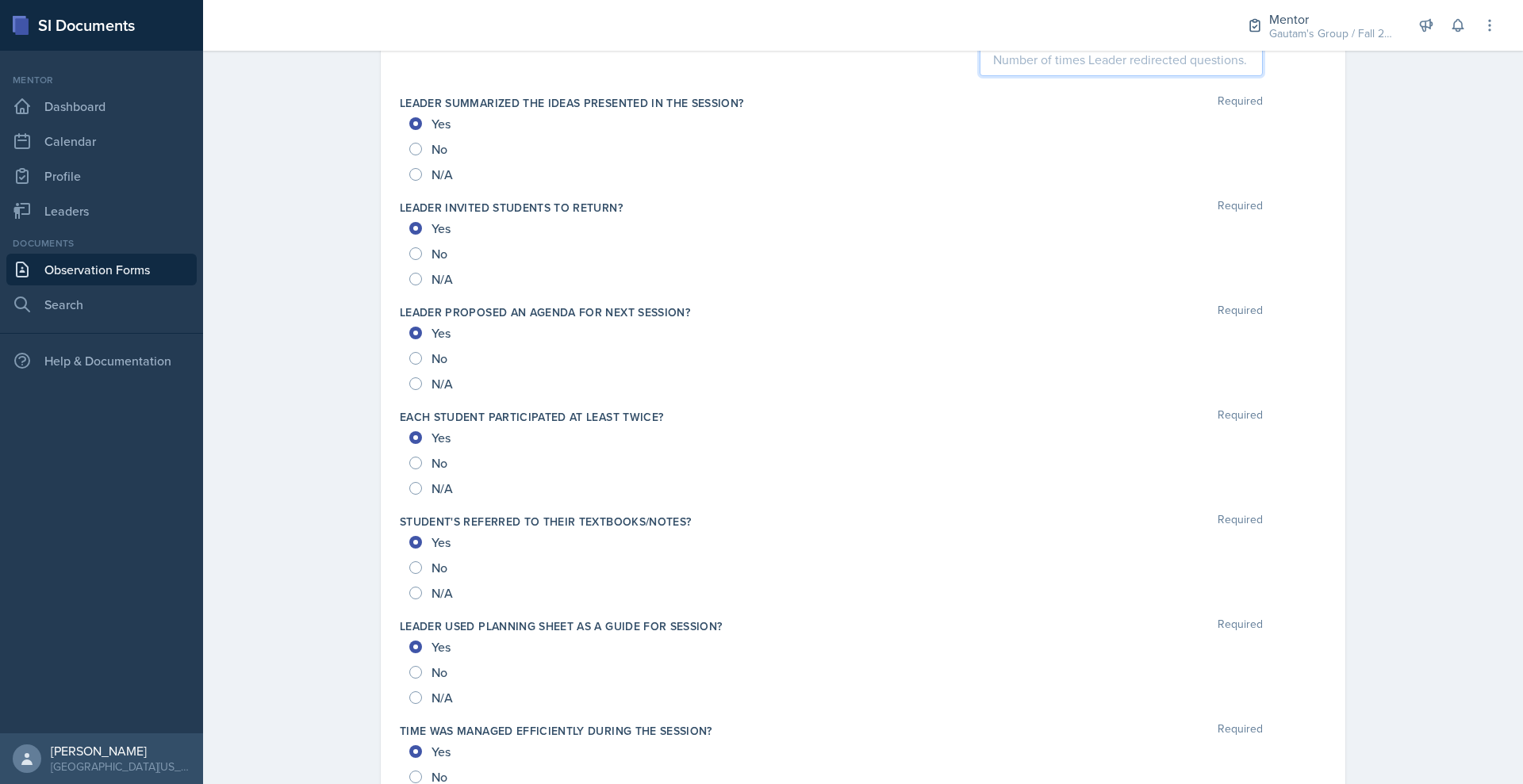
click at [1082, 76] on div at bounding box center [1121, 45] width 284 height 61
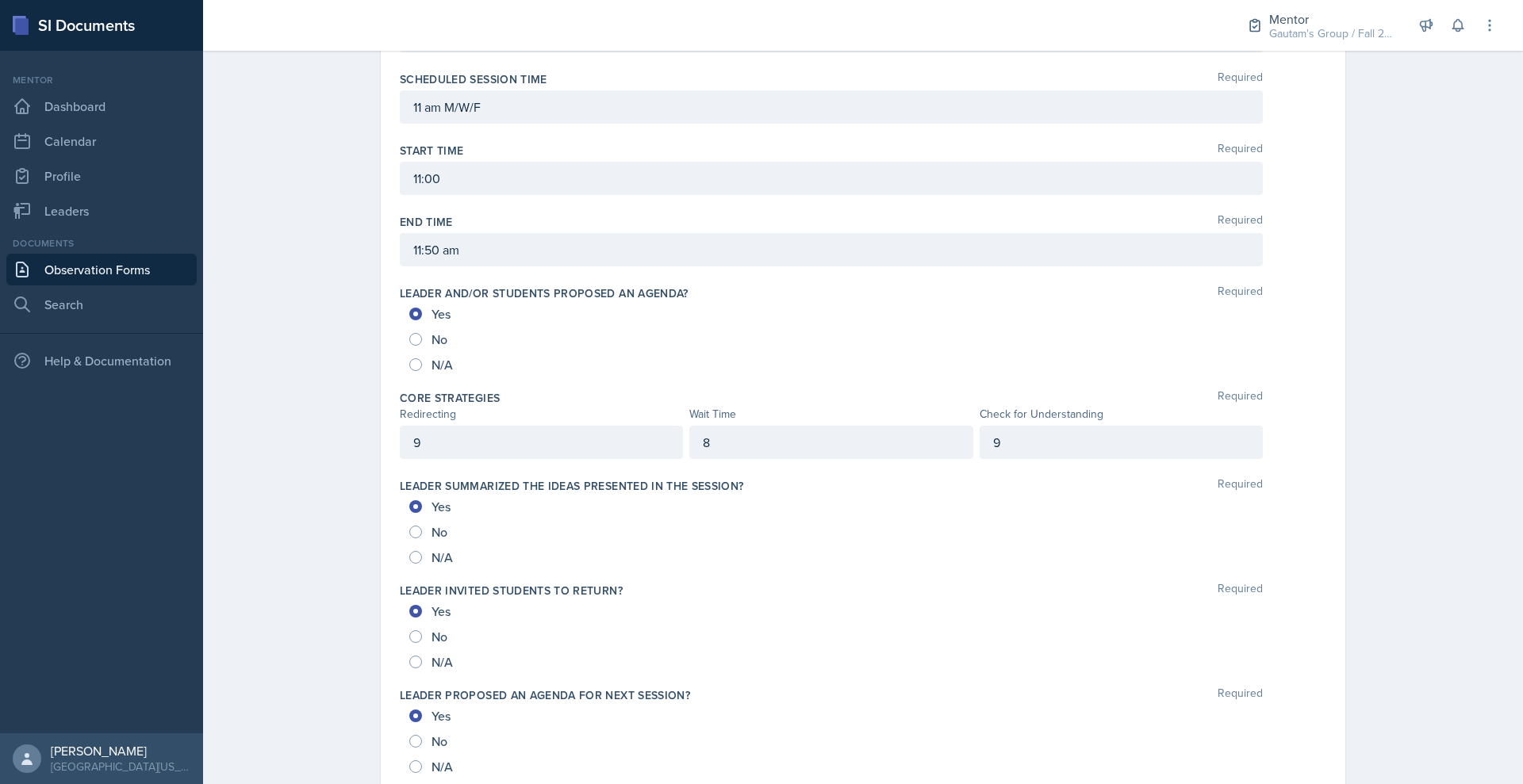
scroll to position [599, 0]
click at [413, 189] on p "11:00" at bounding box center [832, 179] width 837 height 19
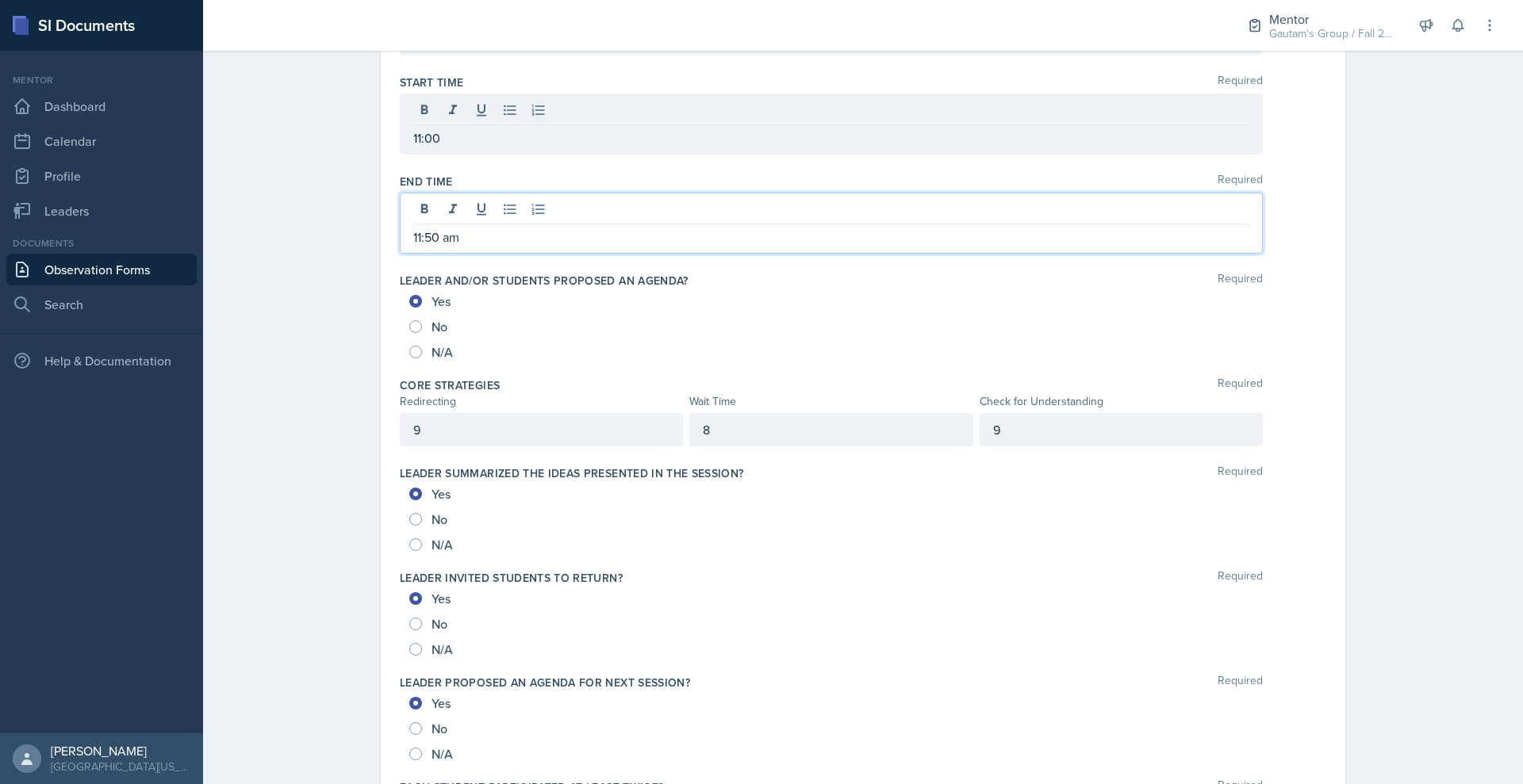
drag, startPoint x: 358, startPoint y: 453, endPoint x: 393, endPoint y: 459, distance: 35.5
click at [413, 247] on p "11:50 am" at bounding box center [832, 237] width 837 height 19
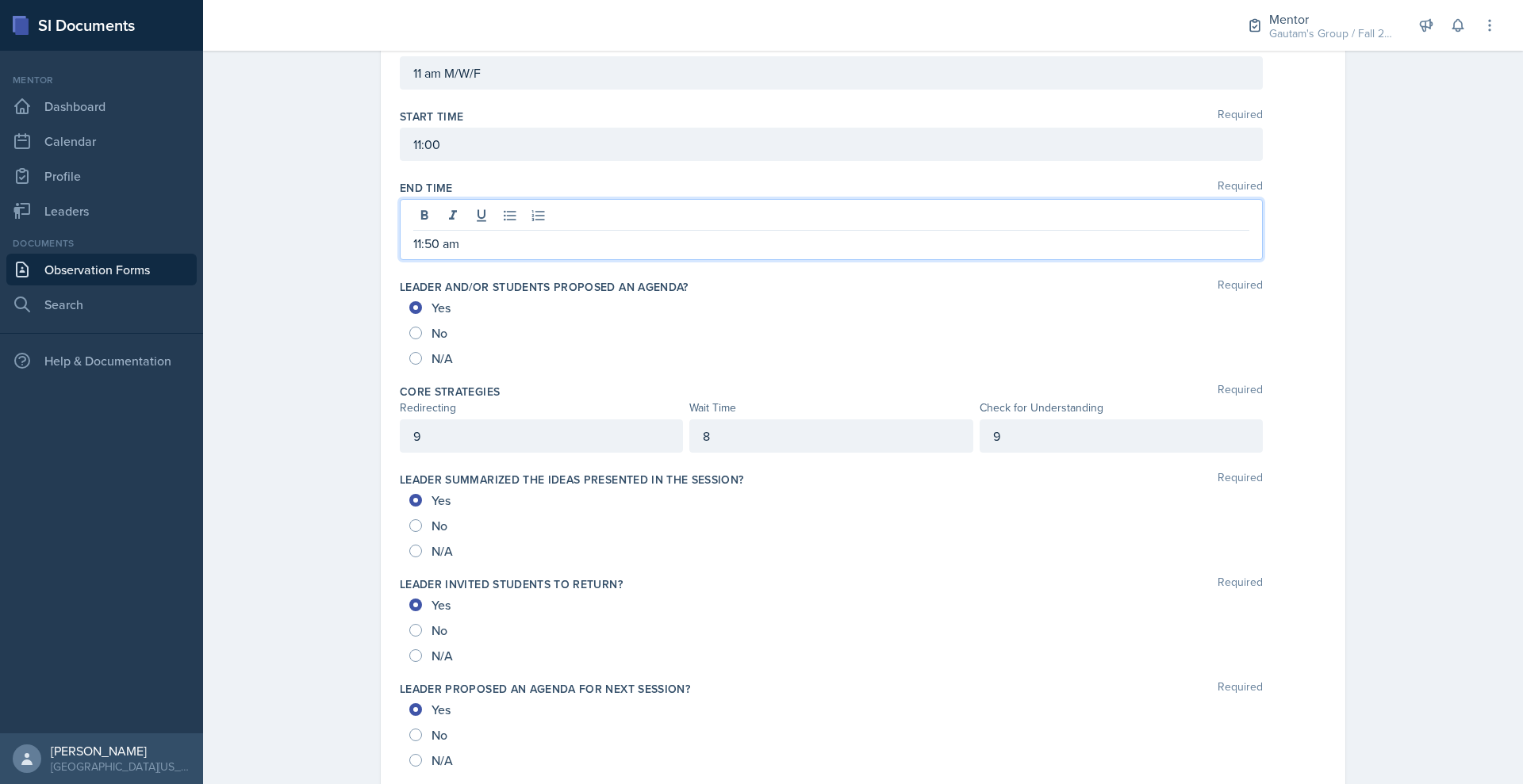
copy p "am"
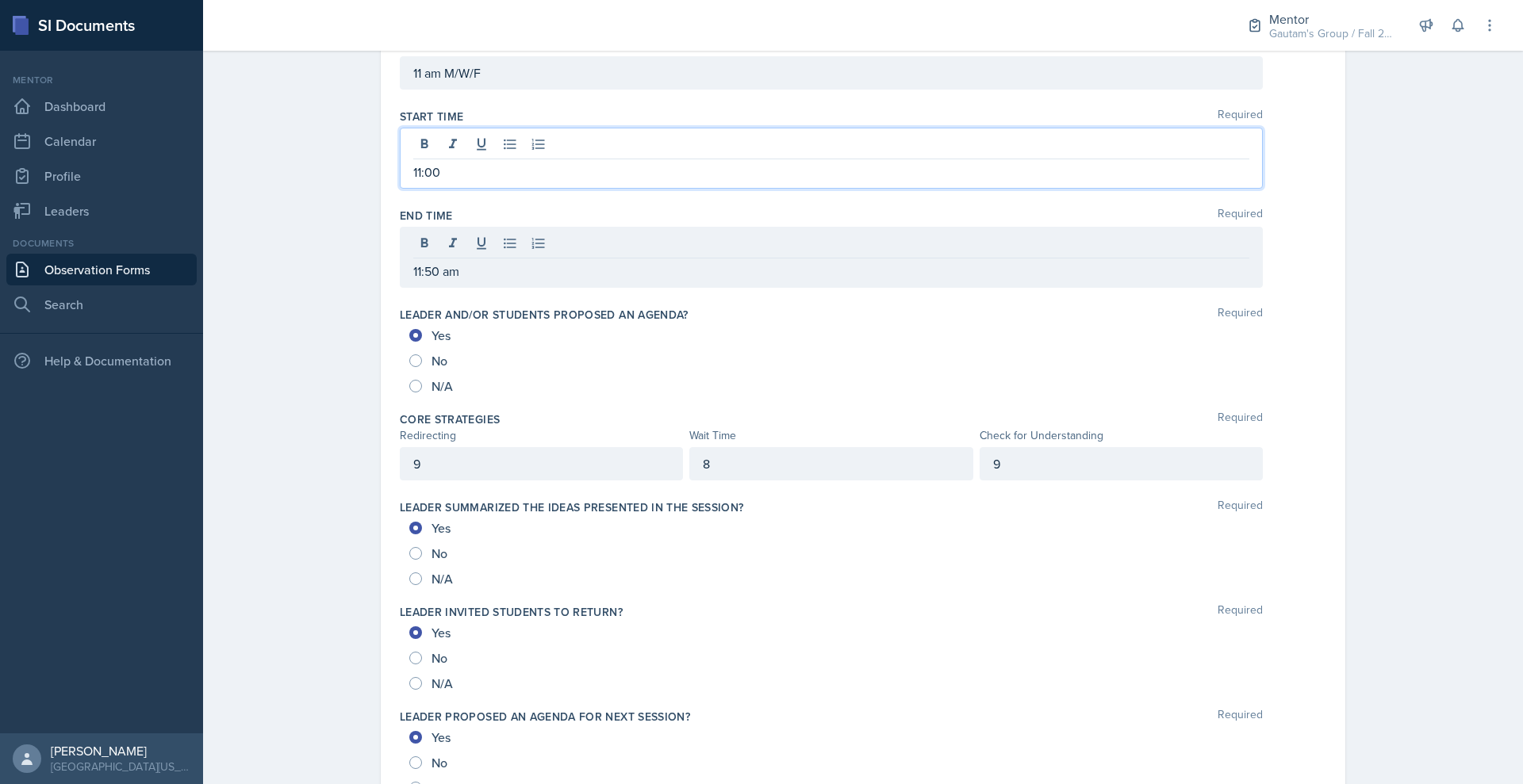
scroll to position [668, 0]
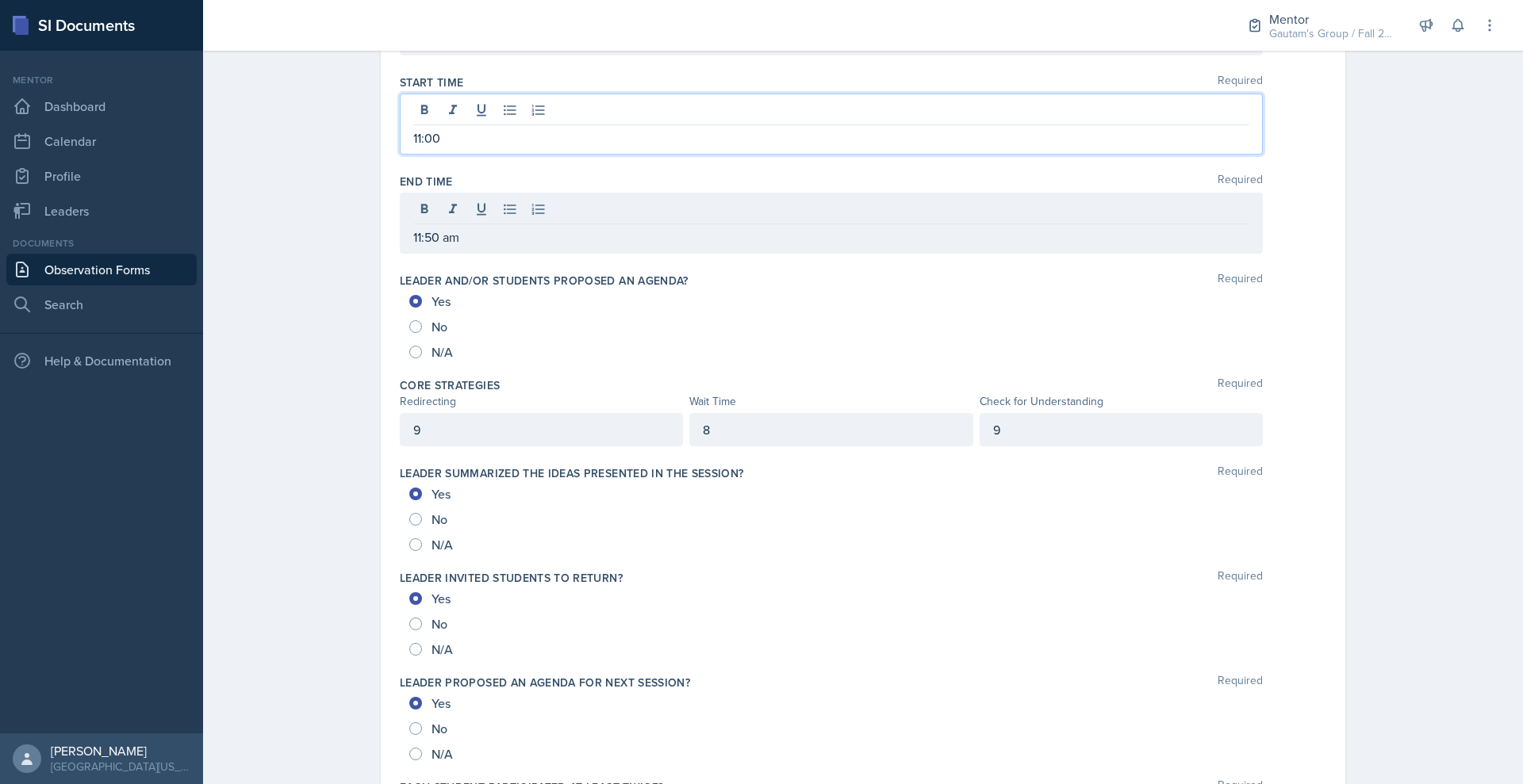
click at [413, 147] on p "11:00" at bounding box center [832, 138] width 837 height 19
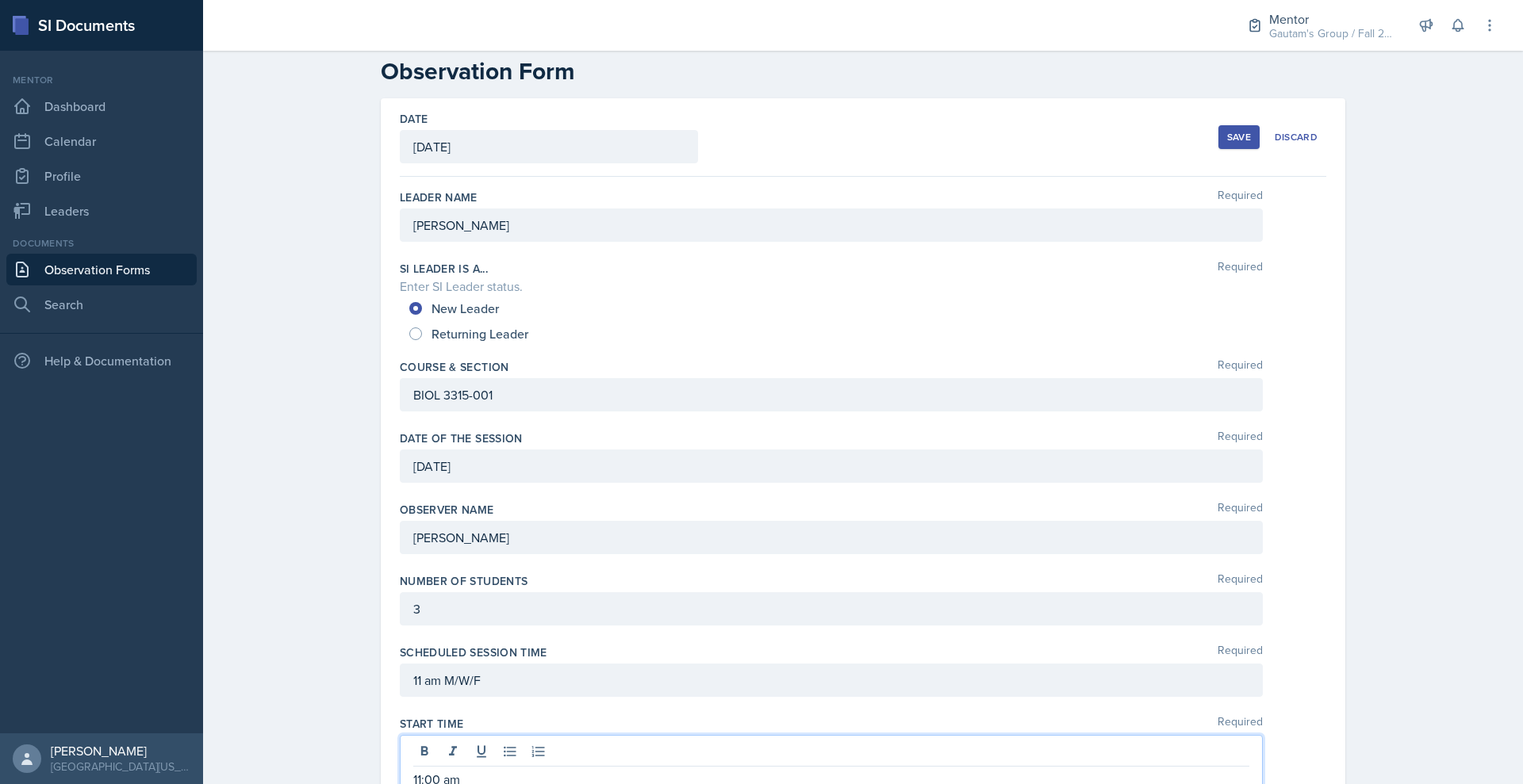
scroll to position [0, 0]
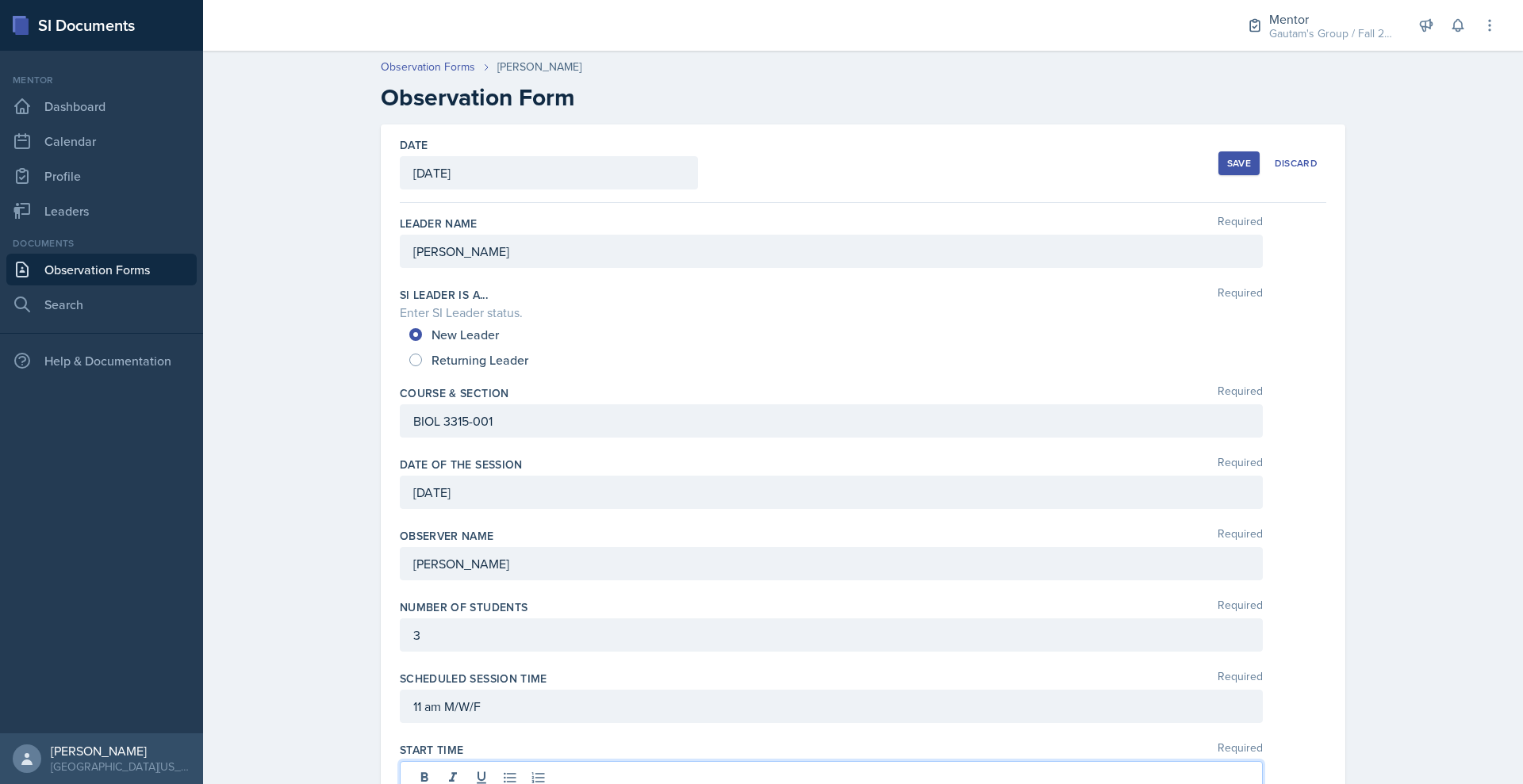
click at [1251, 169] on div "Save" at bounding box center [1239, 163] width 24 height 13
